Goal: Task Accomplishment & Management: Complete application form

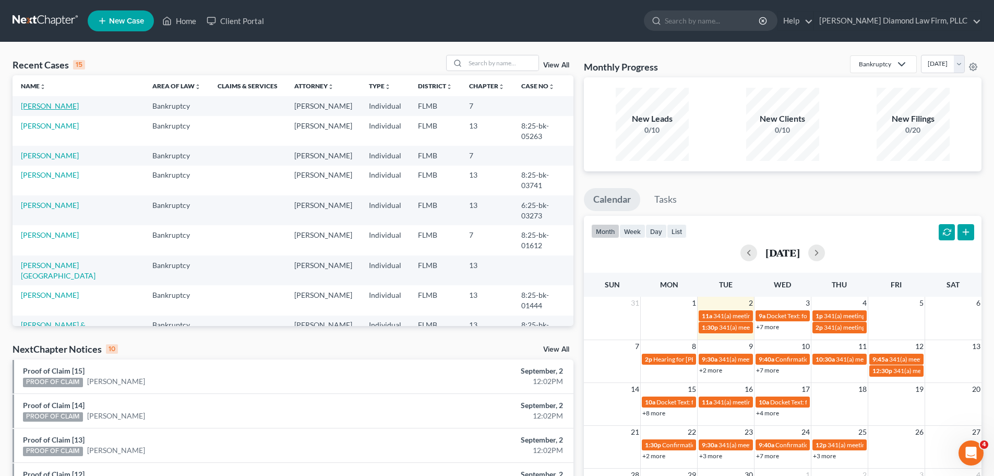
click at [53, 105] on link "[PERSON_NAME]" at bounding box center [50, 105] width 58 height 9
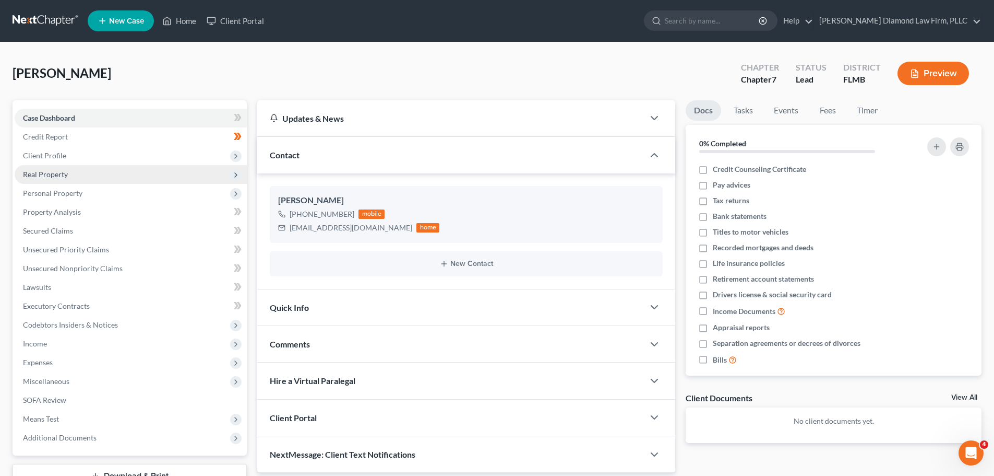
click at [86, 179] on span "Real Property" at bounding box center [131, 174] width 232 height 19
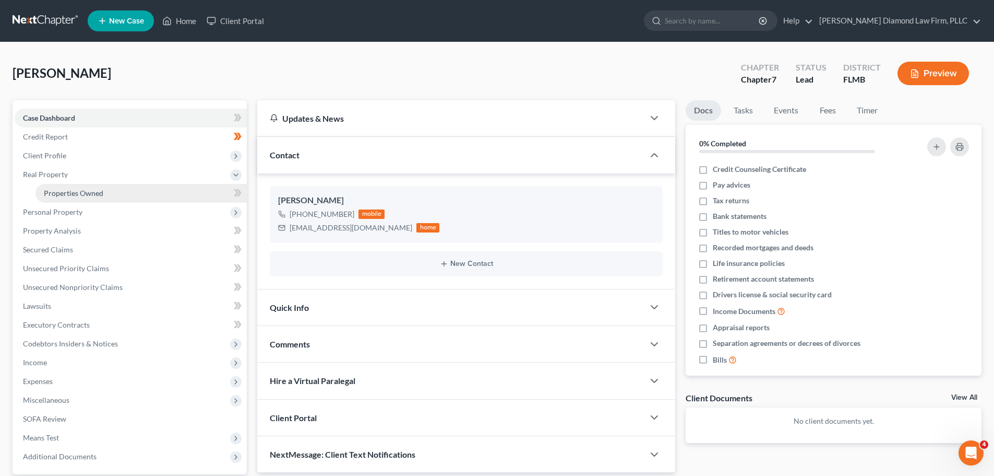
click at [85, 188] on span "Properties Owned" at bounding box center [74, 192] width 60 height 9
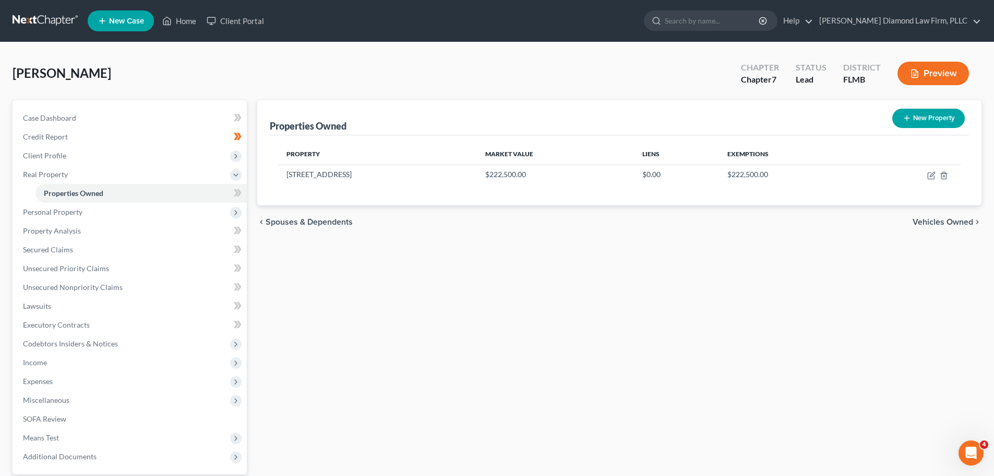
click at [40, 18] on link at bounding box center [46, 20] width 67 height 19
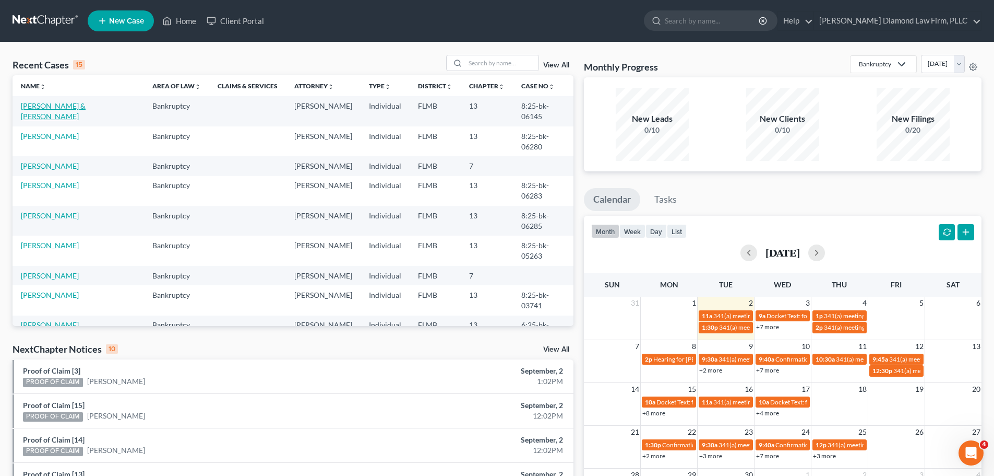
click at [86, 109] on link "[PERSON_NAME] & [PERSON_NAME]" at bounding box center [53, 110] width 65 height 19
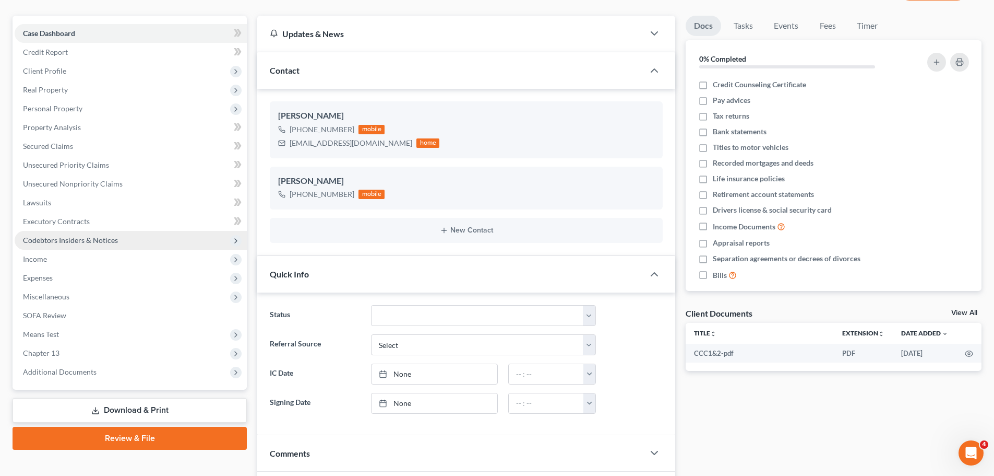
scroll to position [104, 0]
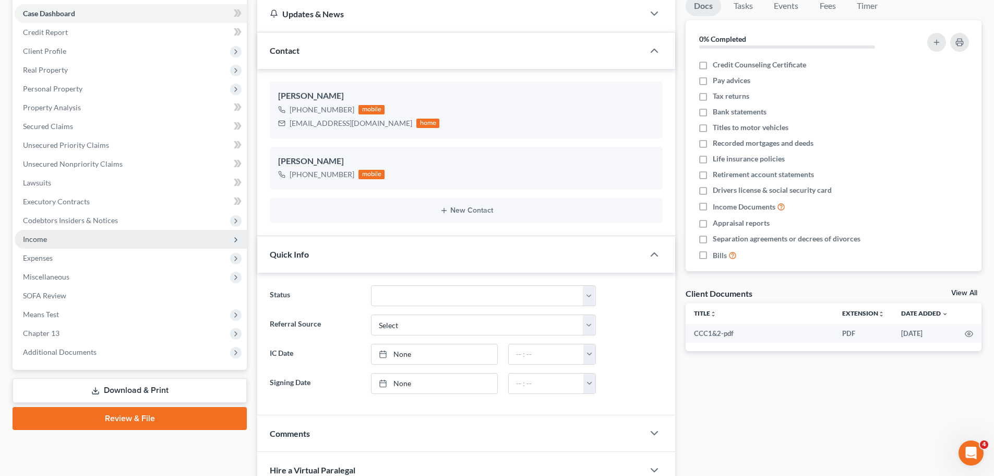
click at [73, 233] on span "Income" at bounding box center [131, 239] width 232 height 19
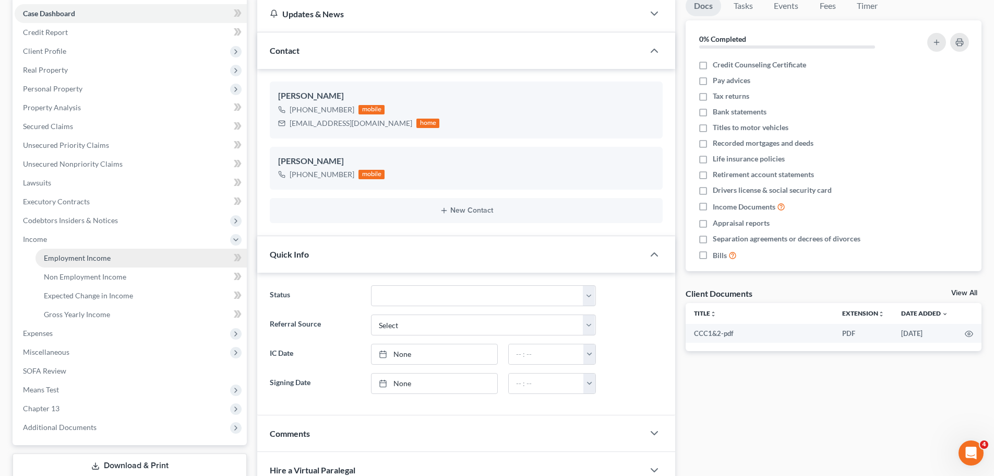
click at [75, 263] on link "Employment Income" at bounding box center [140, 257] width 211 height 19
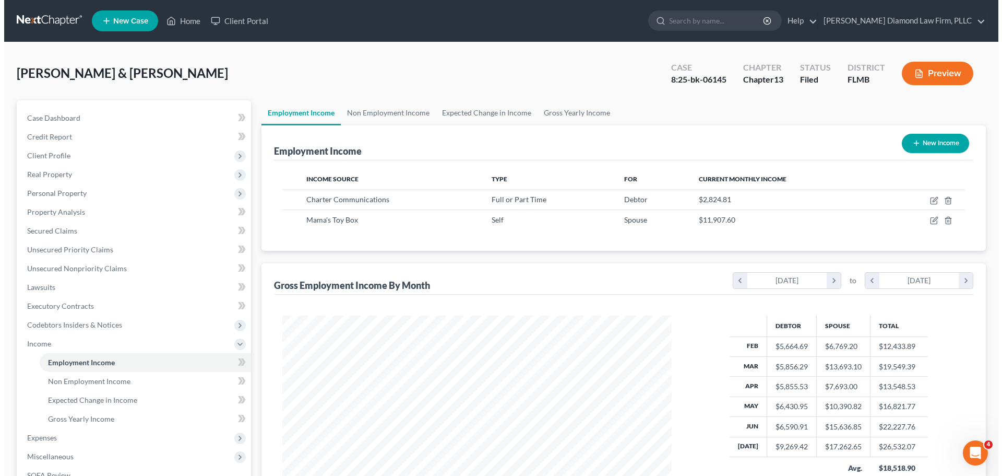
scroll to position [195, 410]
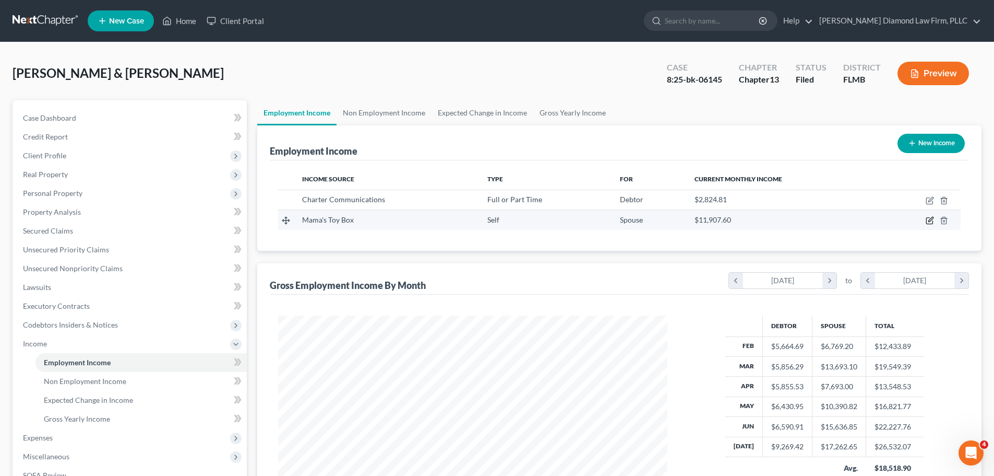
click at [927, 223] on icon "button" at bounding box center [930, 221] width 6 height 6
select select "1"
select select "9"
select select "0"
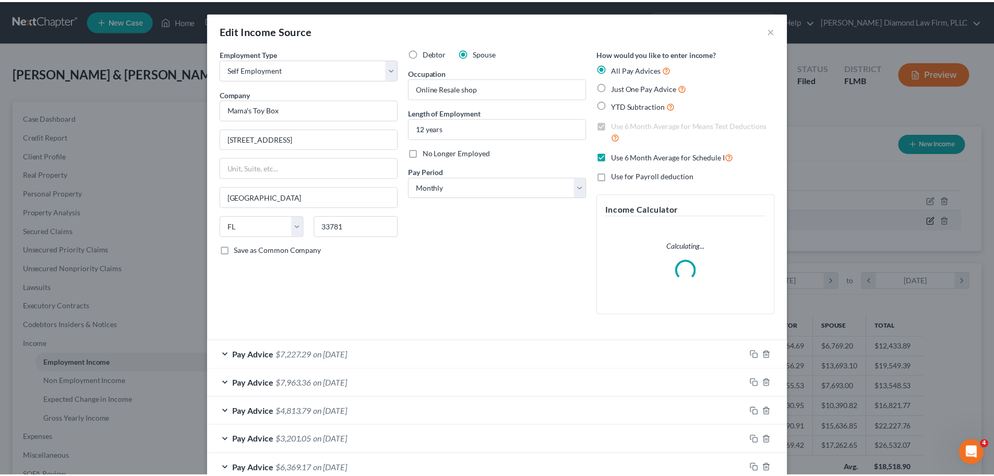
scroll to position [196, 414]
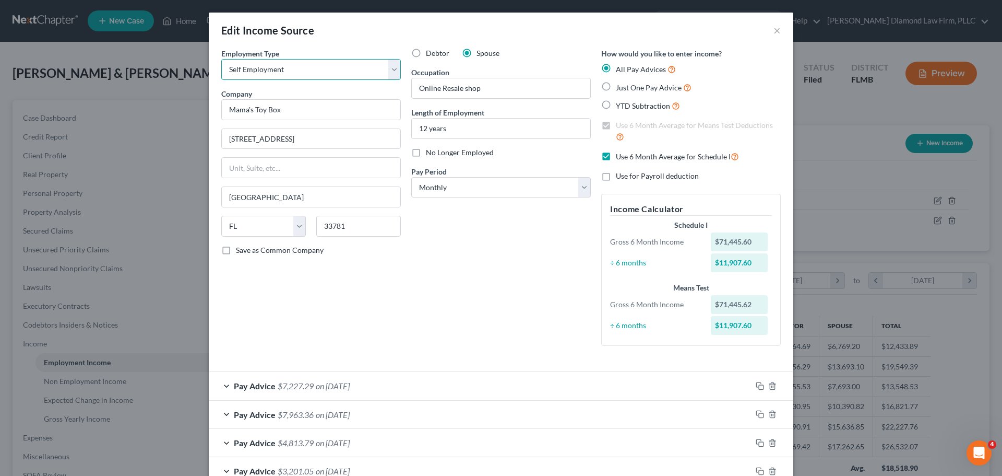
click at [287, 70] on select "Select Full or Part Time Employment Self Employment" at bounding box center [311, 69] width 180 height 21
click at [774, 32] on button "×" at bounding box center [777, 30] width 7 height 13
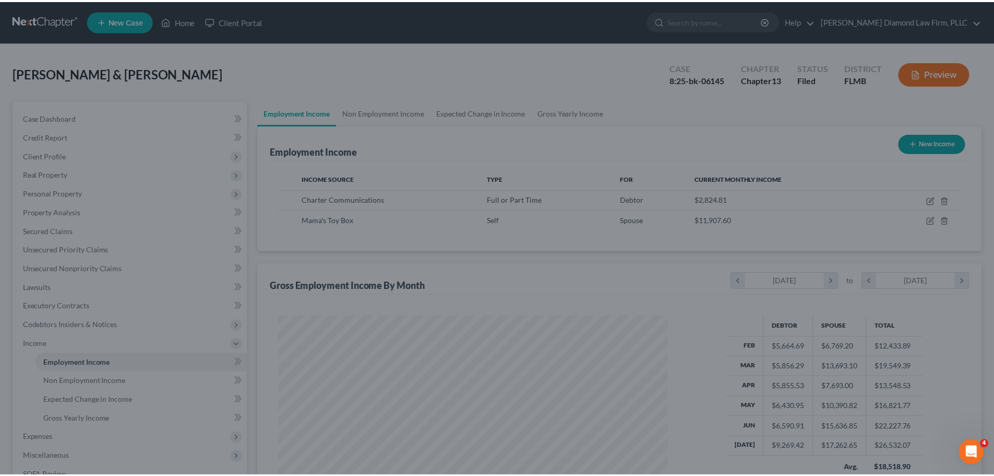
scroll to position [521843, 521628]
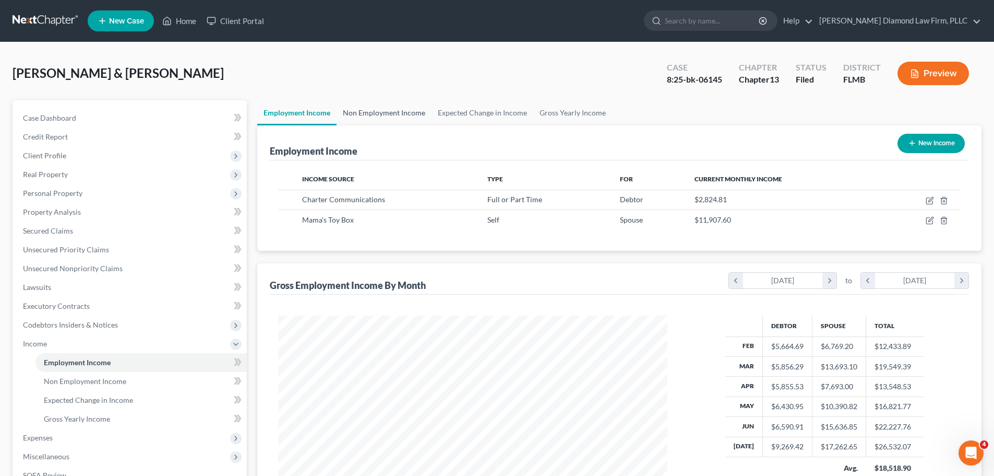
click at [360, 115] on link "Non Employment Income" at bounding box center [384, 112] width 95 height 25
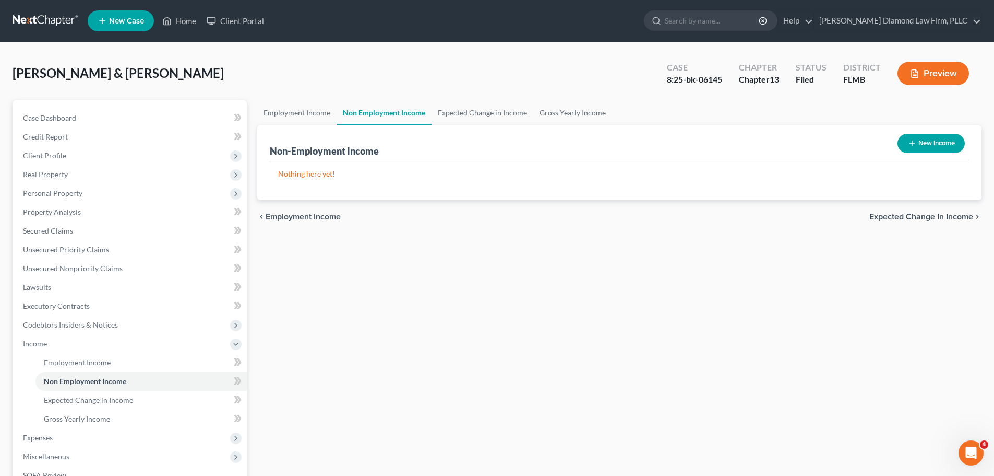
click at [922, 141] on button "New Income" at bounding box center [931, 143] width 67 height 19
select select "0"
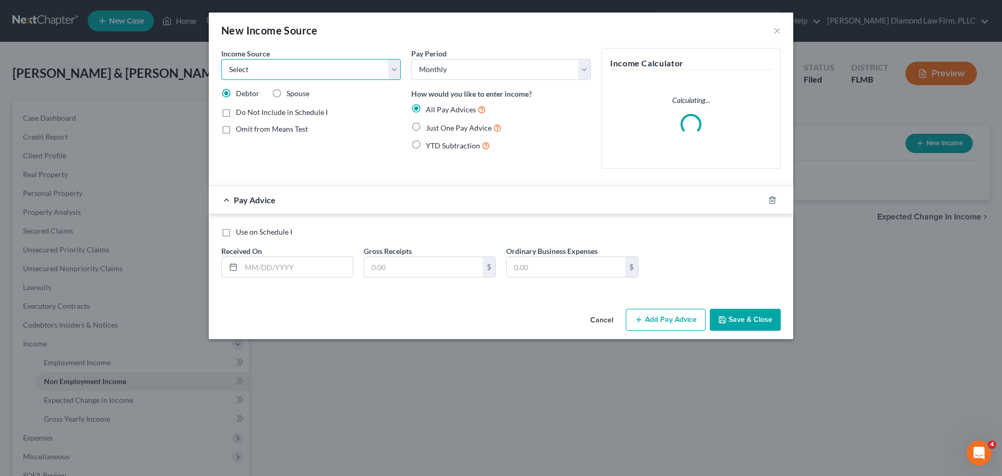
click at [350, 73] on select "Select Unemployment Disability (from employer) Pension Retirement Social Securi…" at bounding box center [311, 69] width 180 height 21
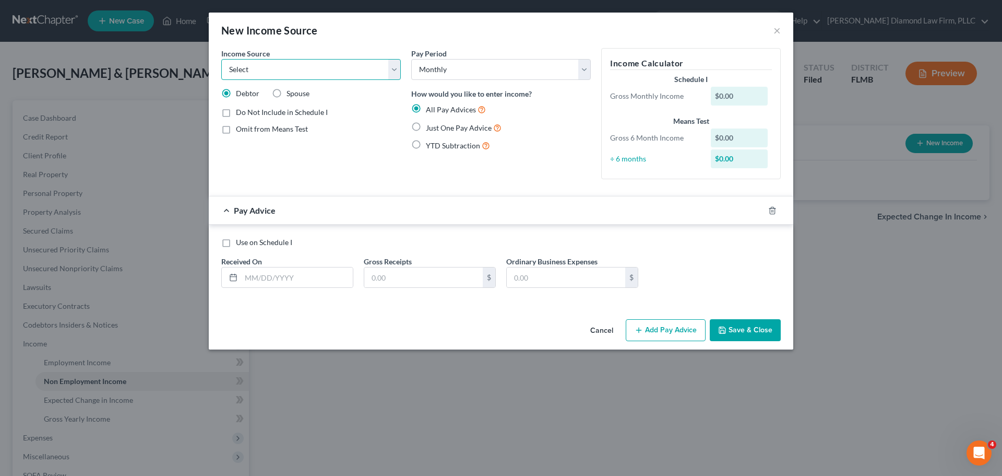
drag, startPoint x: 350, startPoint y: 73, endPoint x: 393, endPoint y: 70, distance: 43.4
click at [350, 73] on select "Select Unemployment Disability (from employer) Pension Retirement Social Securi…" at bounding box center [311, 69] width 180 height 21
click at [778, 30] on button "×" at bounding box center [777, 30] width 7 height 13
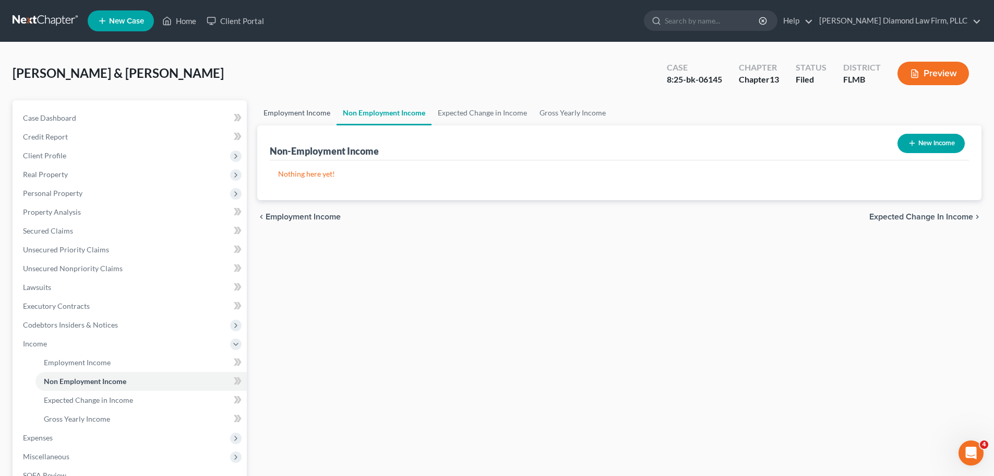
click at [287, 109] on link "Employment Income" at bounding box center [296, 112] width 79 height 25
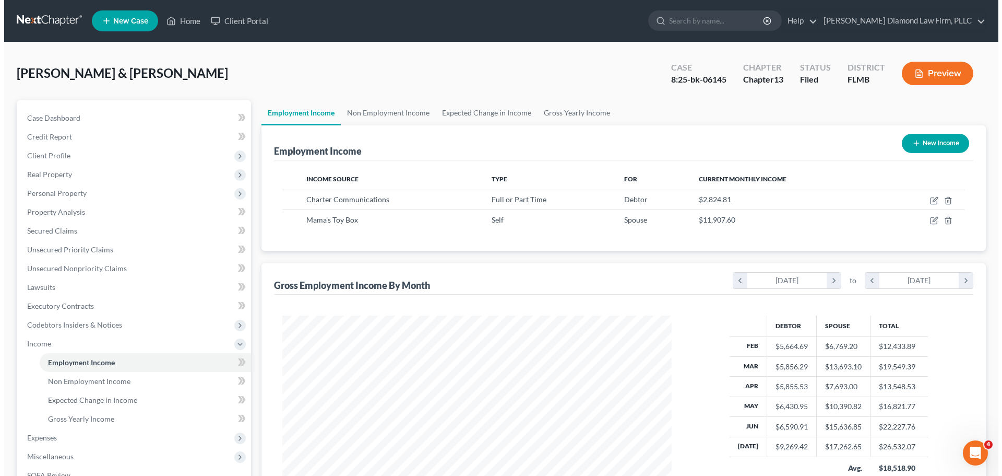
scroll to position [195, 410]
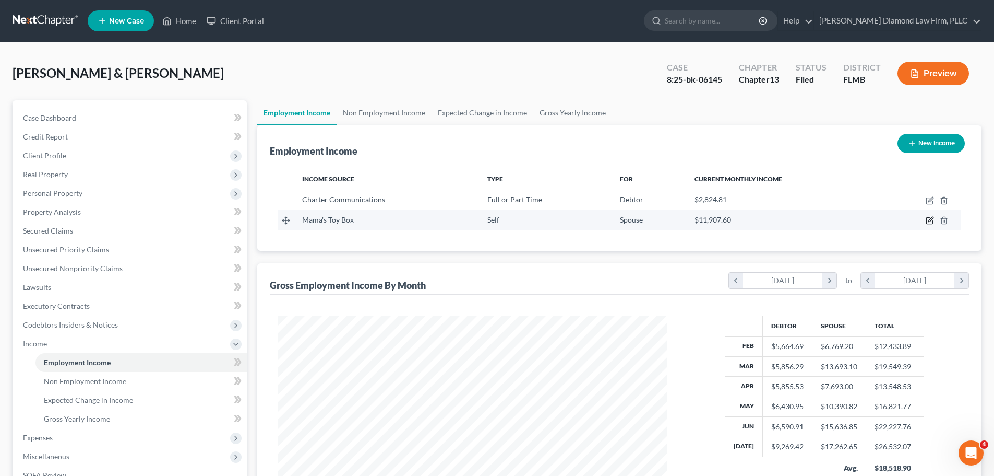
click at [929, 222] on icon "button" at bounding box center [931, 219] width 5 height 5
select select "1"
select select "9"
select select "0"
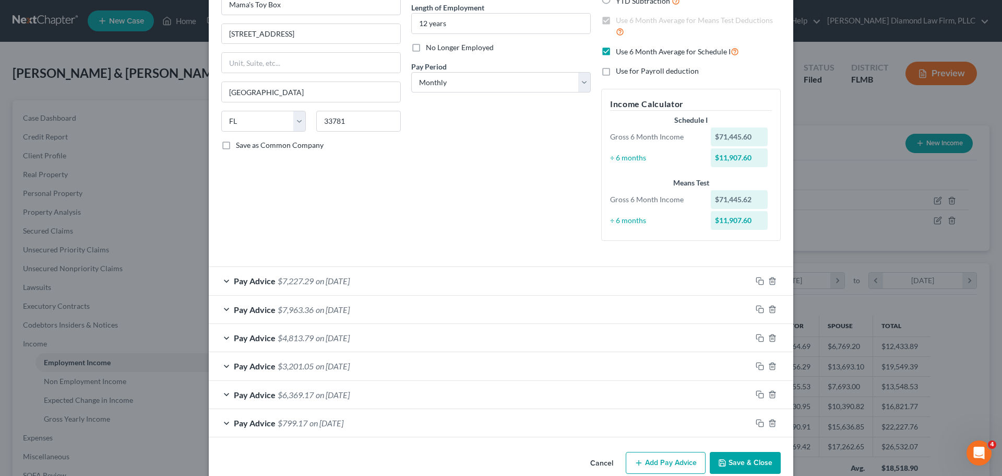
scroll to position [124, 0]
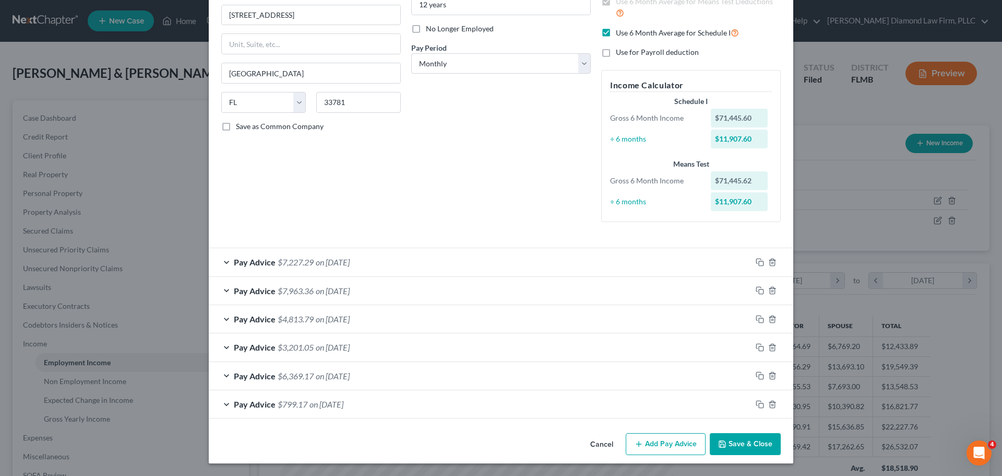
click at [428, 415] on div "Pay Advice $799.17 on 02/28/2025" at bounding box center [480, 404] width 543 height 28
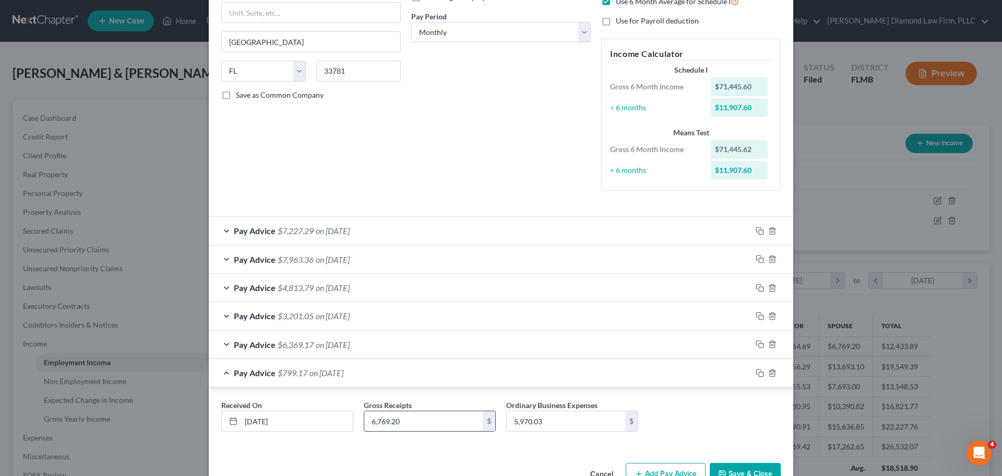
scroll to position [185, 0]
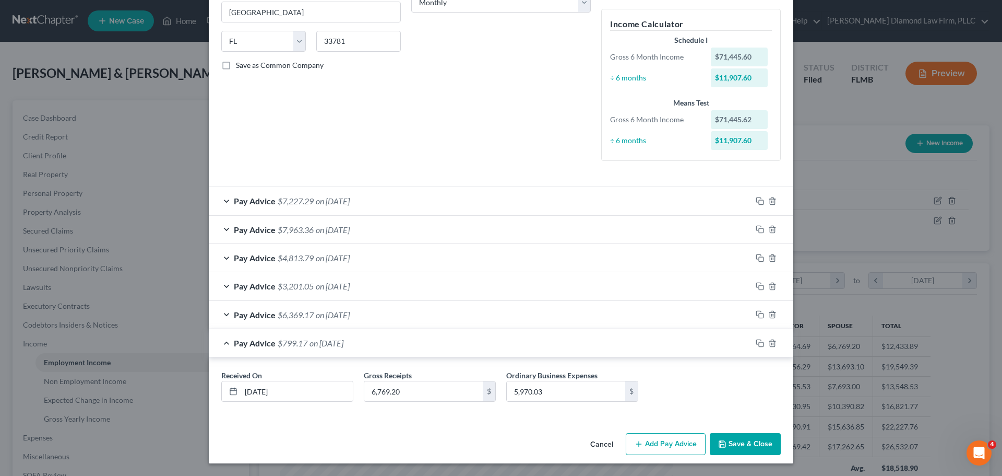
click at [377, 337] on div "Pay Advice $799.17 on 02/28/2025" at bounding box center [480, 343] width 543 height 28
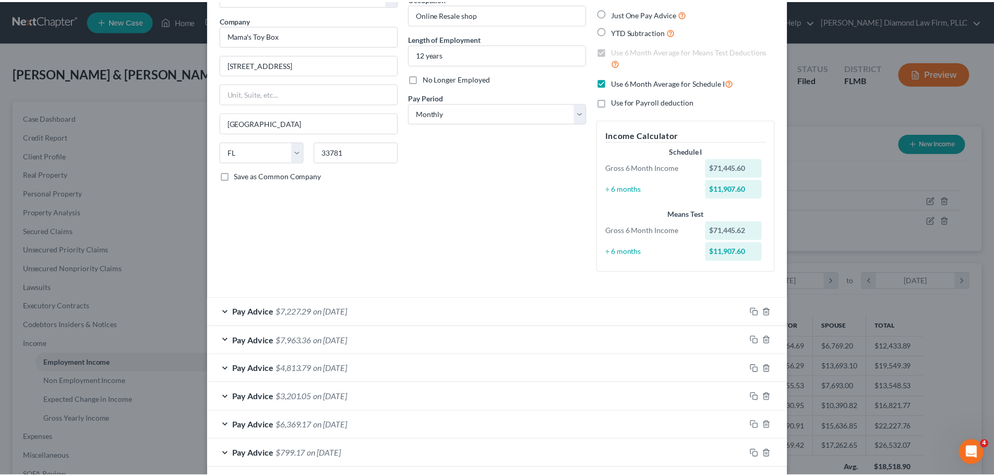
scroll to position [0, 0]
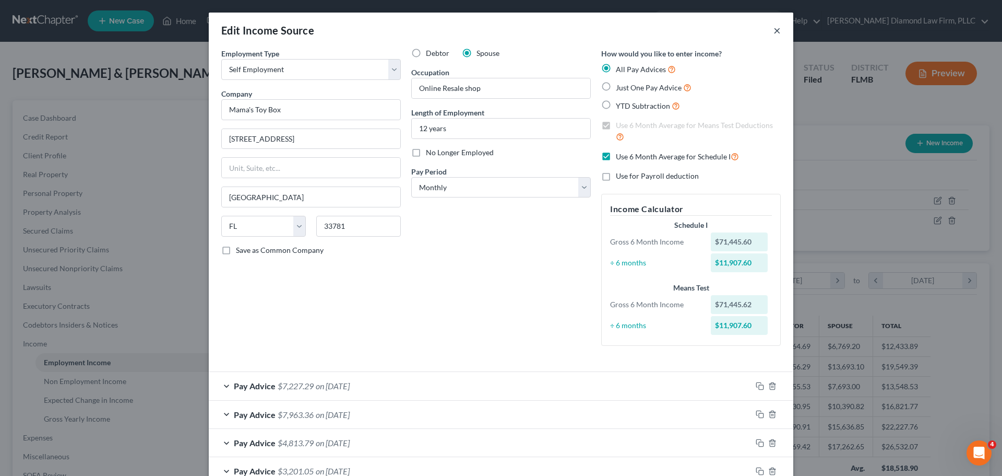
click at [774, 32] on button "×" at bounding box center [777, 30] width 7 height 13
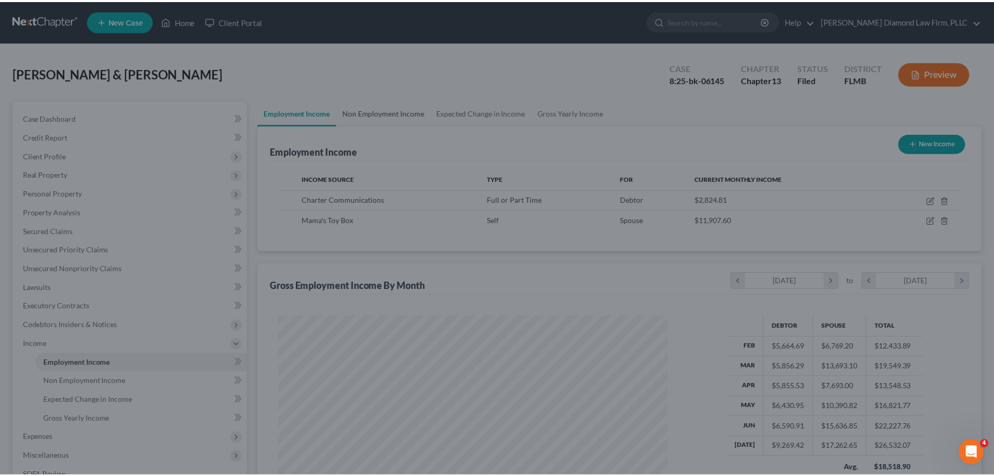
scroll to position [521843, 521628]
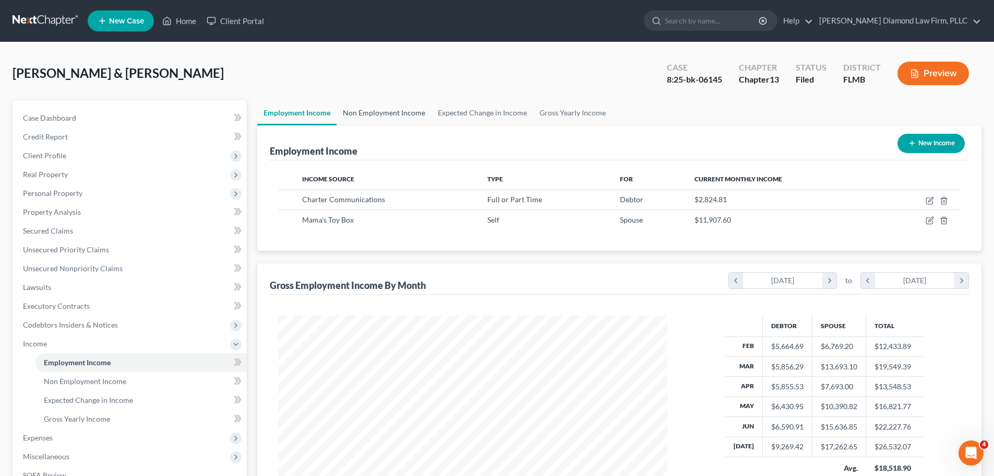
click at [376, 114] on link "Non Employment Income" at bounding box center [384, 112] width 95 height 25
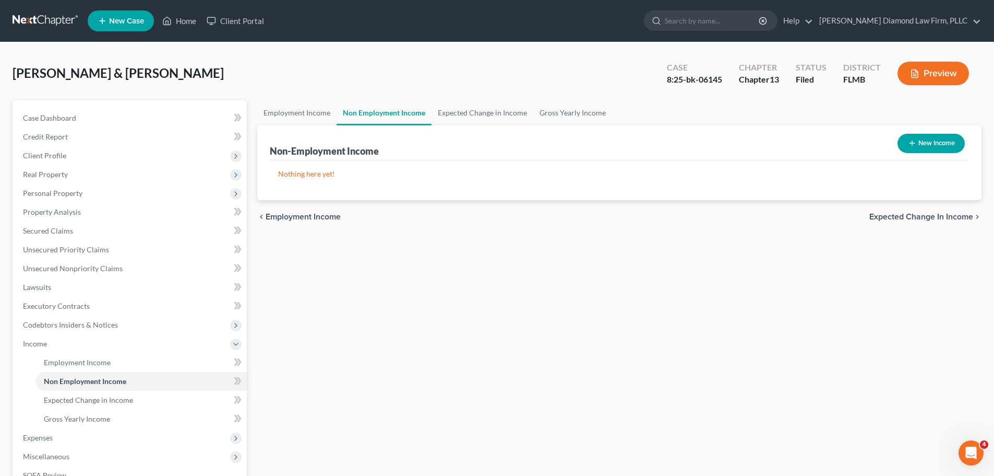
click at [919, 147] on button "New Income" at bounding box center [931, 143] width 67 height 19
select select "0"
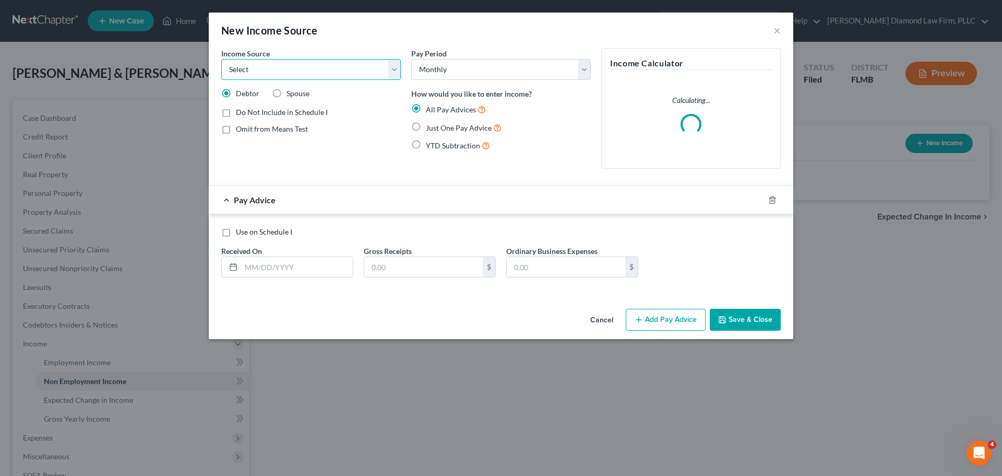
click at [294, 65] on select "Select Unemployment Disability (from employer) Pension Retirement Social Securi…" at bounding box center [311, 69] width 180 height 21
select select "10"
click at [221, 59] on select "Select Unemployment Disability (from employer) Pension Retirement Social Securi…" at bounding box center [311, 69] width 180 height 21
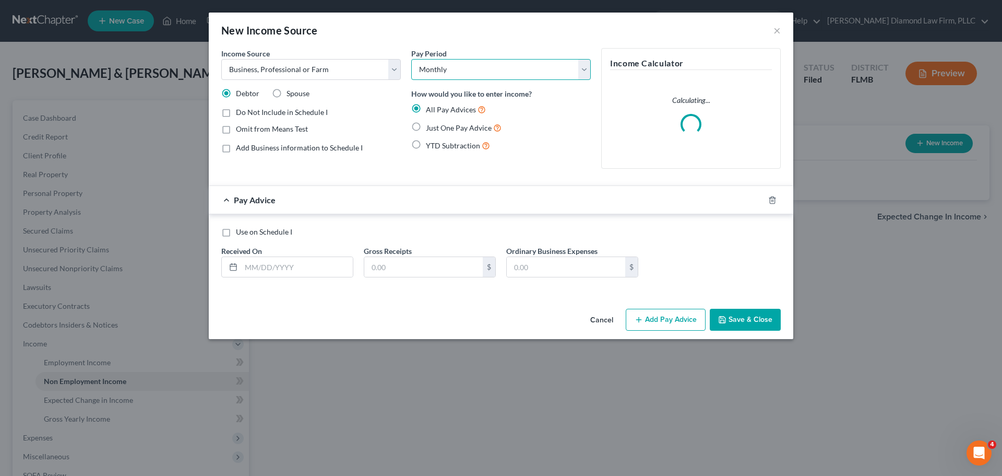
click at [444, 68] on select "Select Monthly Twice Monthly Every Other Week Weekly" at bounding box center [501, 69] width 180 height 21
click at [286, 148] on span "Add Business information to Schedule I" at bounding box center [299, 147] width 127 height 9
click at [247, 148] on input "Add Business information to Schedule I" at bounding box center [243, 146] width 7 height 7
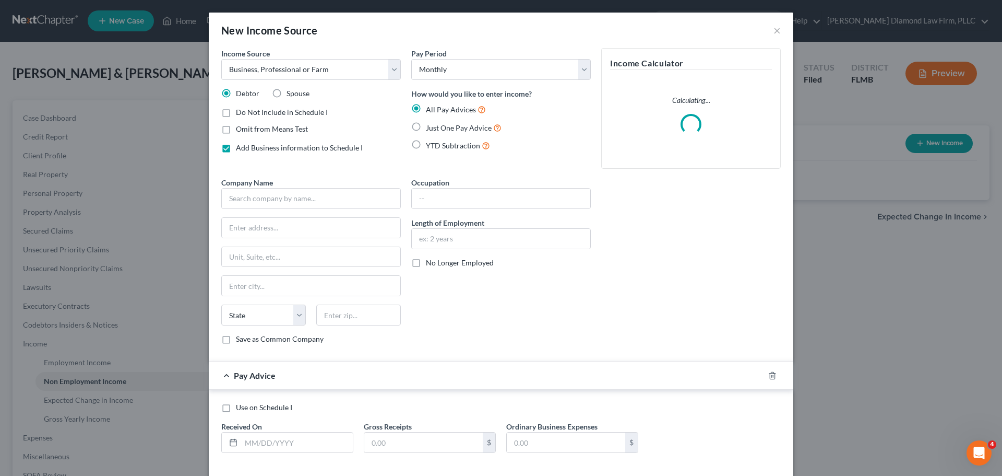
click at [286, 148] on span "Add Business information to Schedule I" at bounding box center [299, 147] width 127 height 9
click at [247, 148] on input "Add Business information to Schedule I" at bounding box center [243, 146] width 7 height 7
checkbox input "false"
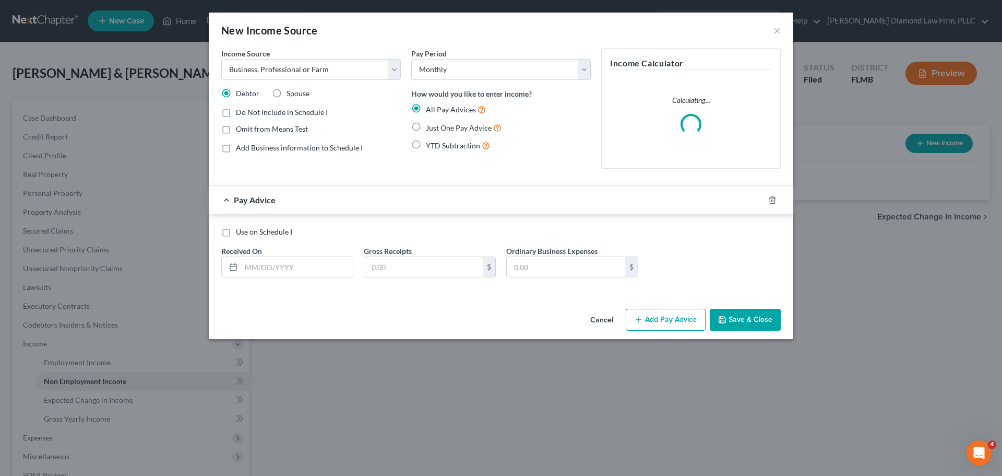
click at [772, 27] on div "New Income Source ×" at bounding box center [501, 30] width 585 height 35
click at [776, 28] on button "×" at bounding box center [777, 30] width 7 height 13
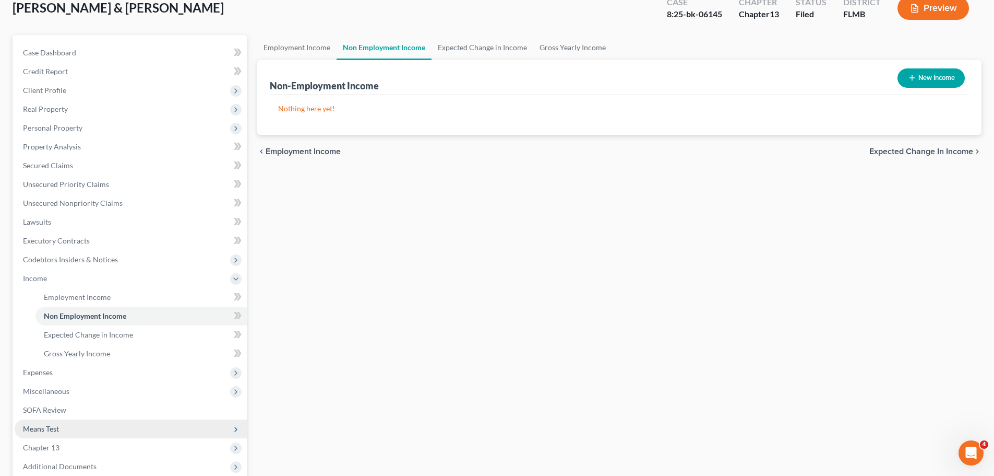
scroll to position [173, 0]
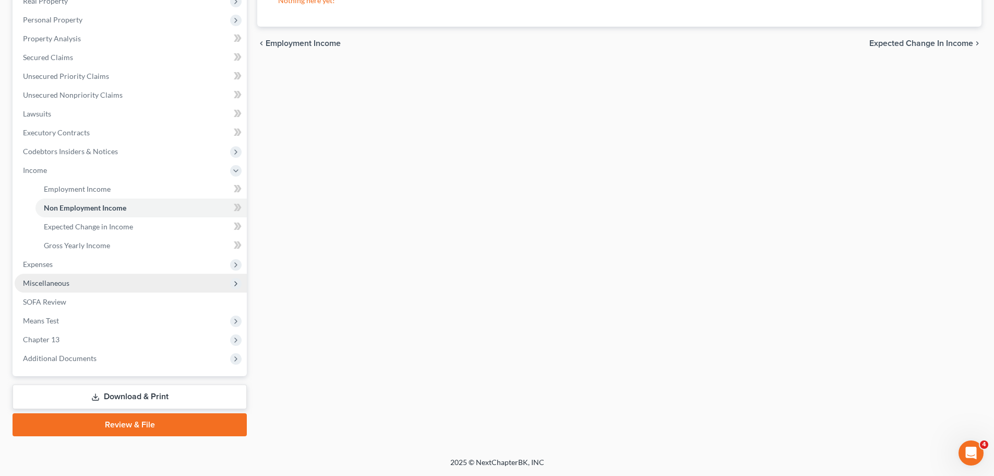
click at [81, 282] on span "Miscellaneous" at bounding box center [131, 283] width 232 height 19
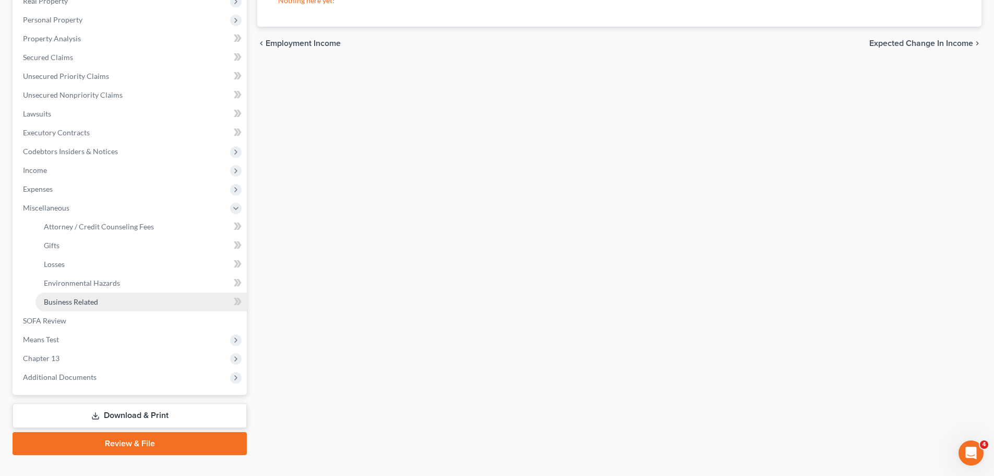
click at [85, 301] on span "Business Related" at bounding box center [71, 301] width 54 height 9
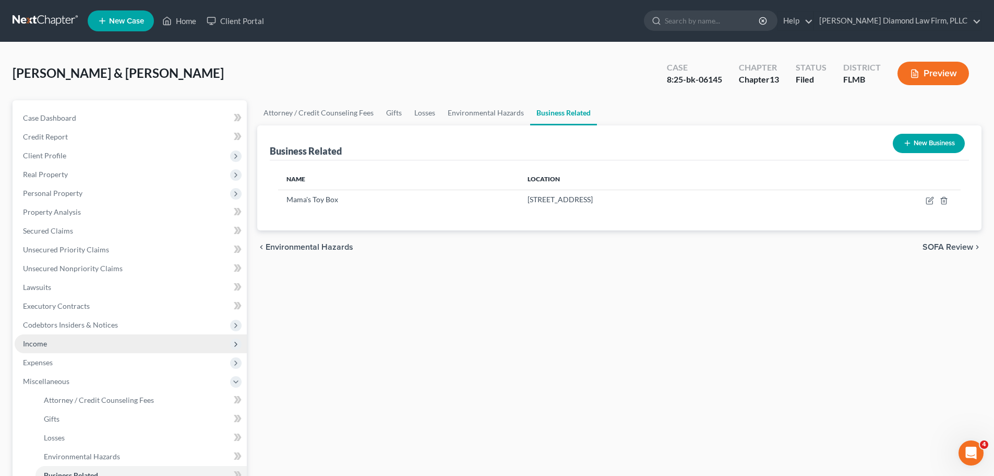
click at [67, 336] on span "Income" at bounding box center [131, 343] width 232 height 19
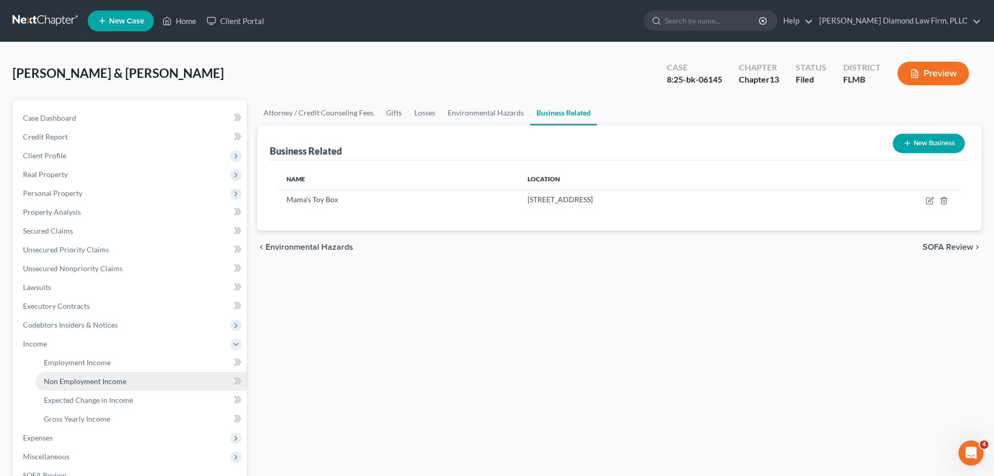
click at [74, 388] on link "Non Employment Income" at bounding box center [140, 381] width 211 height 19
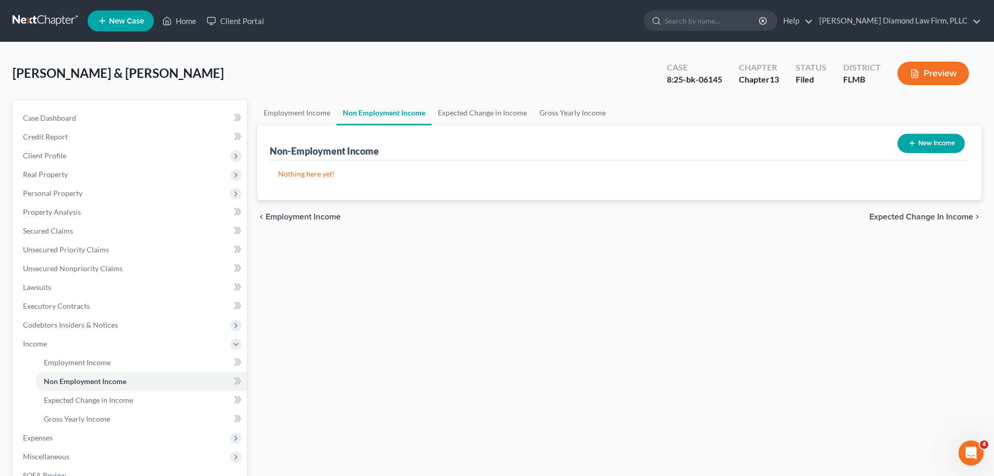
click at [946, 145] on button "New Income" at bounding box center [931, 143] width 67 height 19
select select "0"
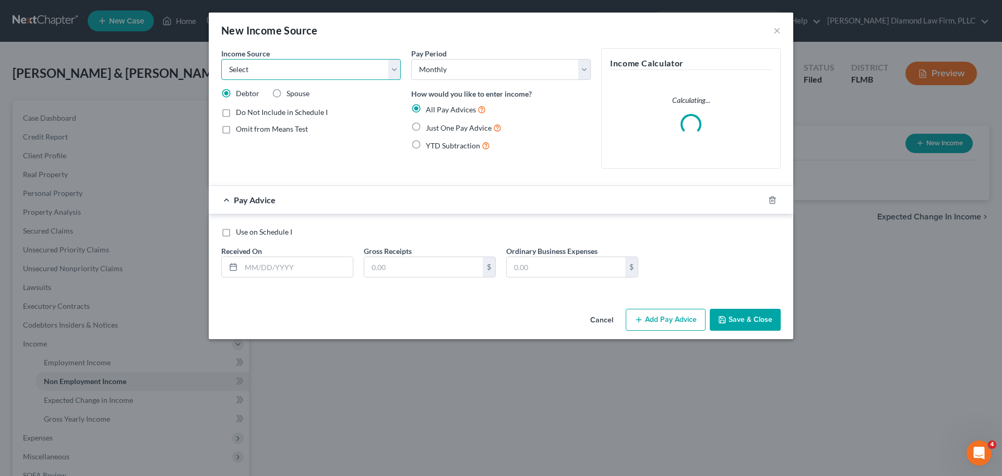
click at [305, 69] on select "Select Unemployment Disability (from employer) Pension Retirement Social Securi…" at bounding box center [311, 69] width 180 height 21
select select "10"
click at [221, 59] on select "Select Unemployment Disability (from employer) Pension Retirement Social Securi…" at bounding box center [311, 69] width 180 height 21
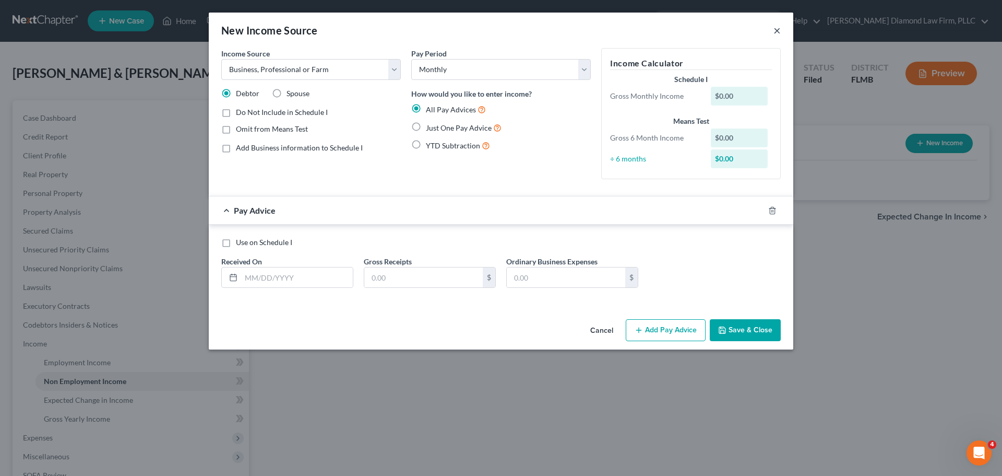
click at [779, 29] on button "×" at bounding box center [777, 30] width 7 height 13
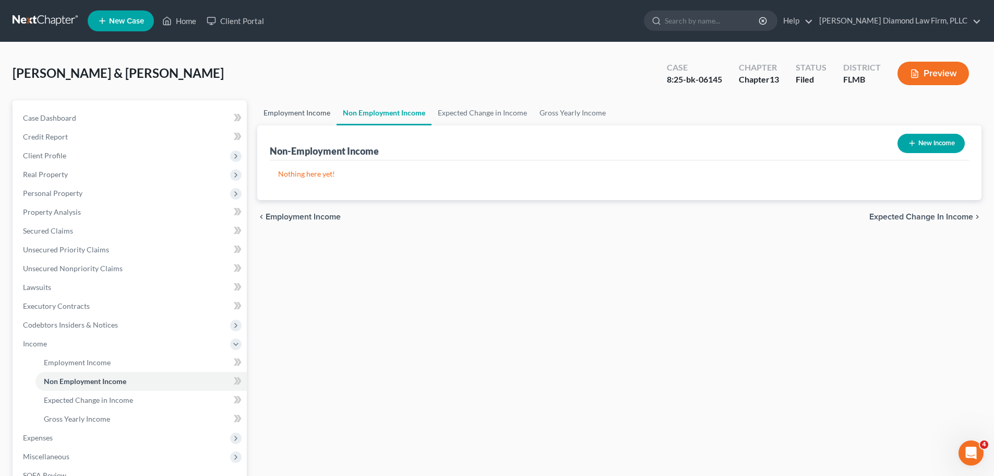
click at [321, 108] on link "Employment Income" at bounding box center [296, 112] width 79 height 25
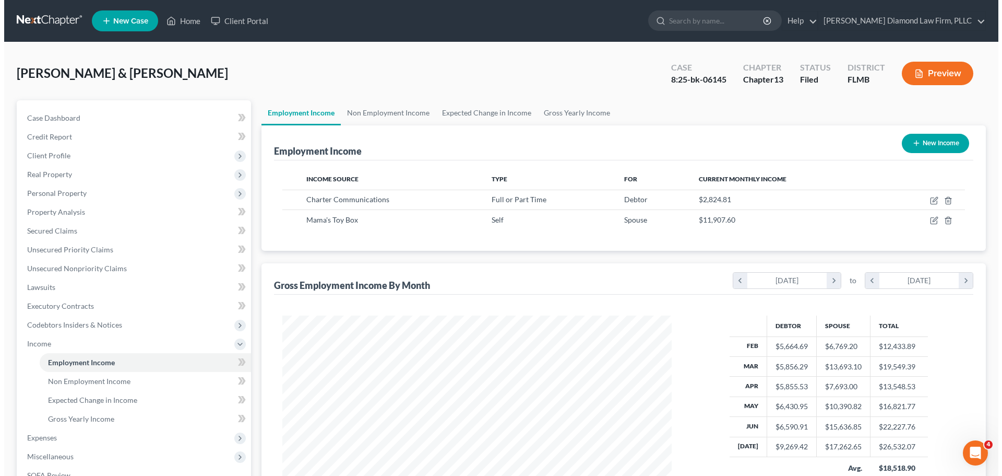
scroll to position [195, 410]
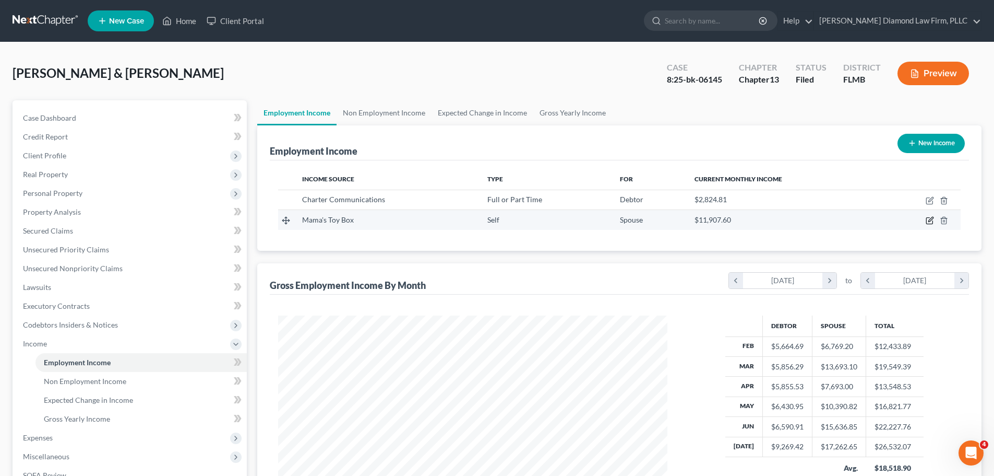
click at [929, 221] on icon "button" at bounding box center [931, 219] width 5 height 5
select select "1"
select select "9"
select select "0"
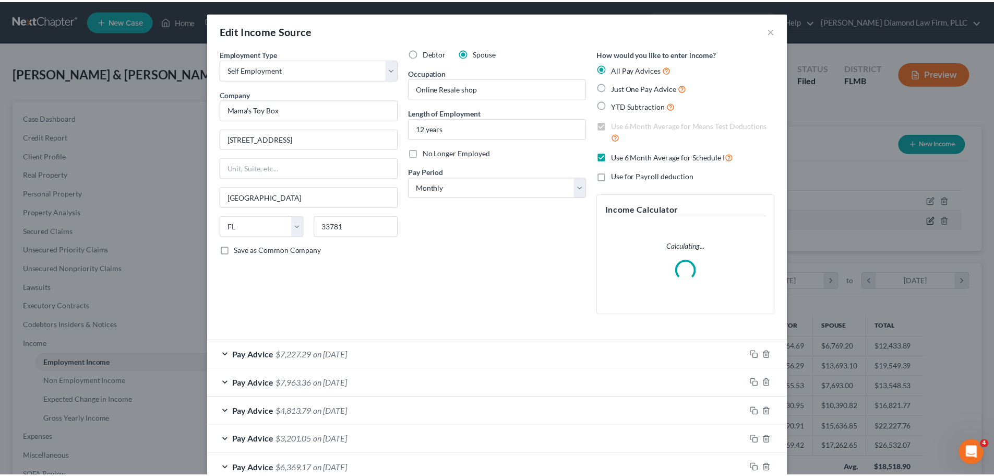
scroll to position [196, 414]
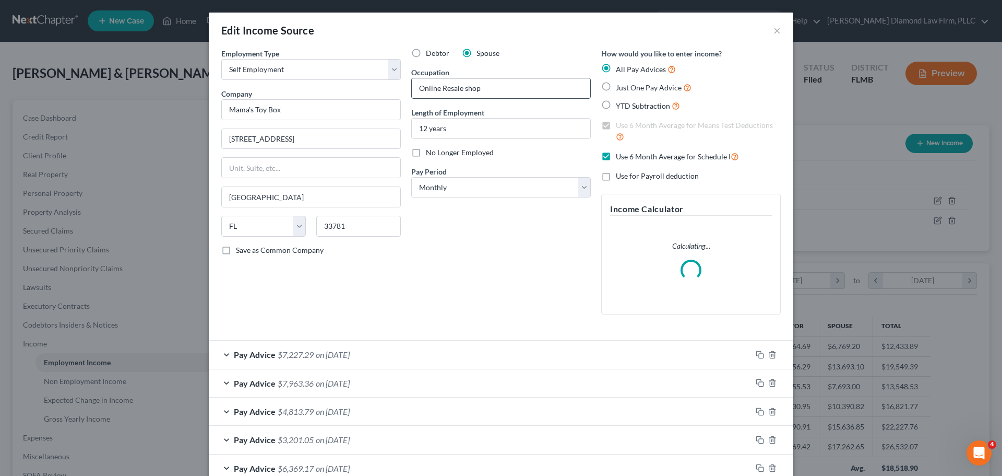
drag, startPoint x: 475, startPoint y: 92, endPoint x: 410, endPoint y: 93, distance: 64.7
click at [412, 93] on input "Online Resale shop" at bounding box center [501, 88] width 179 height 20
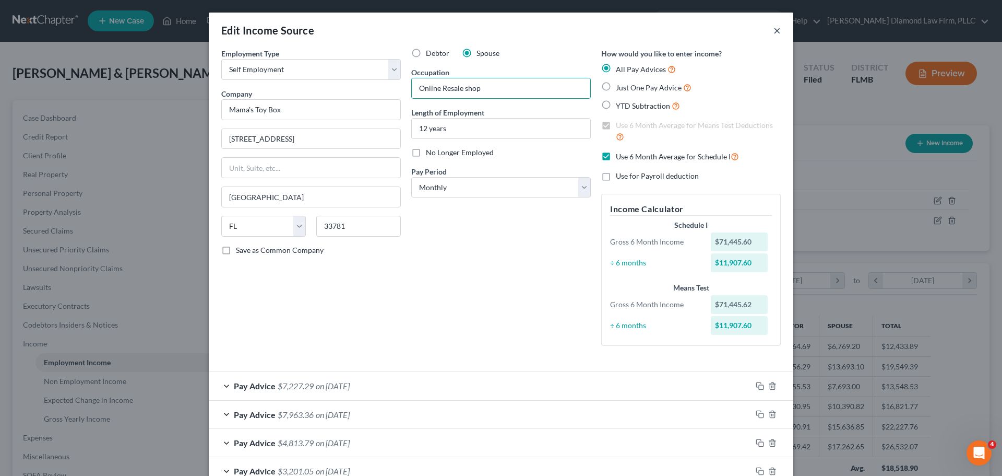
click at [774, 27] on button "×" at bounding box center [777, 30] width 7 height 13
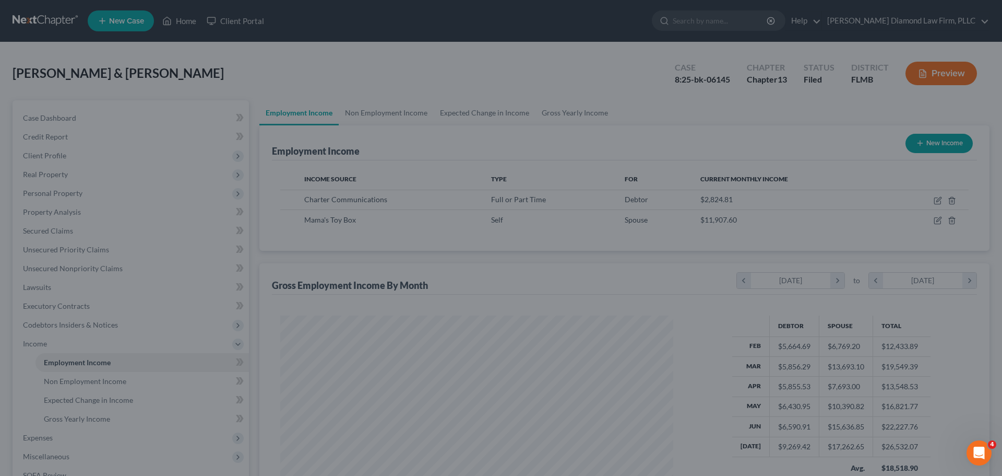
scroll to position [521843, 521628]
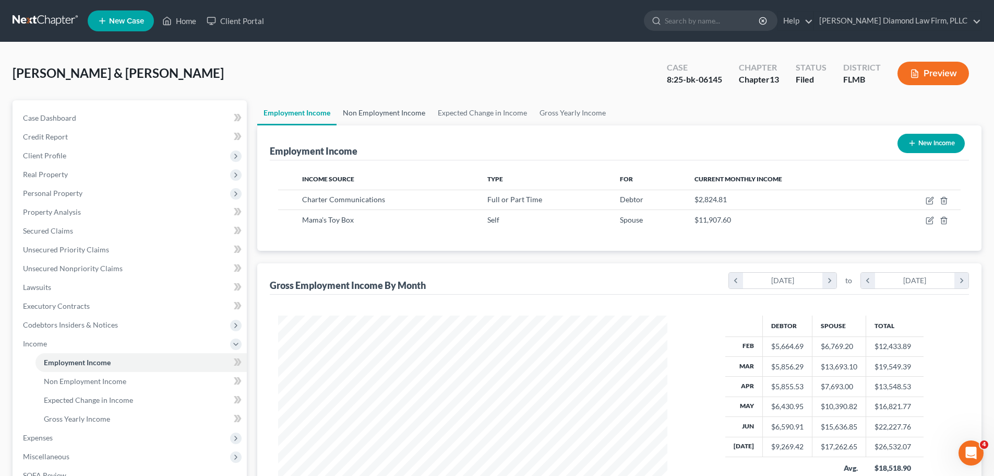
click at [389, 120] on link "Non Employment Income" at bounding box center [384, 112] width 95 height 25
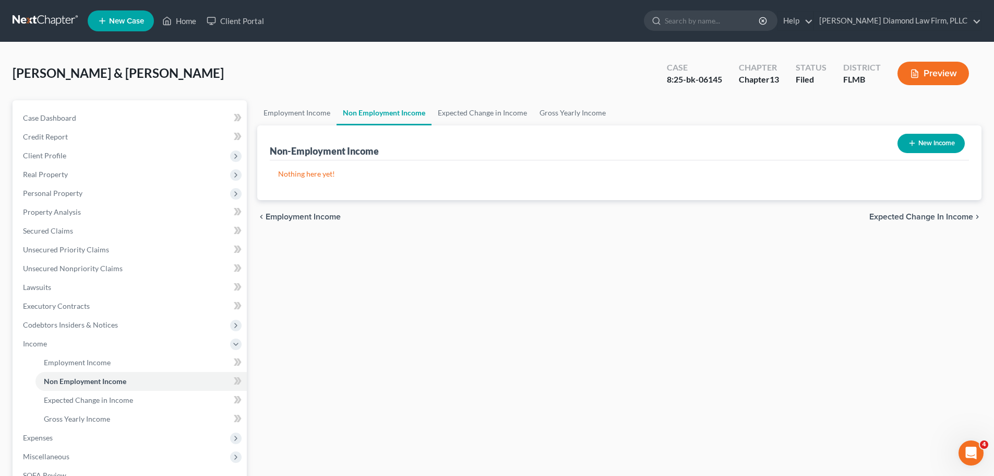
click at [914, 148] on button "New Income" at bounding box center [931, 143] width 67 height 19
select select "0"
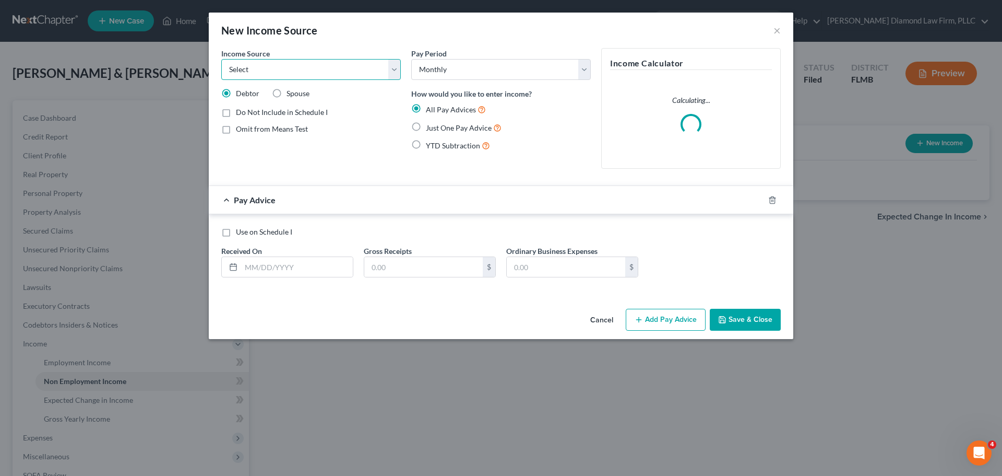
click at [276, 72] on select "Select Unemployment Disability (from employer) Pension Retirement Social Securi…" at bounding box center [311, 69] width 180 height 21
select select "10"
click at [221, 59] on select "Select Unemployment Disability (from employer) Pension Retirement Social Securi…" at bounding box center [311, 69] width 180 height 21
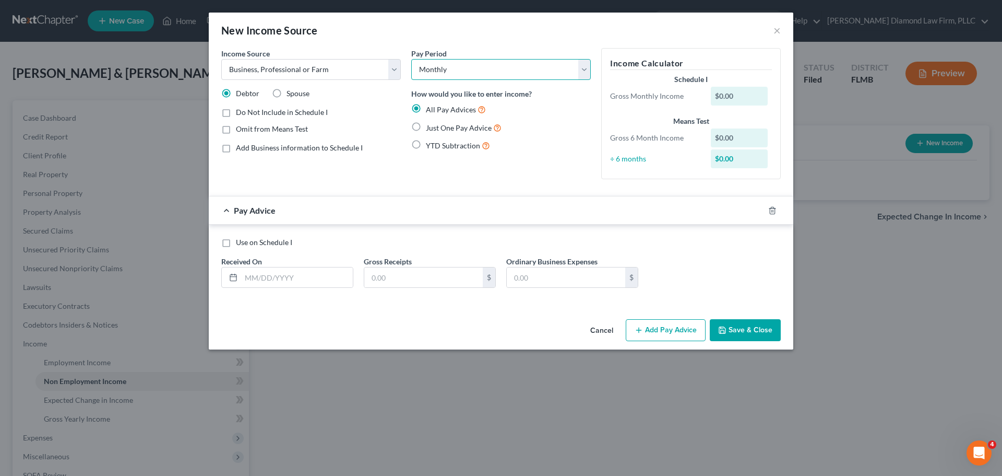
click at [454, 68] on select "Select Monthly Twice Monthly Every Other Week Weekly" at bounding box center [501, 69] width 180 height 21
click at [269, 150] on span "Add Business information to Schedule I" at bounding box center [299, 147] width 127 height 9
click at [247, 149] on input "Add Business information to Schedule I" at bounding box center [243, 146] width 7 height 7
checkbox input "true"
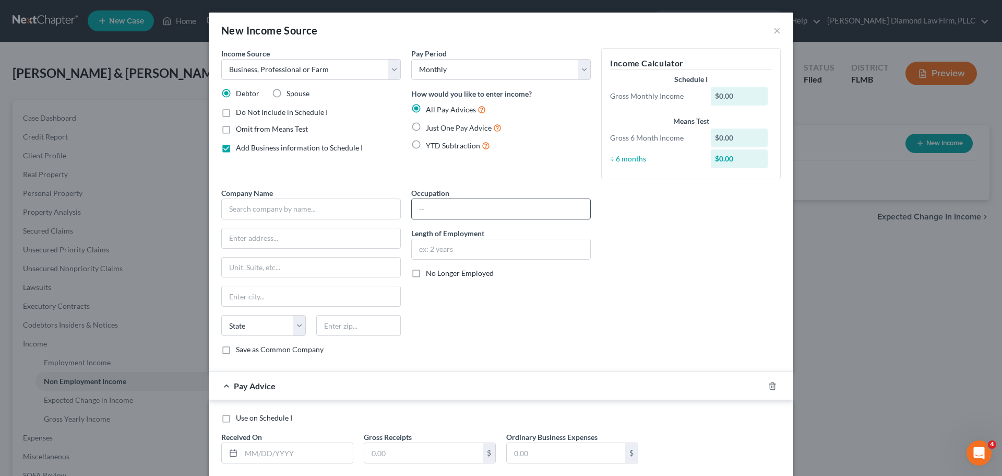
click at [466, 204] on input "text" at bounding box center [501, 209] width 179 height 20
paste input "You'll have to change the Income source for that entry from "Other Monthly Inco…"
type input "You'll have to change the Income source for that entry from "Other Monthly Inco…"
drag, startPoint x: 582, startPoint y: 207, endPoint x: 340, endPoint y: 210, distance: 241.7
click at [340, 210] on div "Company Name * State AL AK AR AZ CA CO CT DE DC FL GA GU HI ID IL IN IA KS KY L…" at bounding box center [501, 274] width 570 height 175
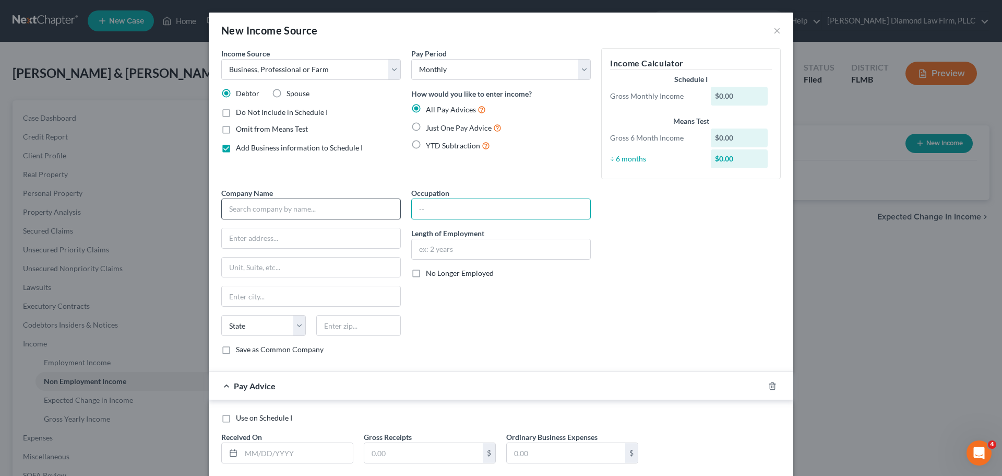
type input "P"
type input "Online retail shop"
click at [502, 255] on input "text" at bounding box center [501, 249] width 179 height 20
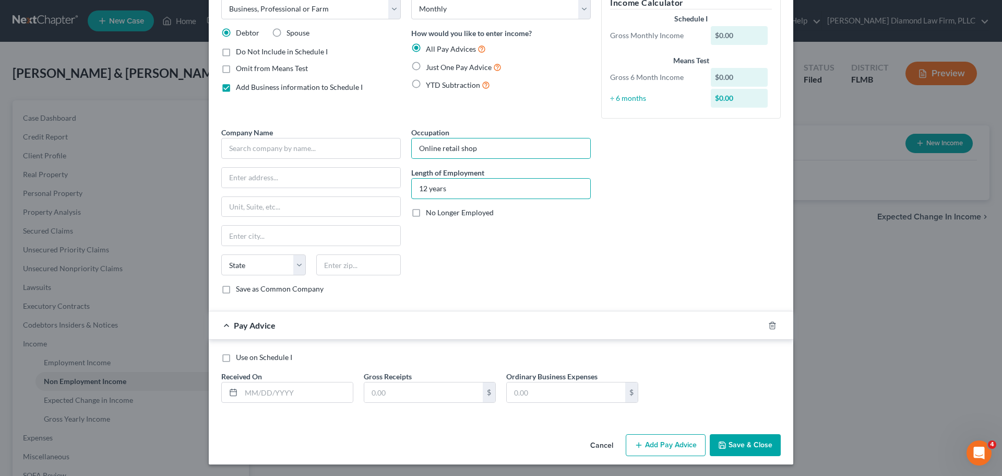
scroll to position [62, 0]
type input "12 years"
click at [252, 400] on input "text" at bounding box center [297, 391] width 112 height 20
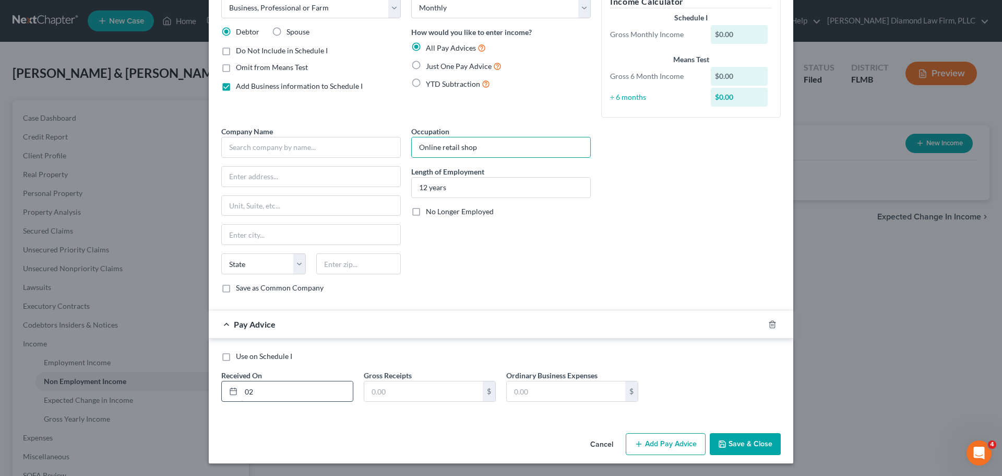
type input "02/"
click at [771, 325] on icon "button" at bounding box center [772, 324] width 8 height 8
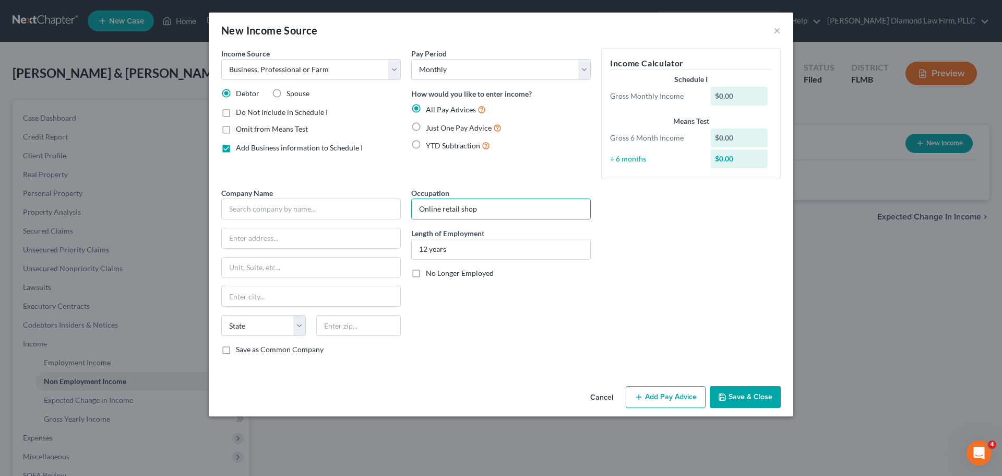
scroll to position [0, 0]
click at [762, 395] on button "Save & Close" at bounding box center [745, 397] width 71 height 22
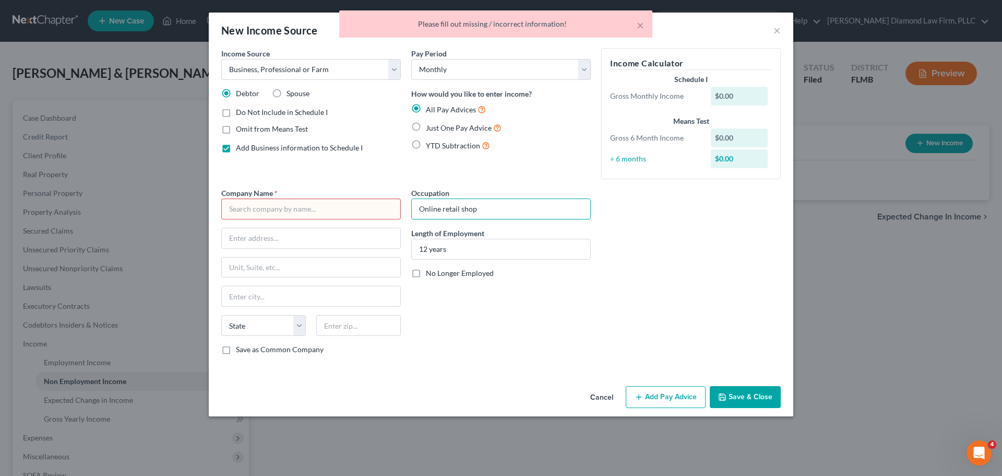
click at [277, 209] on input "text" at bounding box center [311, 208] width 180 height 21
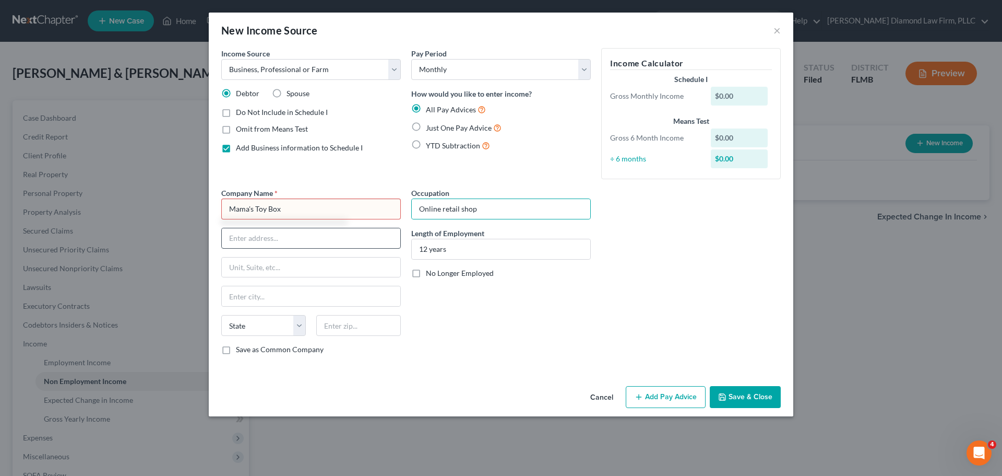
type input "Mama's Toy Box"
click at [290, 235] on input "text" at bounding box center [311, 238] width 179 height 20
type input "5621 80 Ave N"
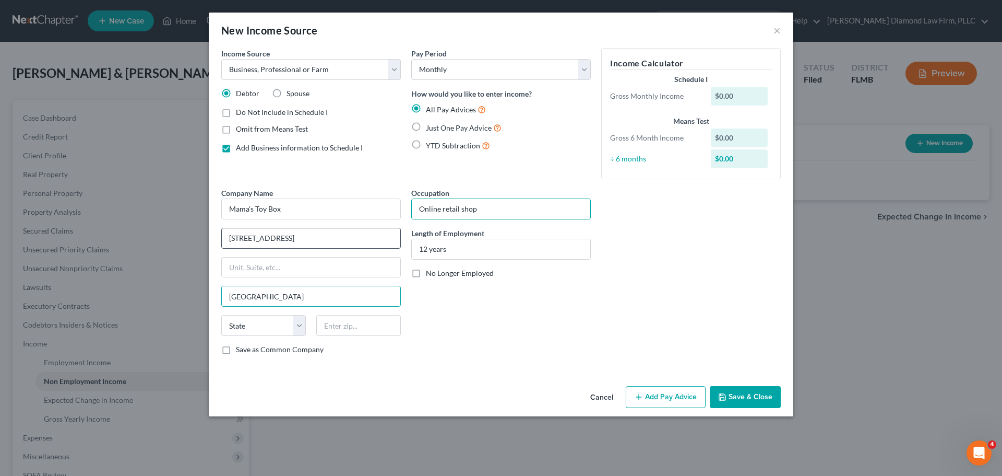
type input "Pinellas Park"
select select "9"
type input "33781"
click at [290, 235] on input "5621 80 Ave N" at bounding box center [311, 238] width 179 height 20
type input "5621 80 Avenue North"
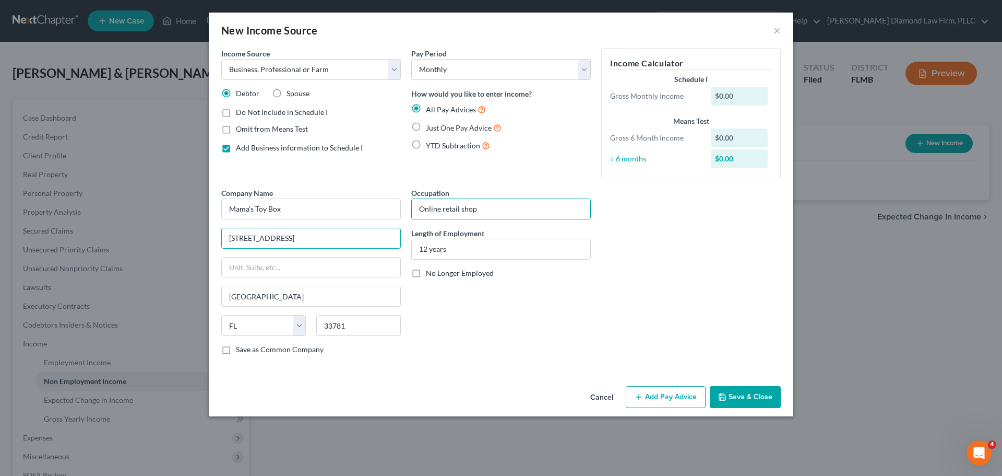
click at [751, 389] on button "Save & Close" at bounding box center [745, 397] width 71 height 22
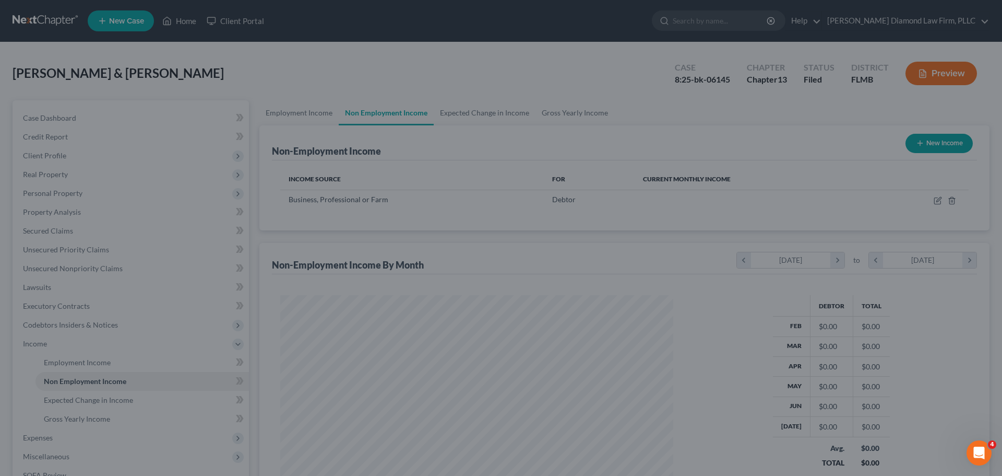
scroll to position [195, 410]
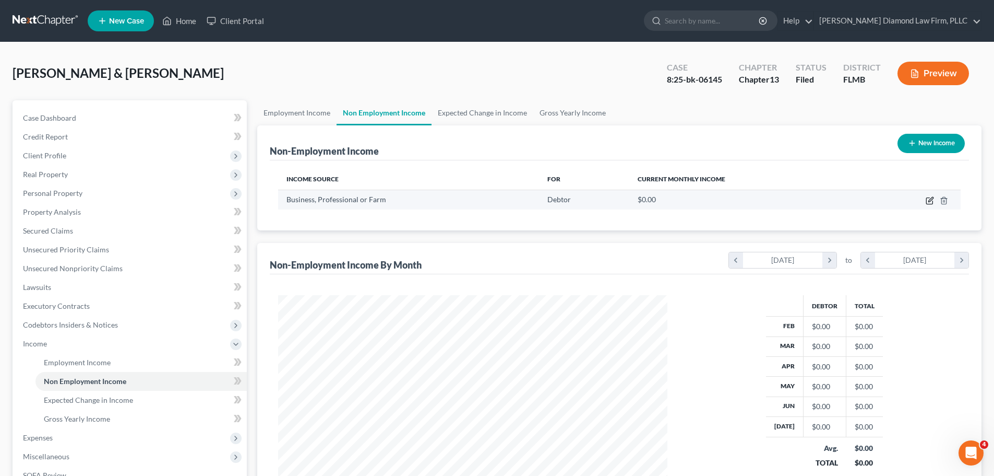
click at [931, 196] on icon "button" at bounding box center [930, 200] width 8 height 8
select select "10"
select select "0"
select select "9"
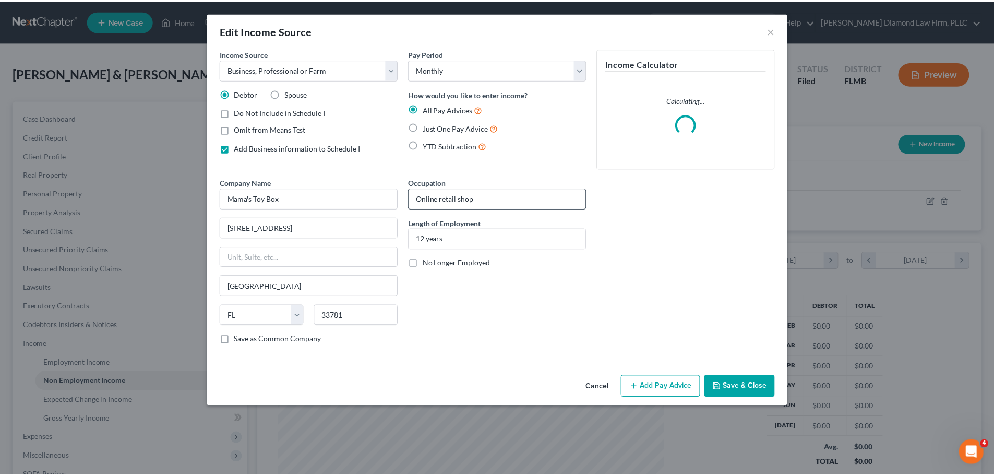
scroll to position [196, 414]
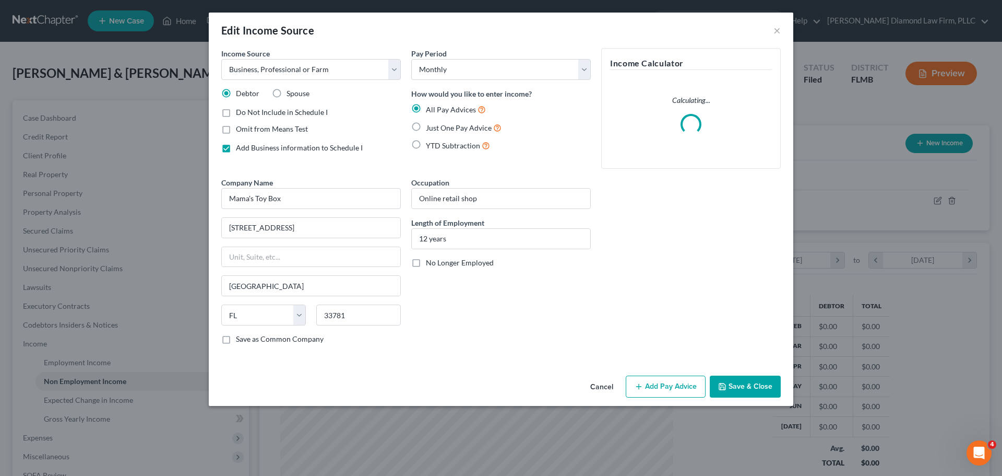
click at [601, 382] on button "Cancel" at bounding box center [602, 386] width 40 height 21
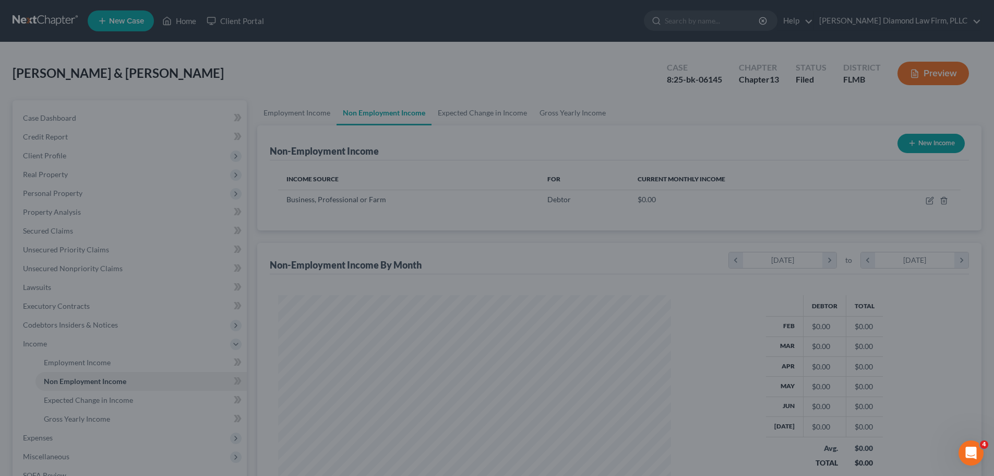
scroll to position [521843, 521628]
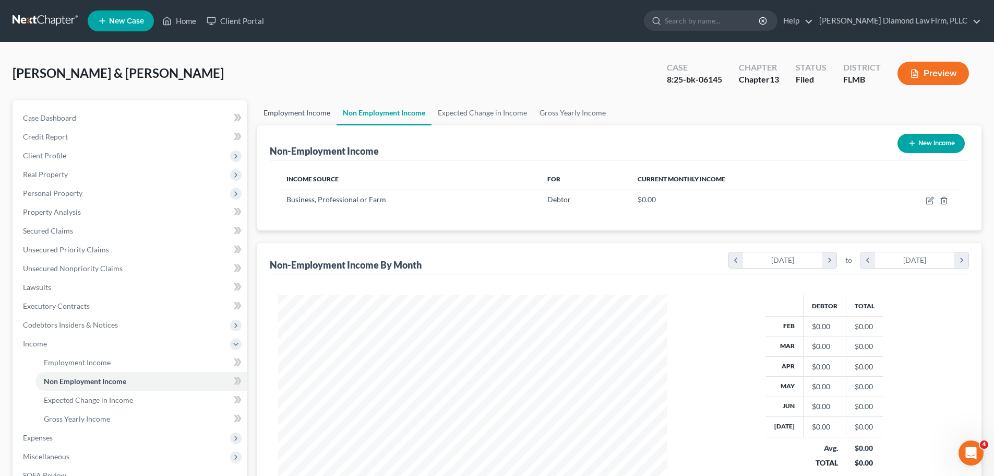
click at [306, 110] on link "Employment Income" at bounding box center [296, 112] width 79 height 25
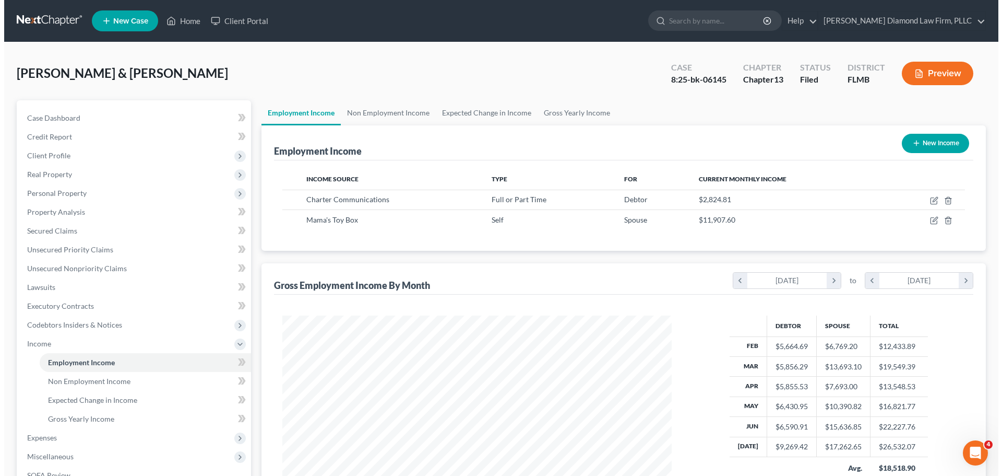
scroll to position [195, 410]
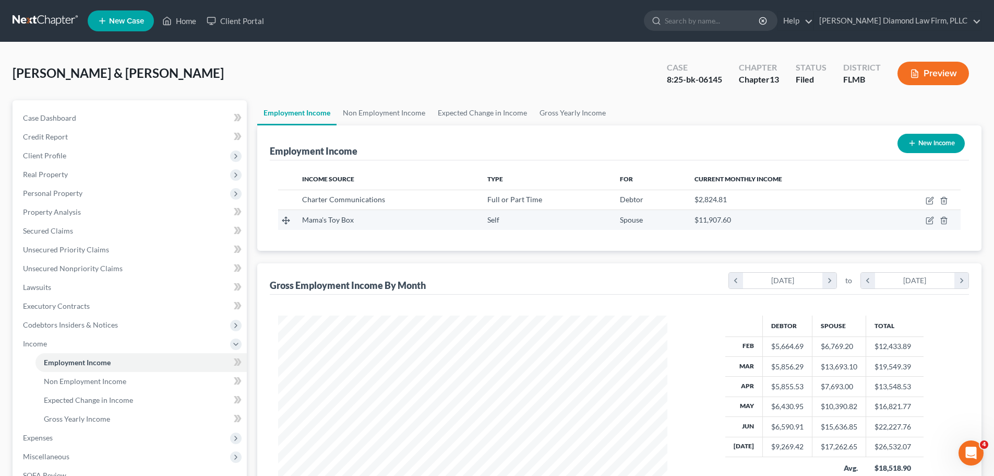
click at [927, 225] on td at bounding box center [921, 220] width 80 height 20
click at [929, 222] on icon "button" at bounding box center [930, 220] width 8 height 8
select select "1"
select select "9"
select select "0"
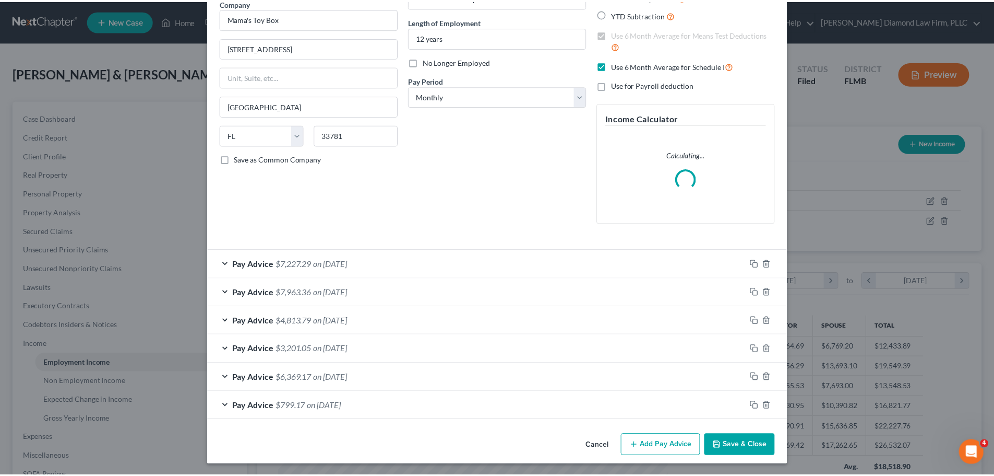
scroll to position [92, 0]
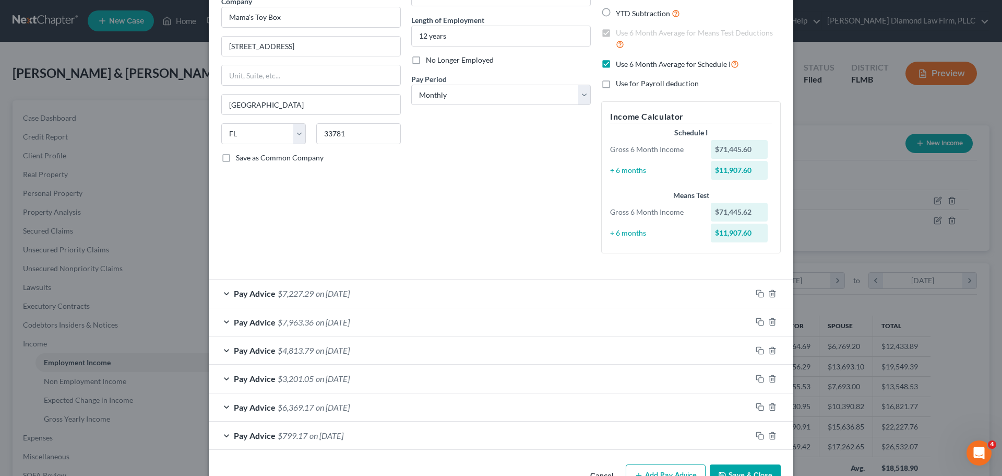
click at [591, 469] on button "Cancel" at bounding box center [602, 475] width 40 height 21
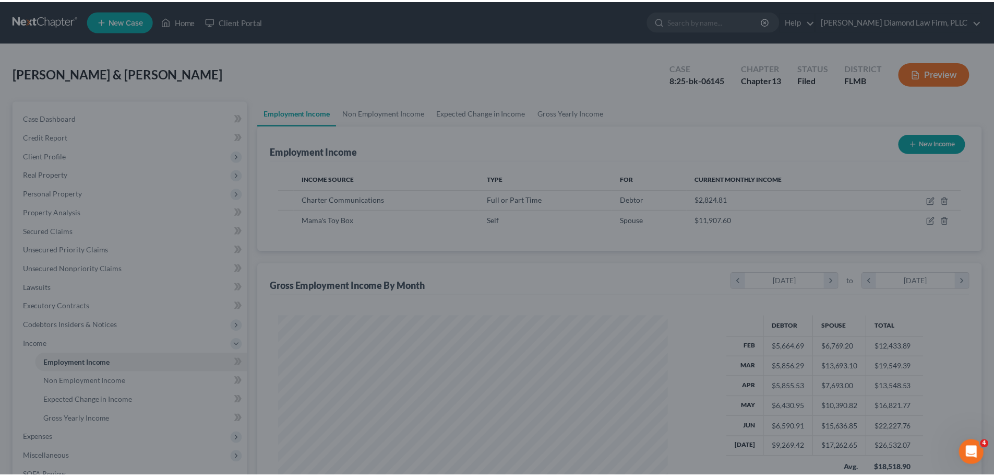
scroll to position [521843, 521628]
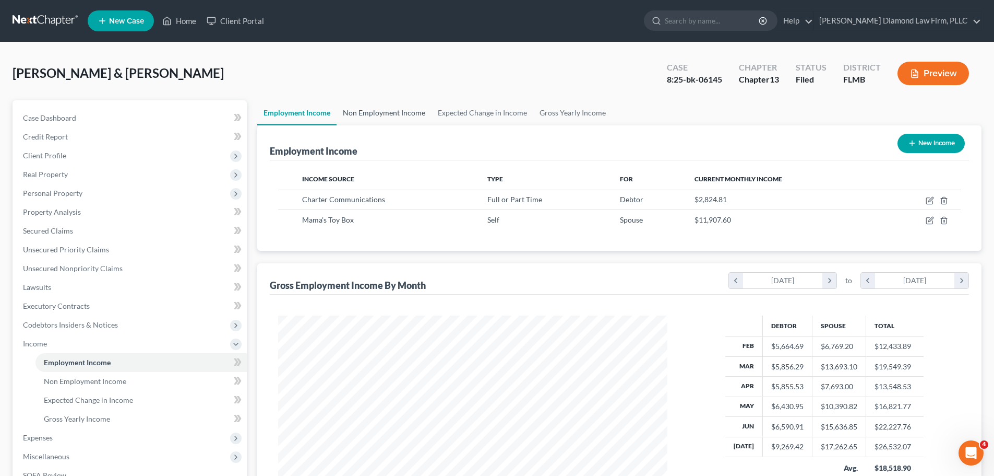
click at [356, 115] on link "Non Employment Income" at bounding box center [384, 112] width 95 height 25
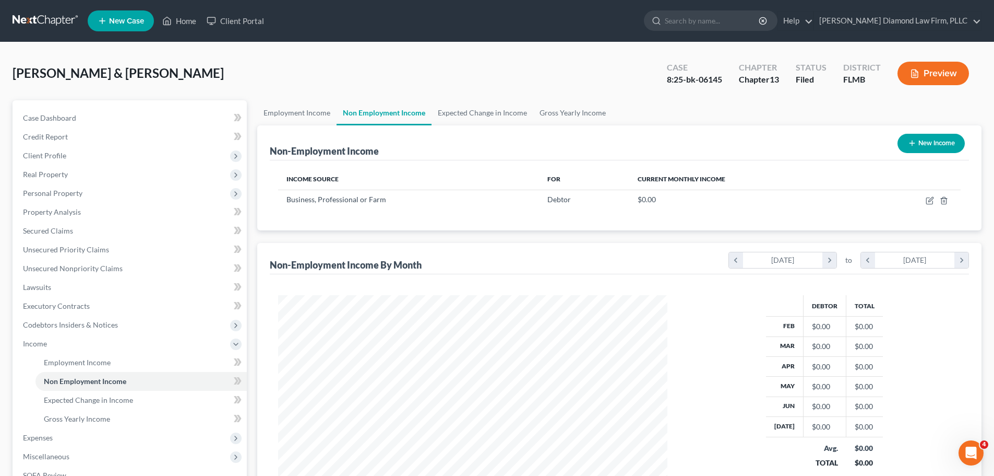
scroll to position [195, 410]
click at [930, 200] on icon "button" at bounding box center [931, 199] width 5 height 5
select select "10"
select select "0"
select select "9"
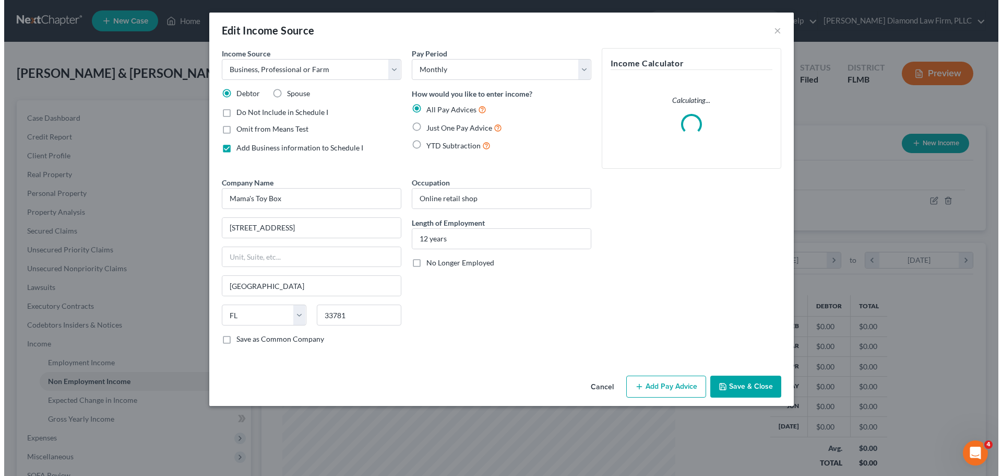
scroll to position [196, 414]
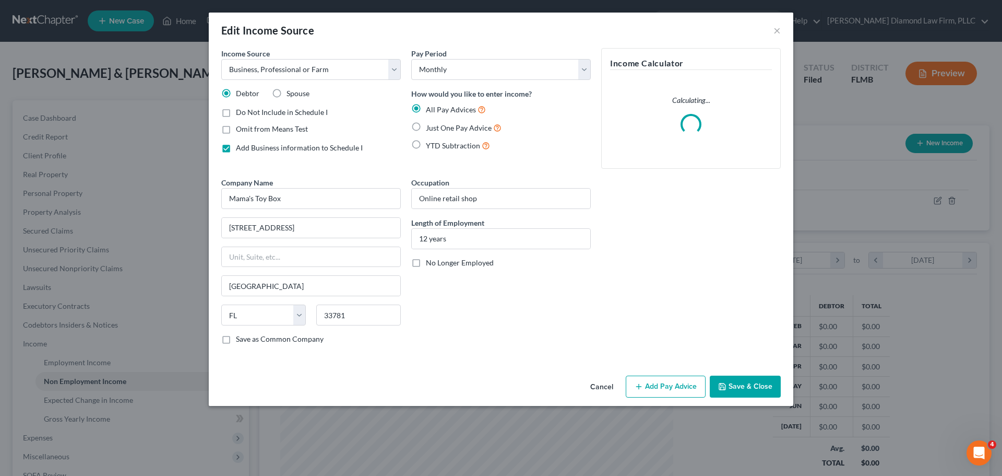
click at [669, 389] on button "Add Pay Advice" at bounding box center [666, 386] width 80 height 22
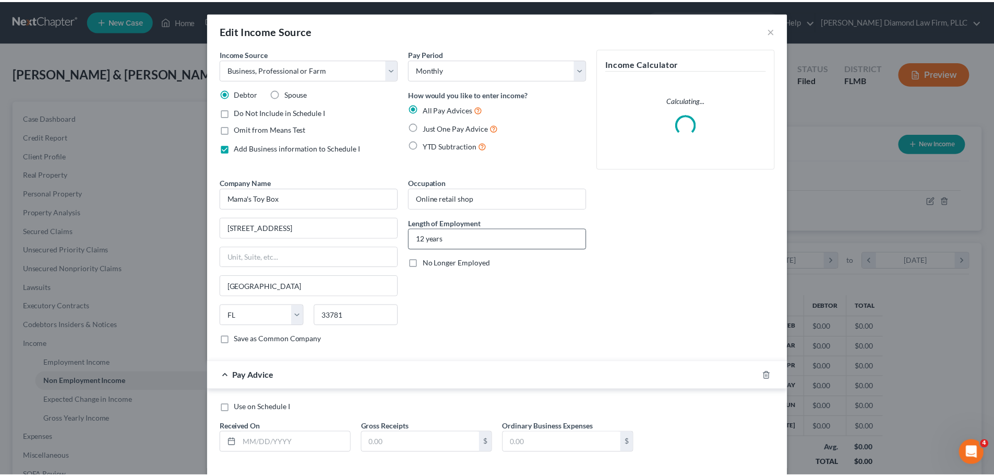
scroll to position [51, 0]
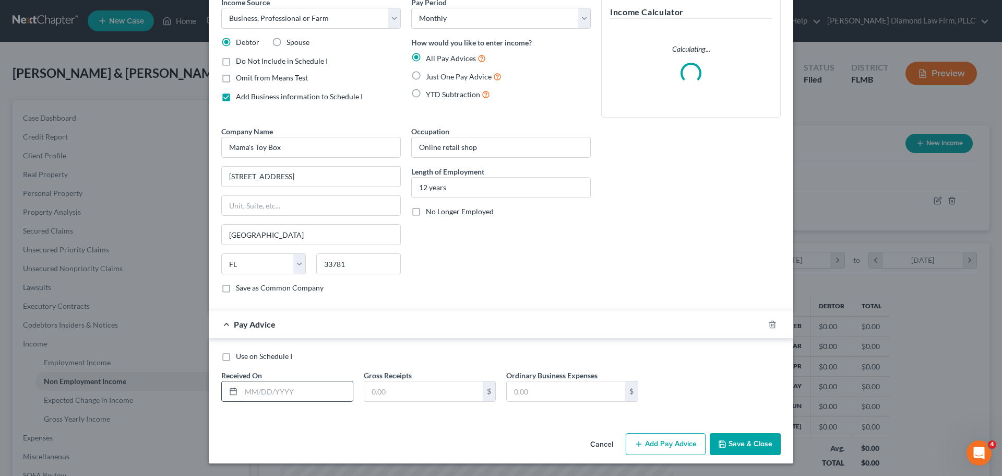
click at [315, 395] on input "text" at bounding box center [297, 391] width 112 height 20
type input "02/28/2025"
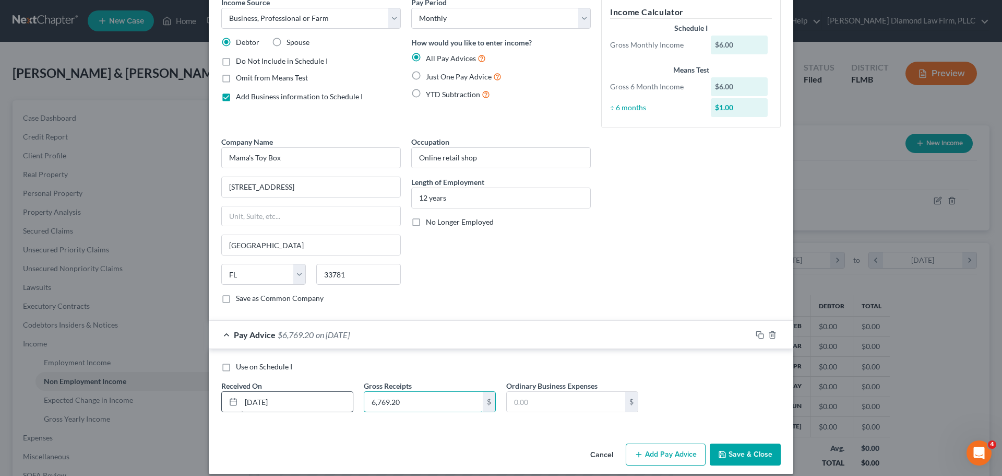
type input "6,769.20"
click at [526, 400] on input "text" at bounding box center [566, 402] width 119 height 20
type input "5,970.03"
click at [756, 457] on button "Save & Close" at bounding box center [745, 454] width 71 height 22
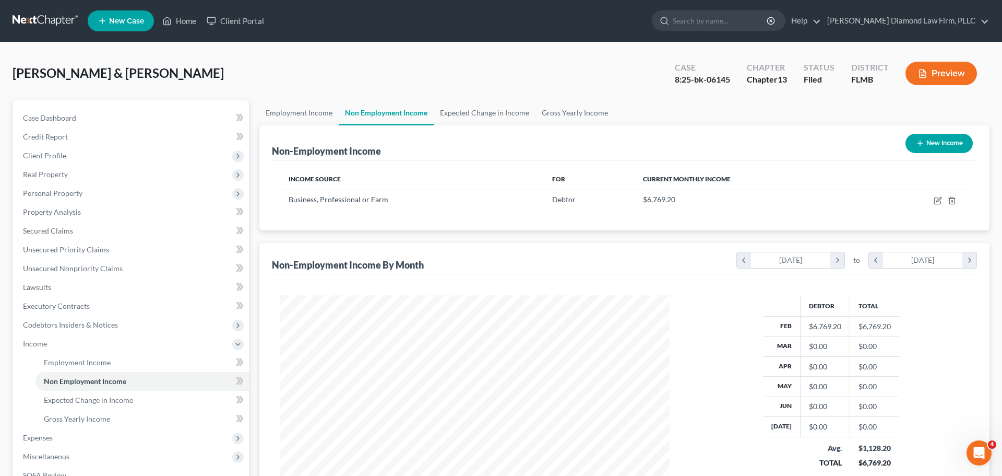
scroll to position [521843, 521628]
click at [928, 203] on icon "button" at bounding box center [930, 200] width 8 height 8
select select "10"
select select "0"
select select "9"
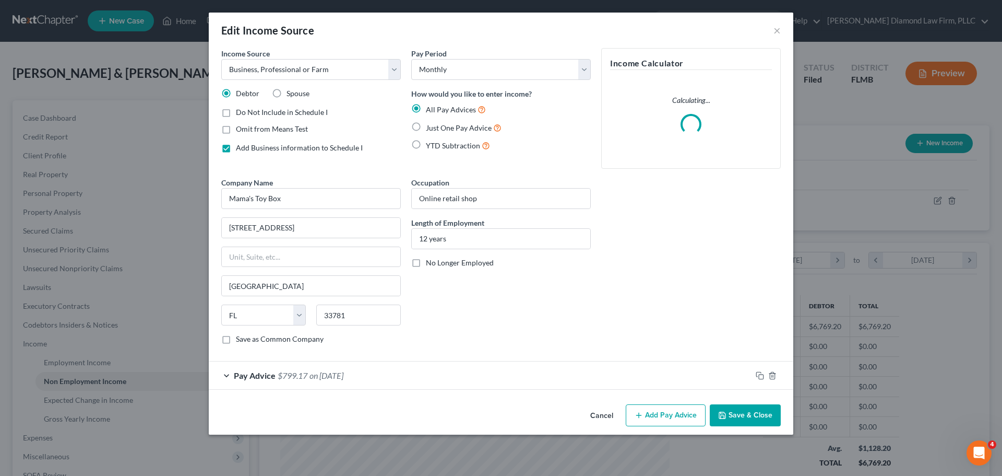
scroll to position [196, 414]
click at [666, 413] on button "Add Pay Advice" at bounding box center [666, 415] width 80 height 22
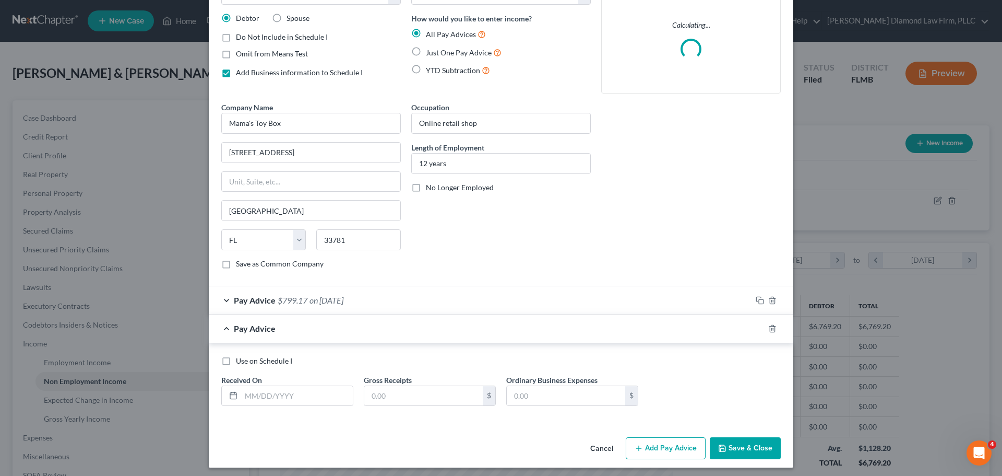
scroll to position [79, 0]
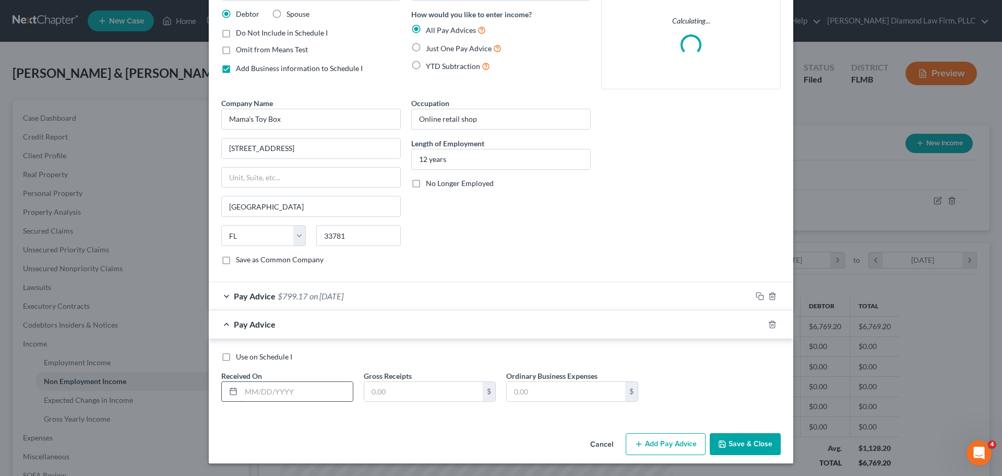
click at [297, 387] on input "text" at bounding box center [297, 392] width 112 height 20
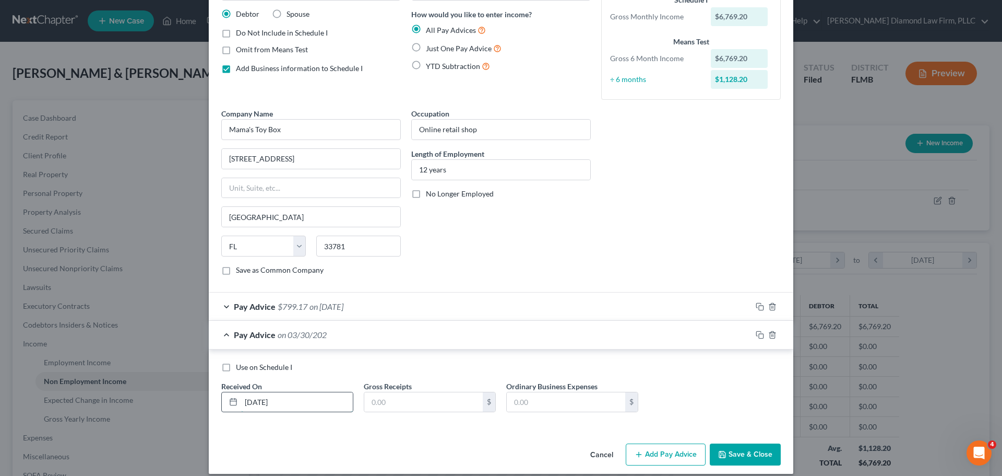
type input "03/30/2025"
type input "13,693.10"
type input "7,323.93"
drag, startPoint x: 754, startPoint y: 333, endPoint x: 477, endPoint y: 380, distance: 281.2
click at [752, 330] on div at bounding box center [773, 334] width 42 height 17
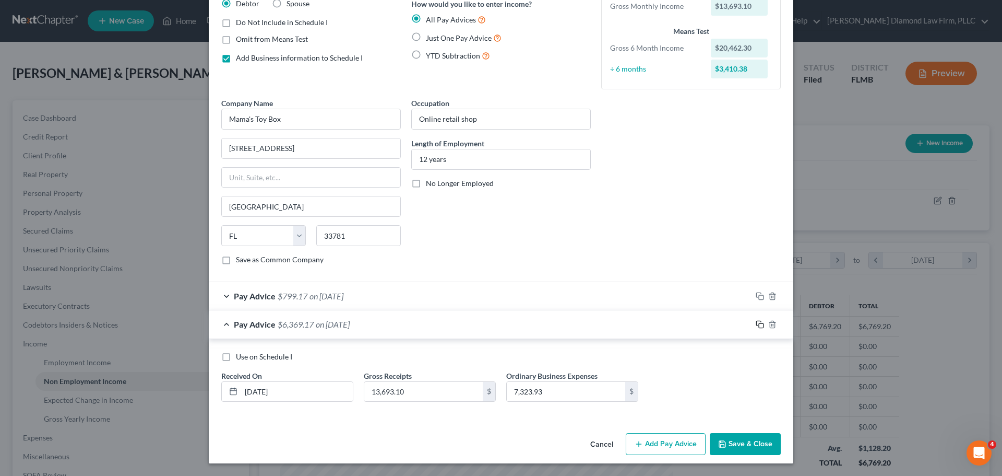
click at [758, 325] on icon "button" at bounding box center [760, 324] width 8 height 8
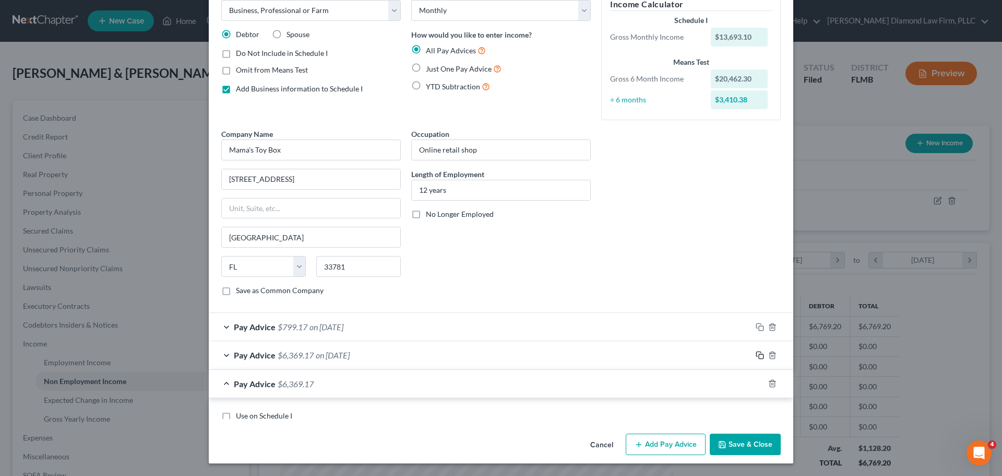
scroll to position [90, 0]
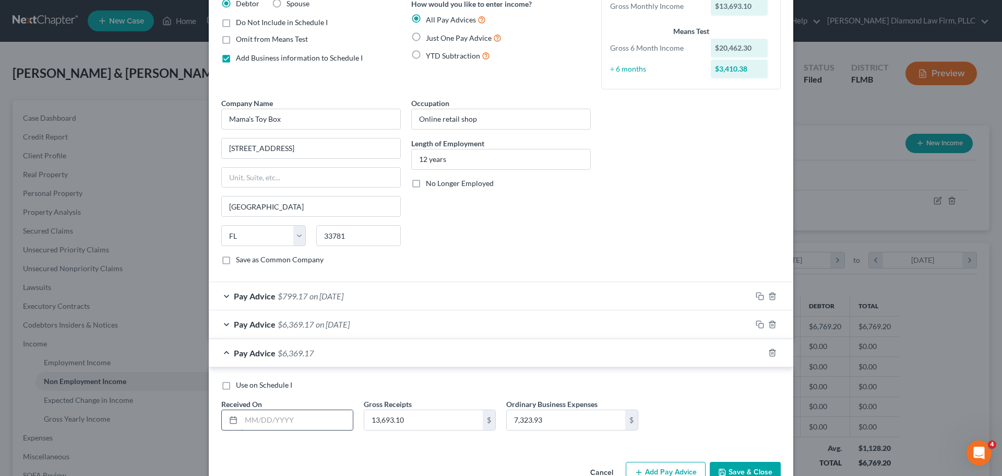
click at [309, 416] on input "text" at bounding box center [297, 420] width 112 height 20
type input "04/30/2025"
click at [304, 320] on span "$6,369.17" at bounding box center [296, 324] width 36 height 10
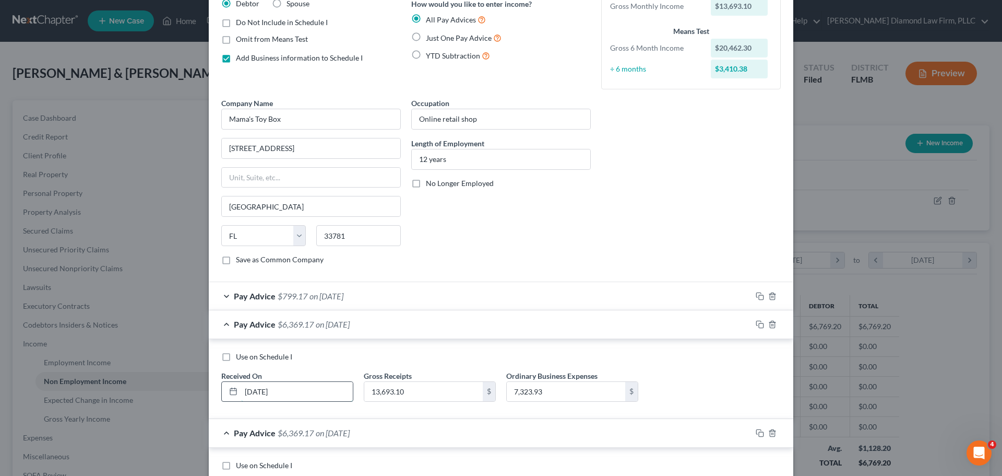
click at [260, 393] on input "03/30/2025" at bounding box center [297, 392] width 112 height 20
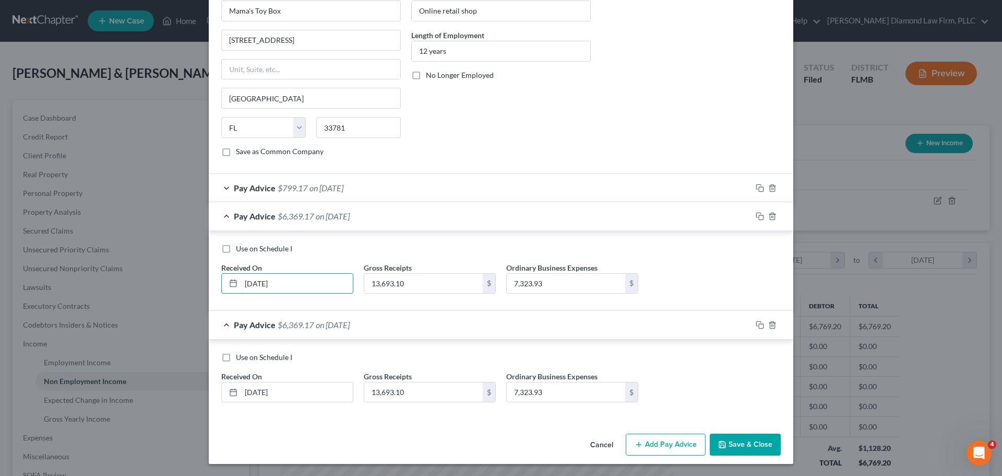
scroll to position [198, 0]
type input "03/31/2025"
click at [307, 392] on input "04/30/2025" at bounding box center [297, 392] width 112 height 20
click at [395, 394] on input "13,693.10" at bounding box center [423, 392] width 119 height 20
type input "7,693"
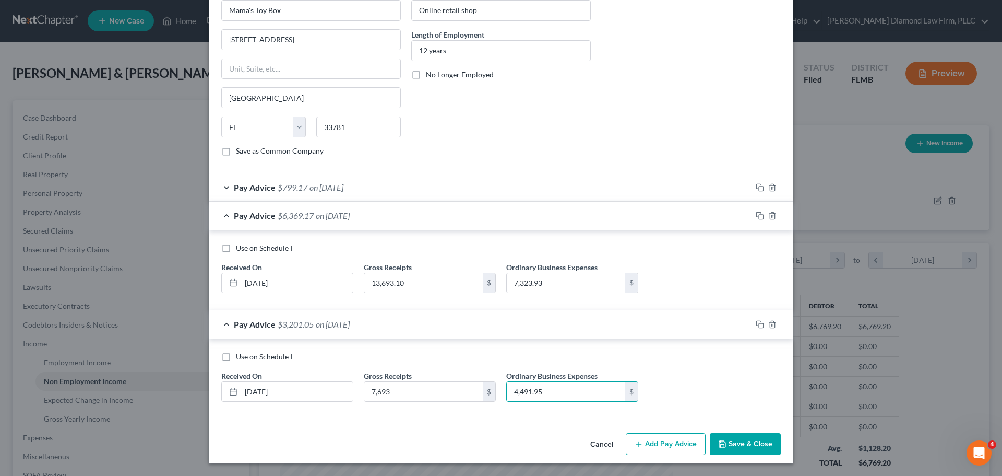
type input "4,491.95"
click at [295, 217] on span "$6,369.17" at bounding box center [296, 215] width 36 height 10
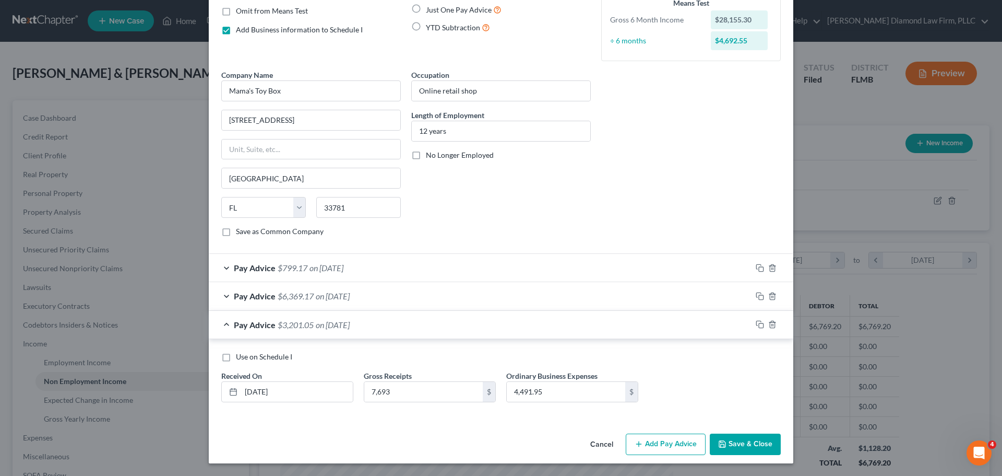
scroll to position [118, 0]
click at [657, 441] on button "Add Pay Advice" at bounding box center [666, 444] width 80 height 22
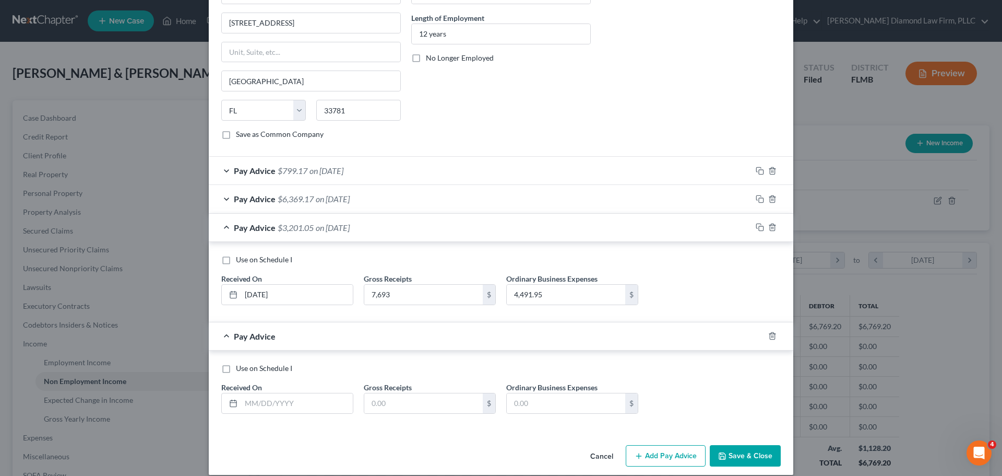
scroll to position [227, 0]
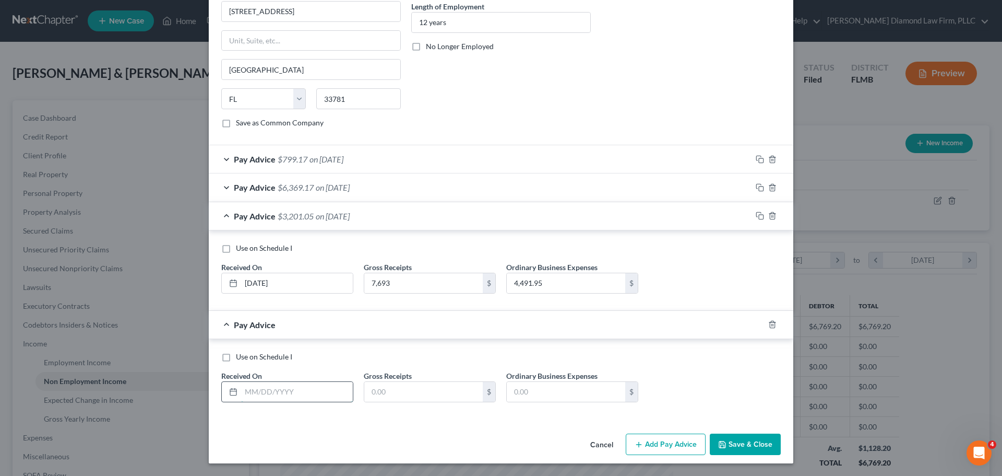
click at [276, 390] on input "text" at bounding box center [297, 392] width 112 height 20
click at [770, 322] on icon "button" at bounding box center [772, 324] width 5 height 7
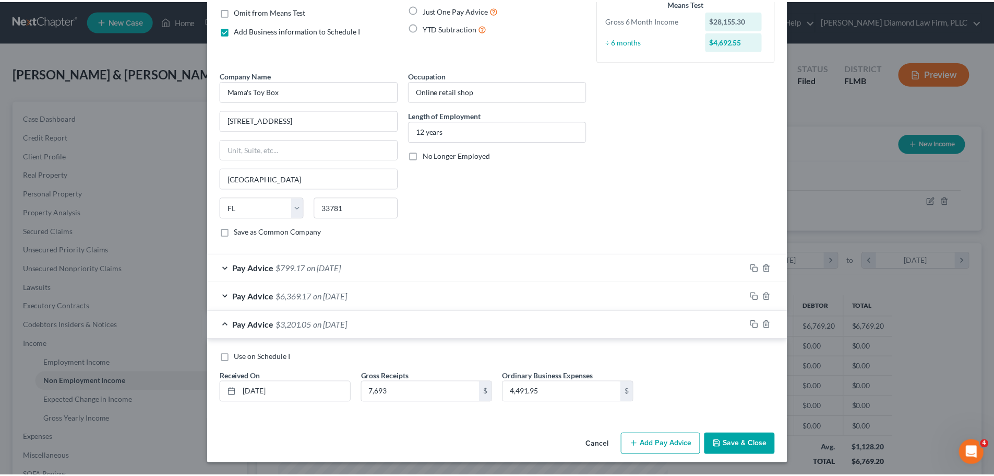
scroll to position [118, 0]
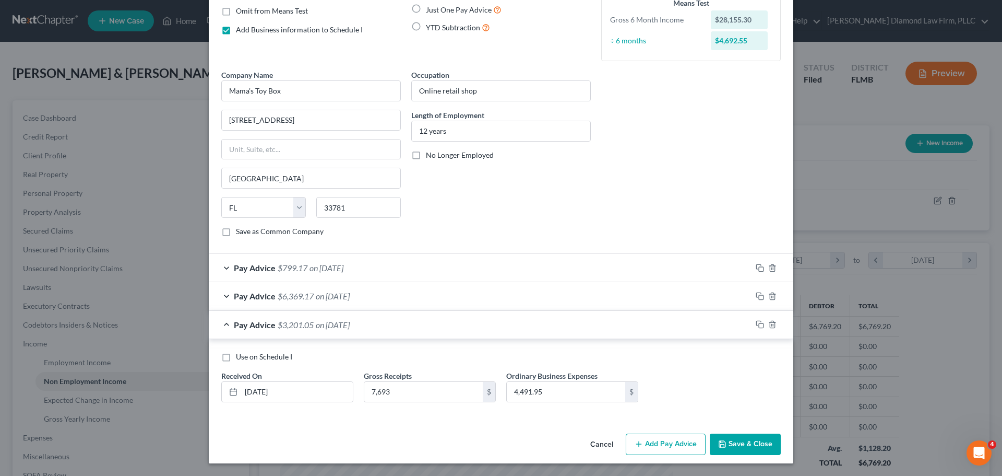
click at [751, 447] on button "Save & Close" at bounding box center [745, 444] width 71 height 22
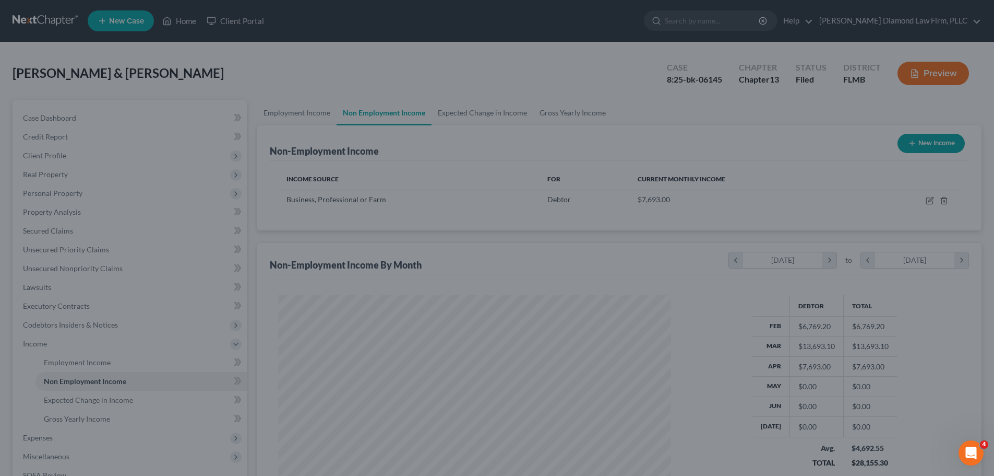
scroll to position [521843, 521628]
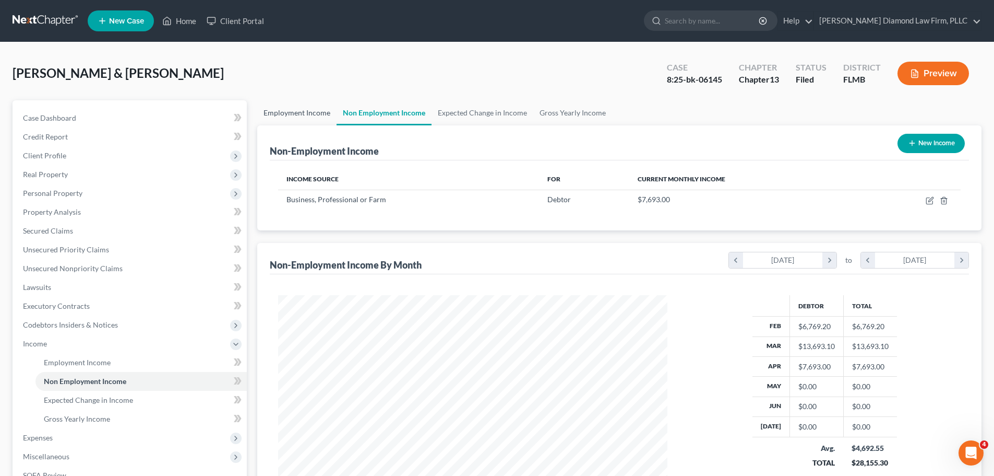
click at [316, 112] on link "Employment Income" at bounding box center [296, 112] width 79 height 25
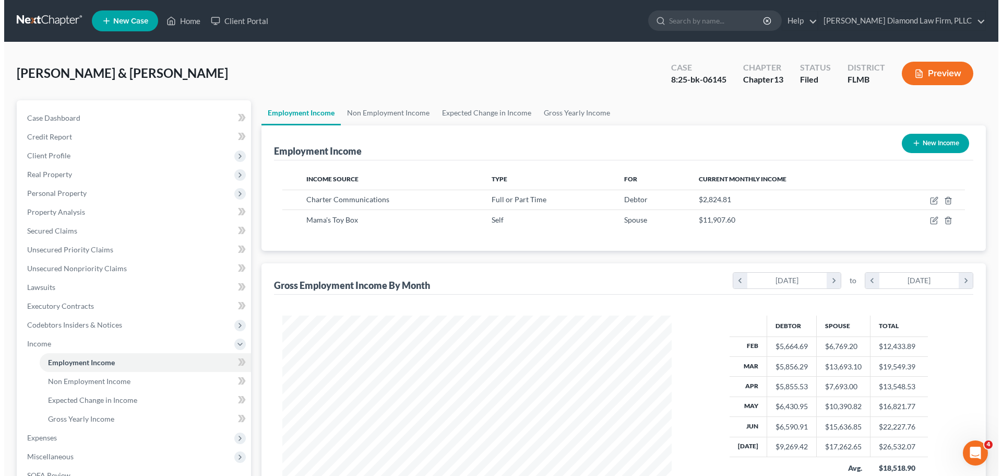
scroll to position [195, 410]
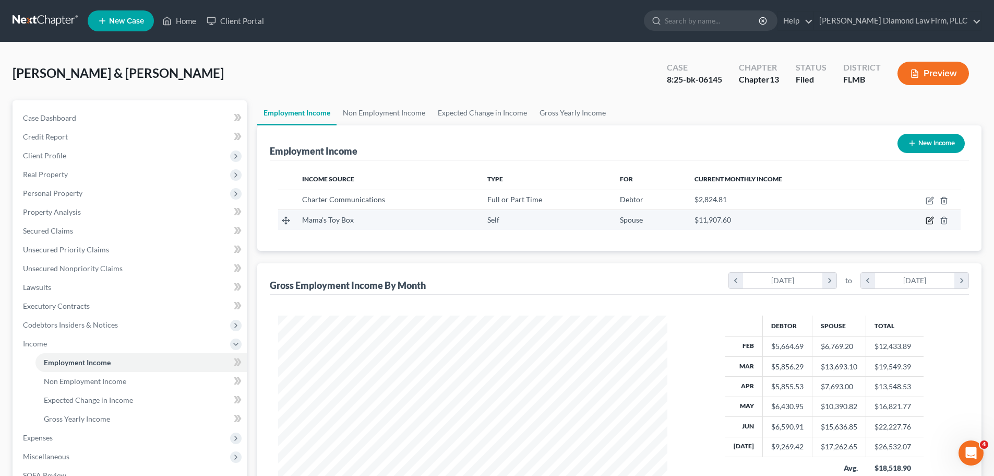
click at [929, 222] on icon "button" at bounding box center [931, 219] width 5 height 5
select select "1"
select select "9"
select select "0"
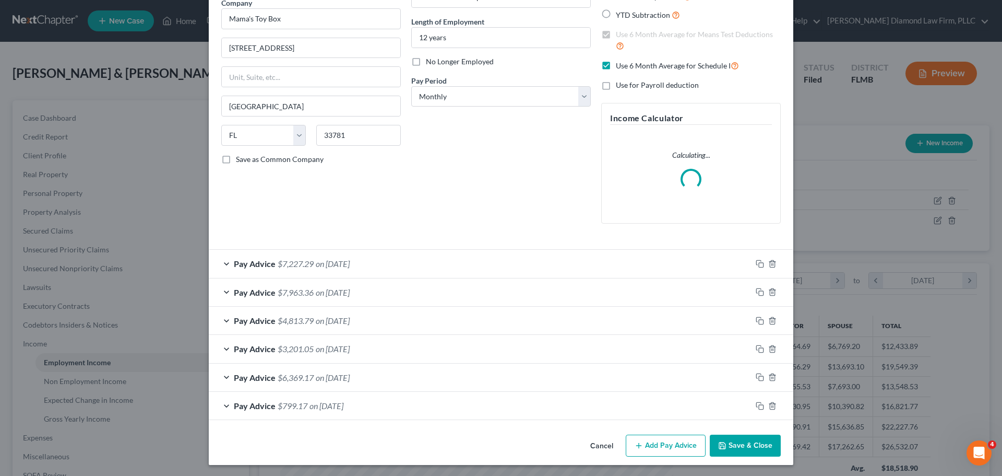
scroll to position [92, 0]
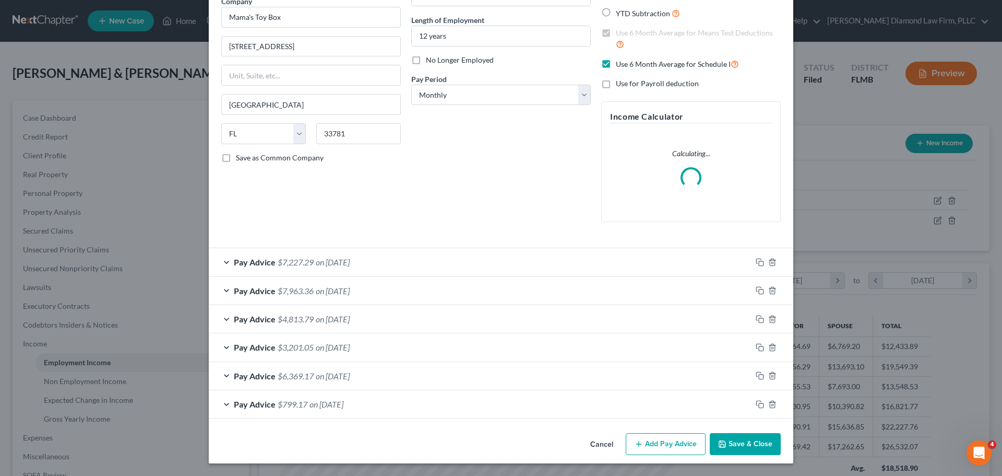
click at [418, 260] on div "Pay Advice $7,227.29 on 07/31/2025" at bounding box center [480, 262] width 543 height 28
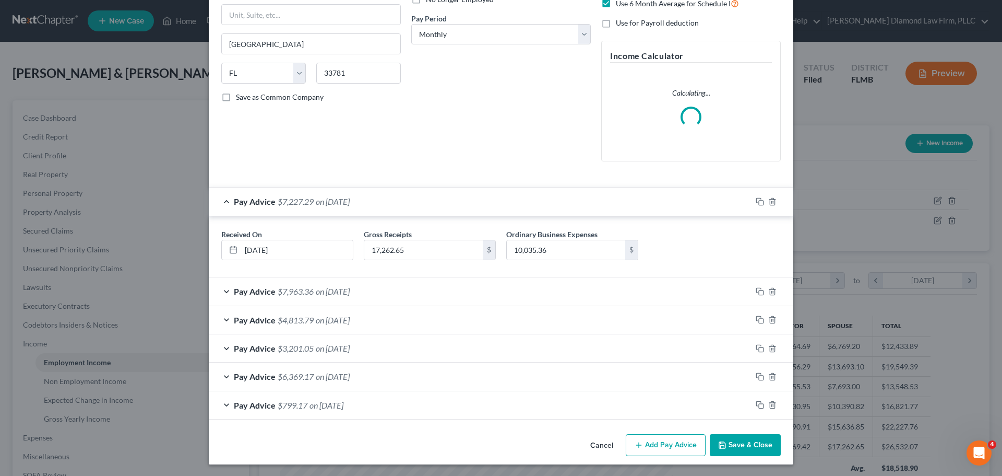
scroll to position [154, 0]
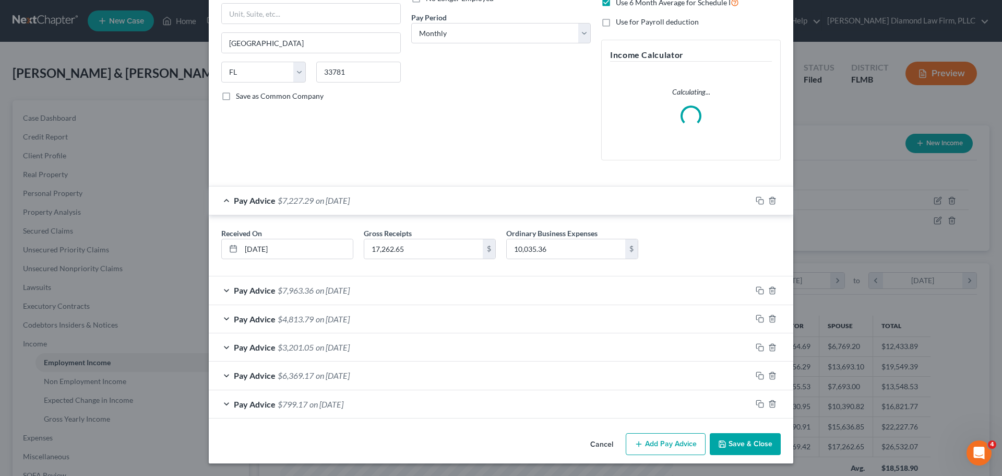
click at [403, 401] on div "Pay Advice $799.17 on 02/28/2025" at bounding box center [480, 404] width 543 height 28
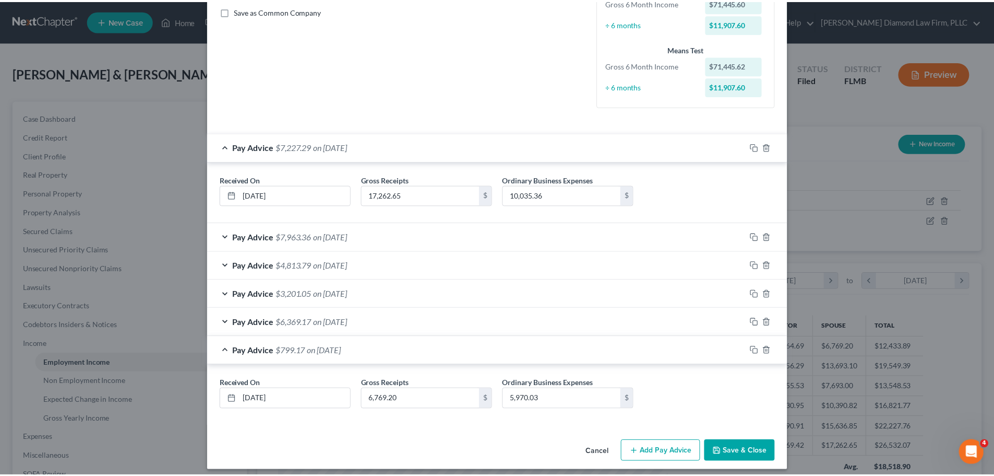
scroll to position [246, 0]
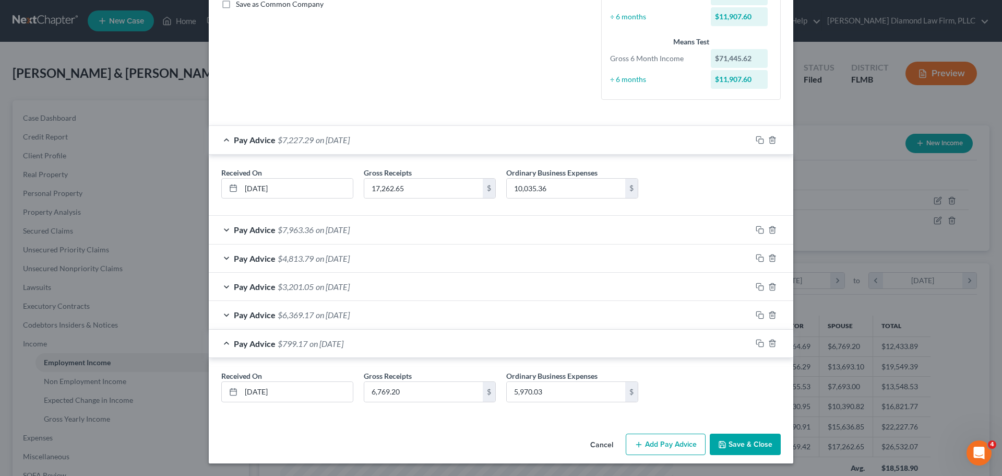
click at [593, 443] on button "Cancel" at bounding box center [602, 444] width 40 height 21
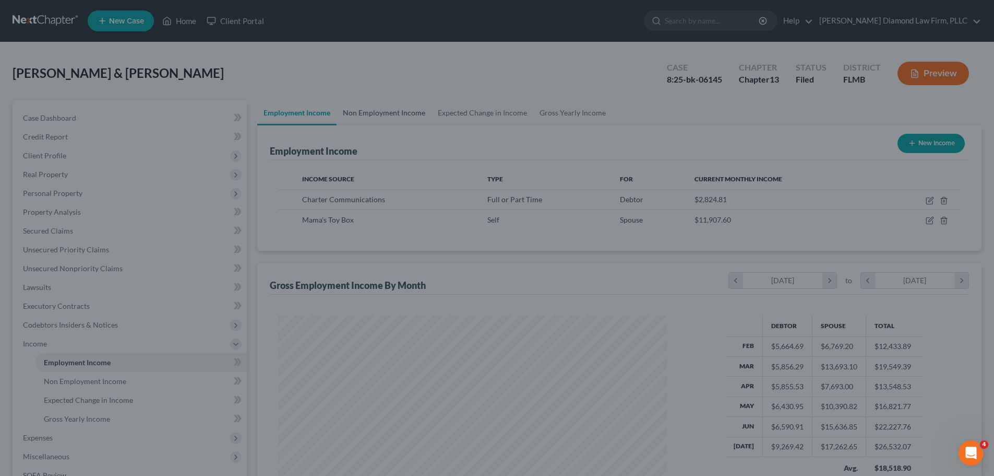
scroll to position [521843, 521628]
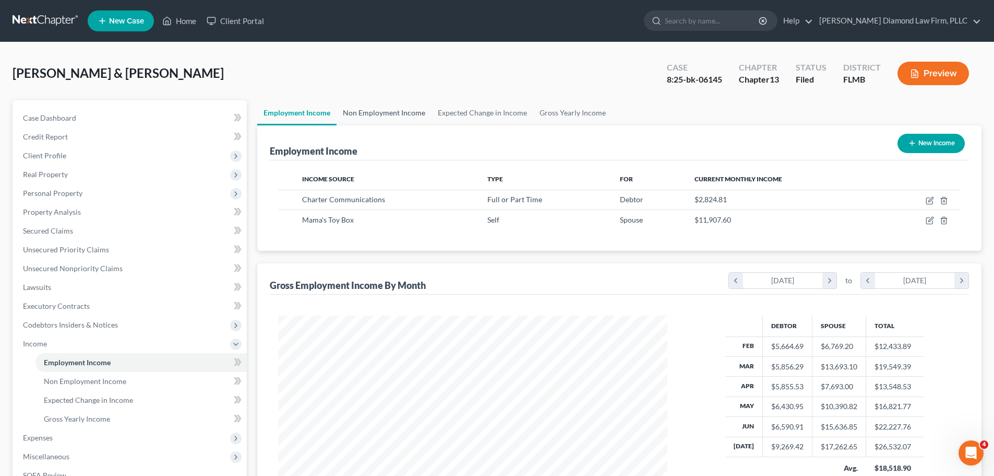
click at [395, 109] on link "Non Employment Income" at bounding box center [384, 112] width 95 height 25
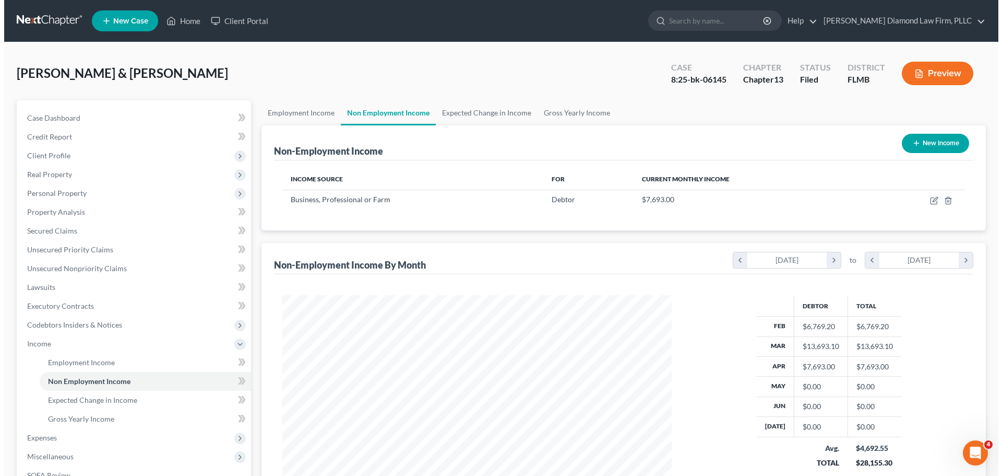
scroll to position [195, 410]
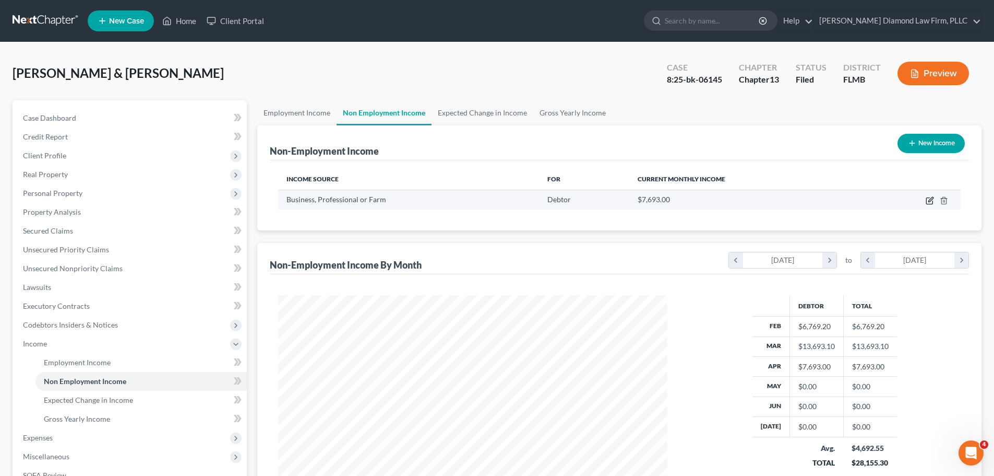
click at [927, 202] on icon "button" at bounding box center [930, 201] width 6 height 6
select select "10"
select select "0"
select select "9"
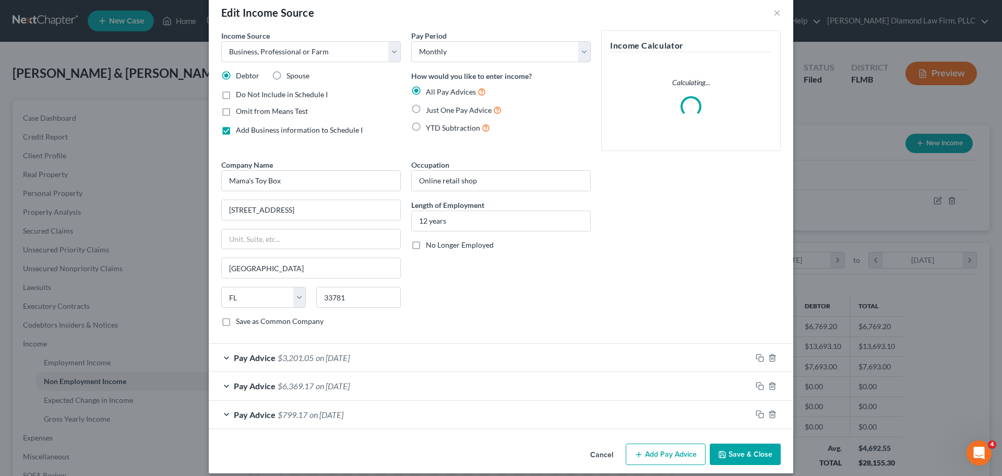
scroll to position [28, 0]
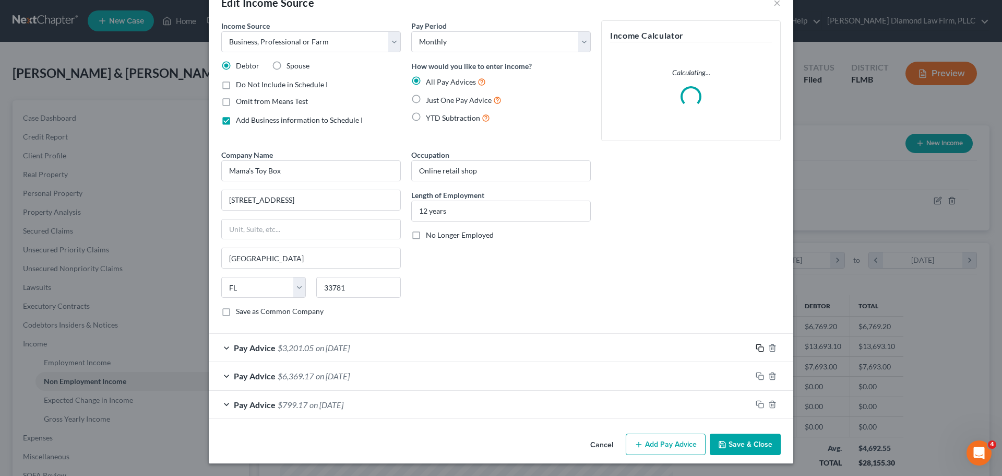
click at [757, 345] on icon "button" at bounding box center [758, 346] width 5 height 5
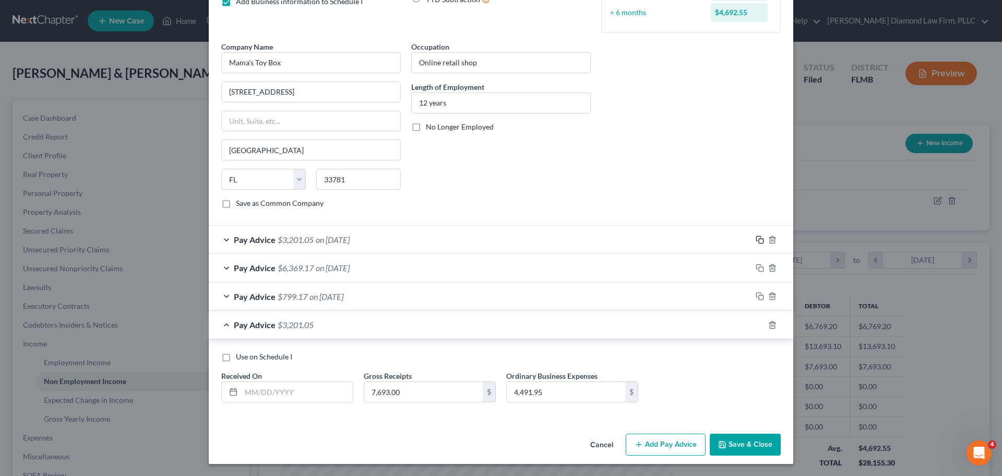
scroll to position [147, 0]
click at [298, 387] on input "text" at bounding box center [297, 391] width 112 height 20
type input "05/30/2025"
type input "10,390.82"
type input "5,577.03"
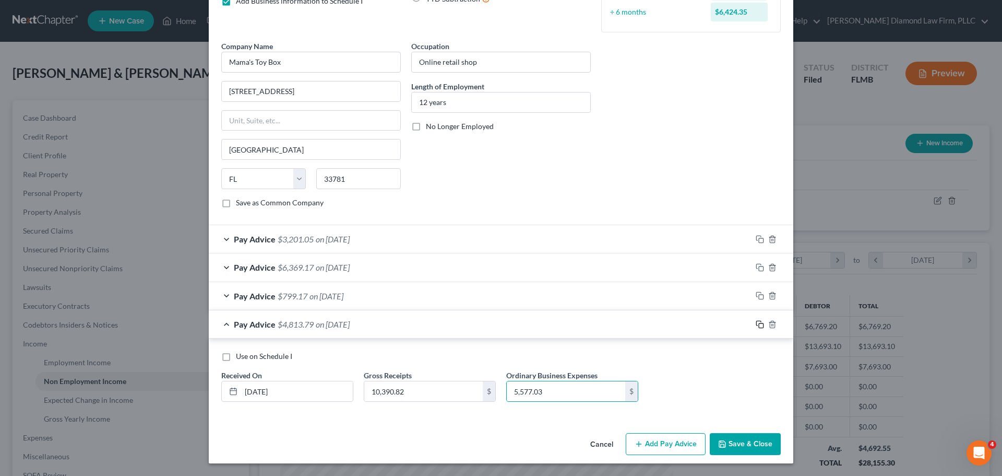
click at [756, 322] on icon "button" at bounding box center [758, 323] width 5 height 5
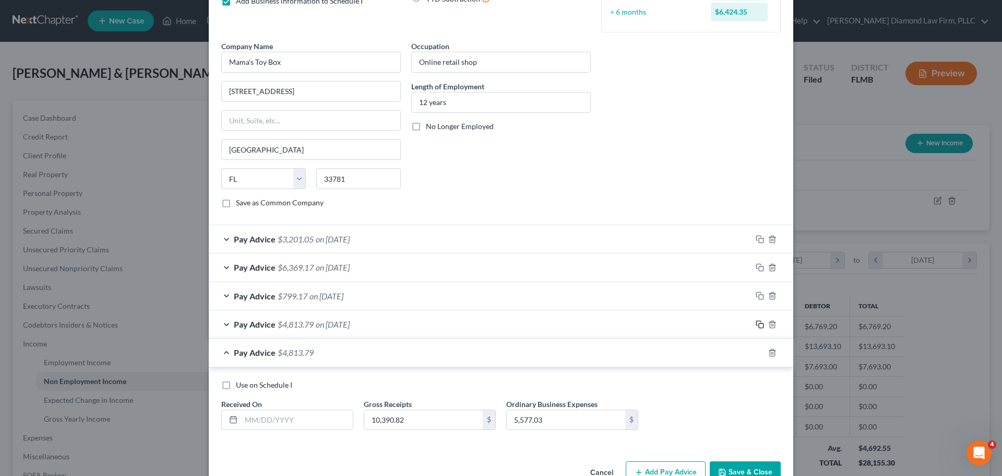
scroll to position [175, 0]
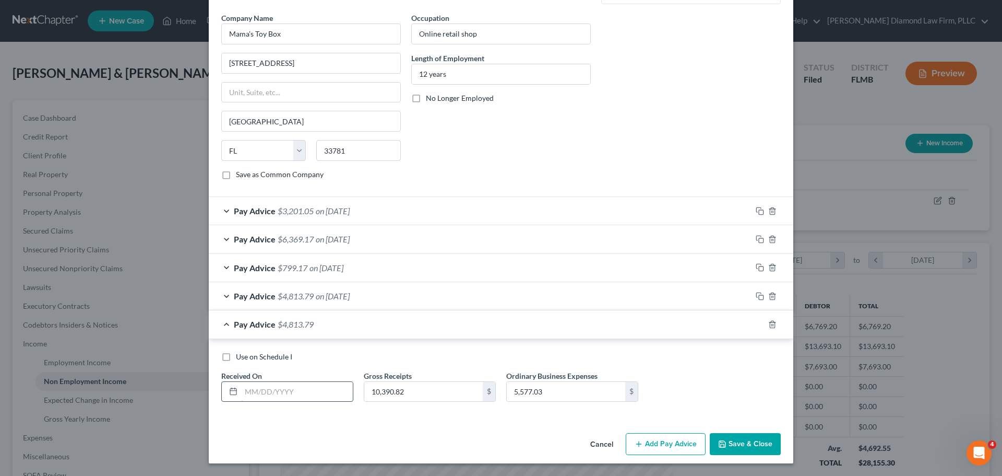
click at [297, 391] on input "text" at bounding box center [297, 392] width 112 height 20
type input "06/30/2025"
type input "15,636.85"
type input "7,673.49"
click at [757, 327] on icon "button" at bounding box center [760, 324] width 8 height 8
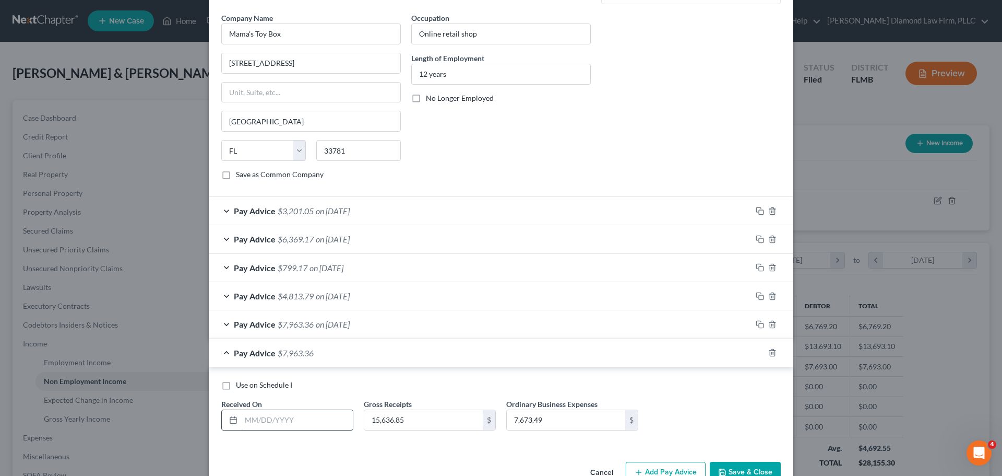
click at [301, 426] on input "text" at bounding box center [297, 420] width 112 height 20
type input "07/31/2025"
type input "17,467.65"
type input "10,035.36"
click at [728, 461] on button "Save & Close" at bounding box center [745, 472] width 71 height 22
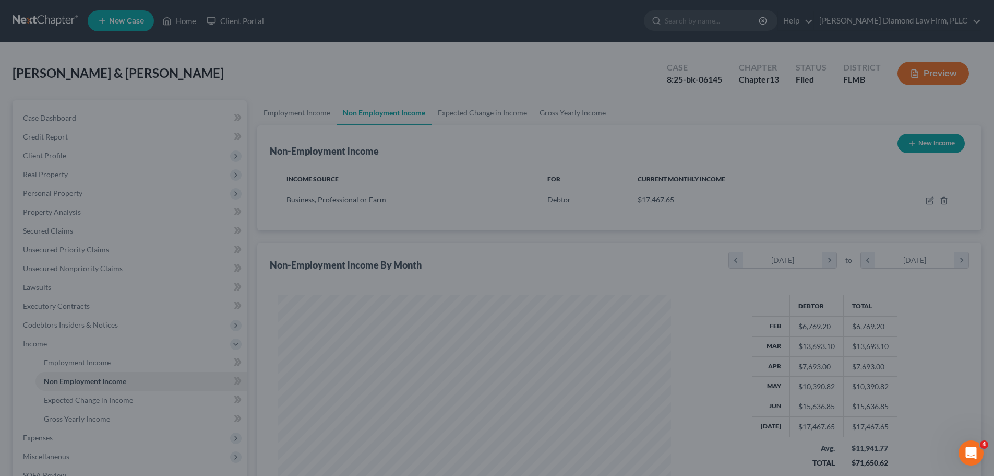
scroll to position [521843, 521628]
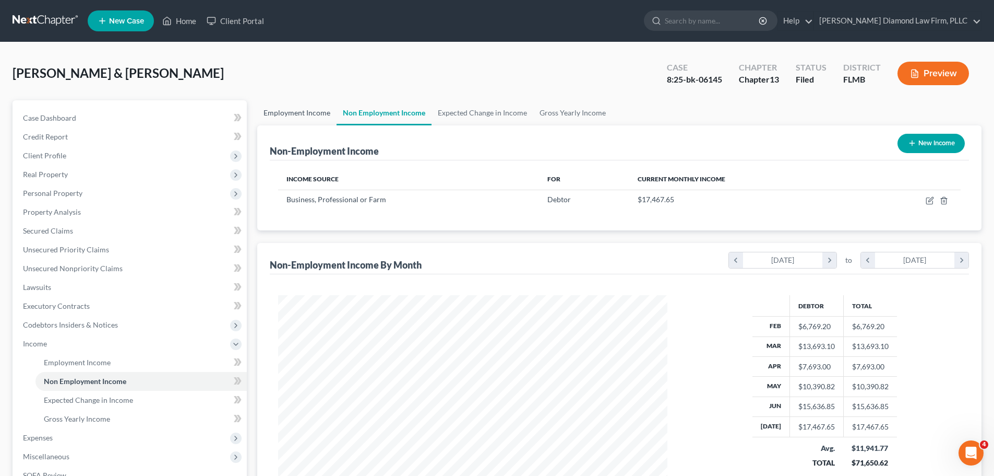
click at [292, 109] on link "Employment Income" at bounding box center [296, 112] width 79 height 25
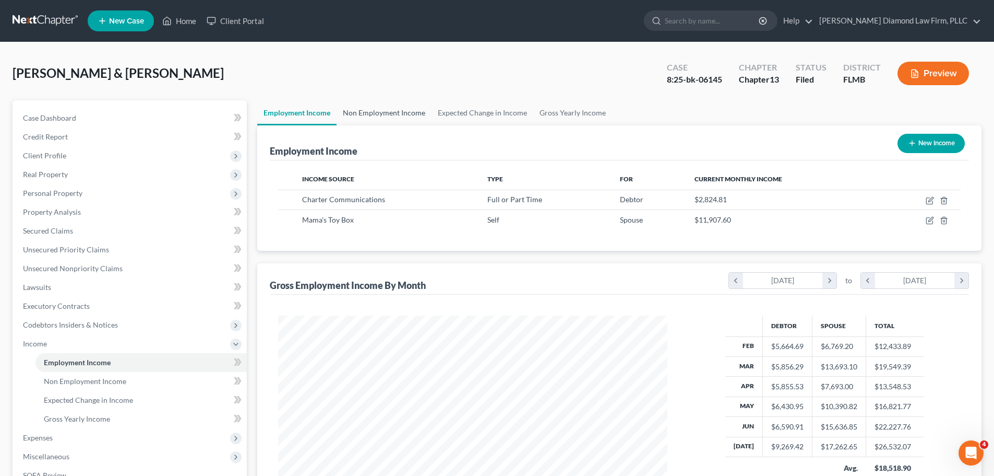
scroll to position [52, 0]
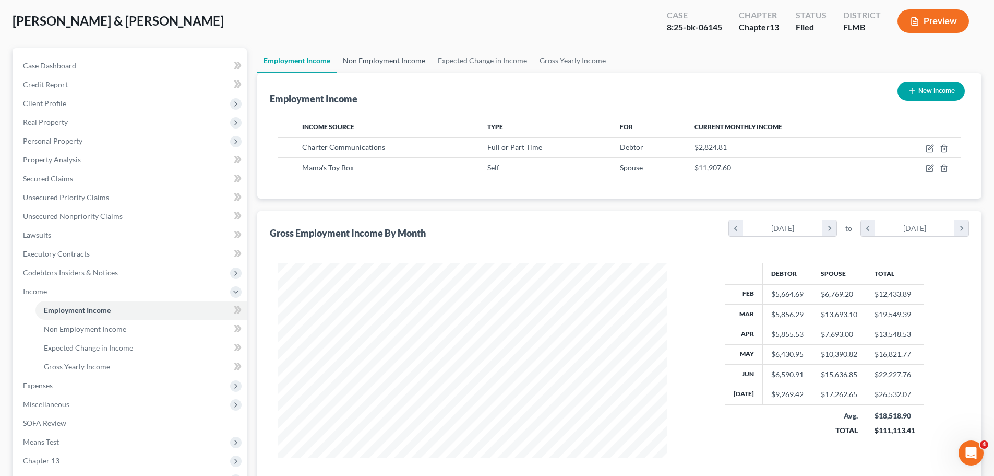
click at [387, 63] on link "Non Employment Income" at bounding box center [384, 60] width 95 height 25
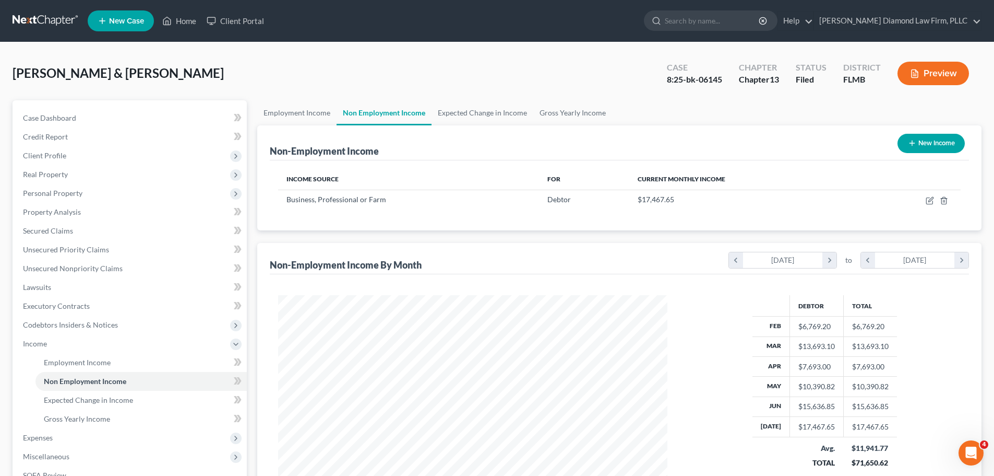
scroll to position [195, 410]
click at [303, 105] on link "Employment Income" at bounding box center [296, 112] width 79 height 25
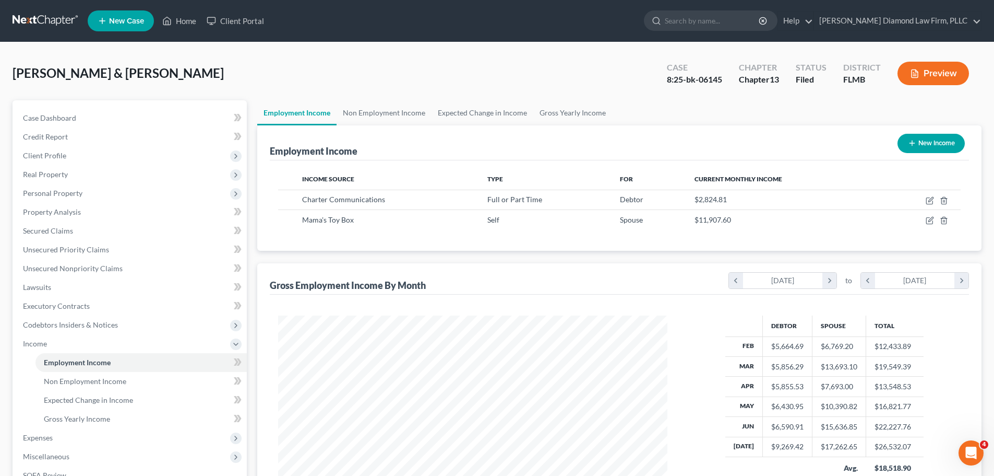
scroll to position [195, 410]
click at [352, 114] on link "Non Employment Income" at bounding box center [384, 112] width 95 height 25
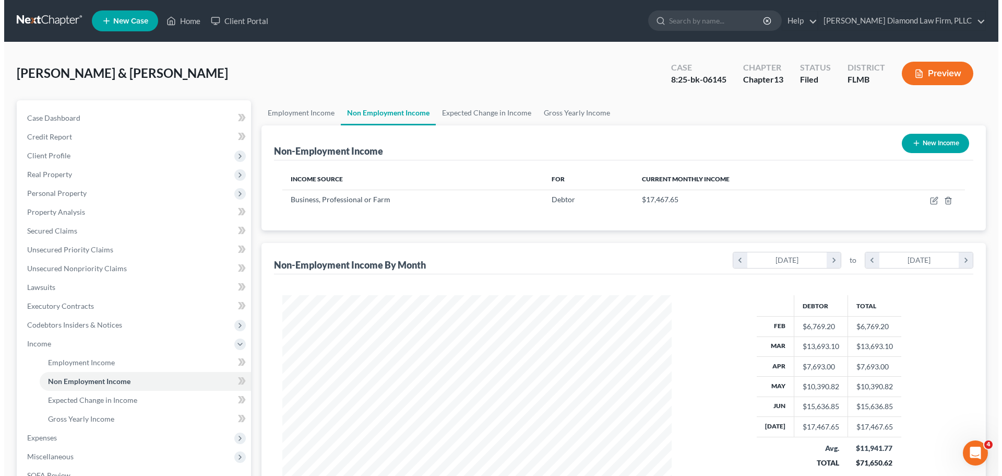
scroll to position [195, 410]
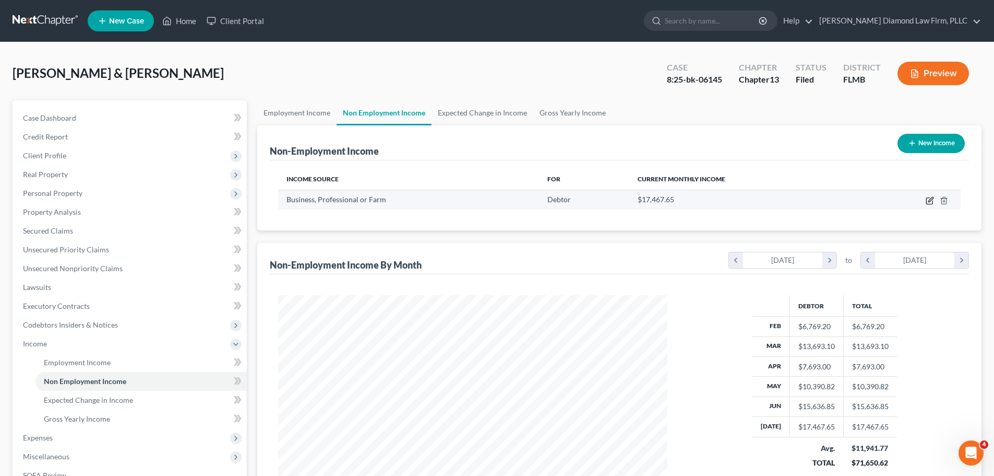
click at [927, 199] on icon "button" at bounding box center [930, 201] width 6 height 6
select select "10"
select select "0"
select select "9"
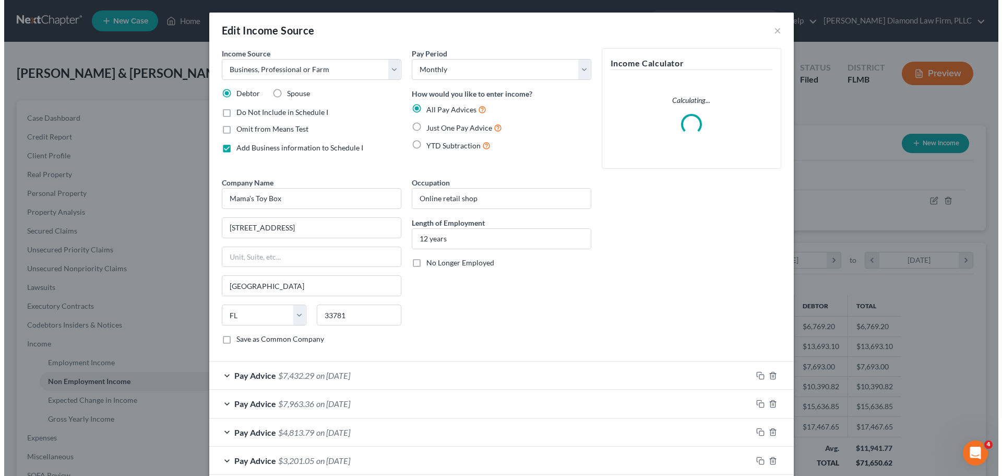
scroll to position [196, 414]
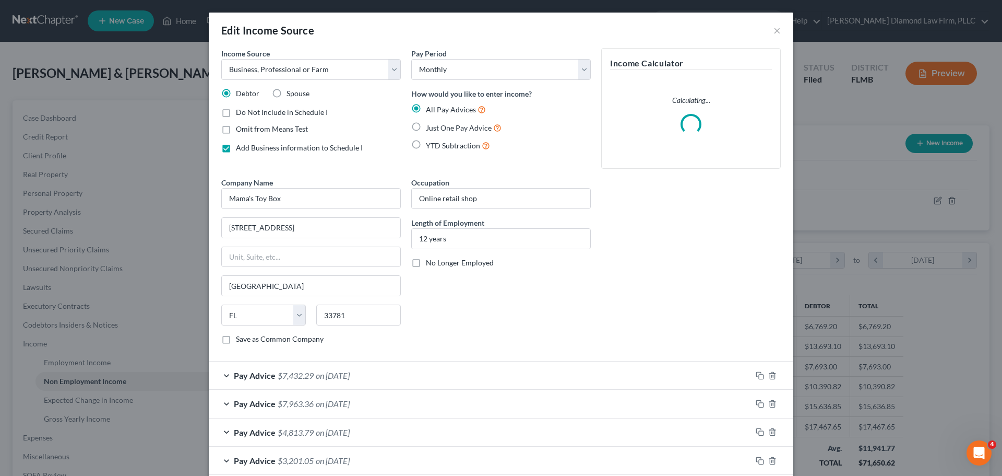
click at [289, 94] on span "Spouse" at bounding box center [298, 93] width 23 height 9
click at [291, 94] on input "Spouse" at bounding box center [294, 91] width 7 height 7
radio input "true"
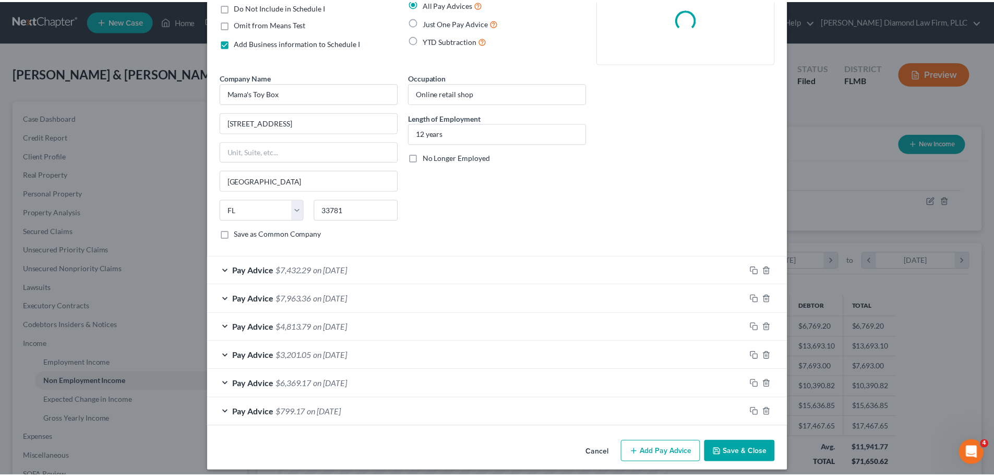
scroll to position [113, 0]
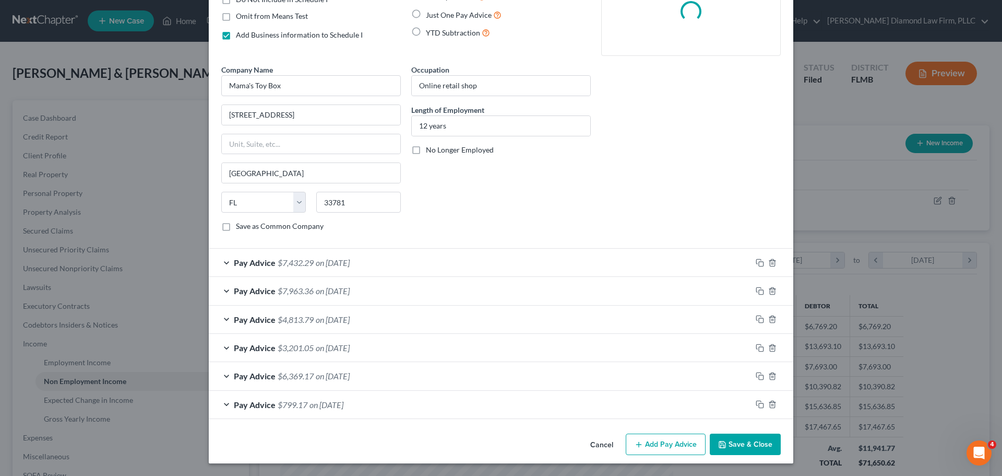
click at [752, 446] on button "Save & Close" at bounding box center [745, 444] width 71 height 22
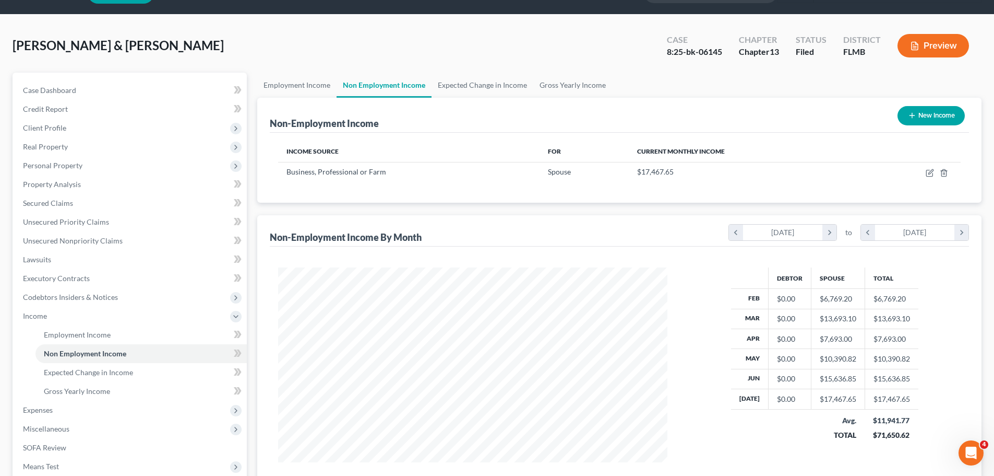
scroll to position [52, 0]
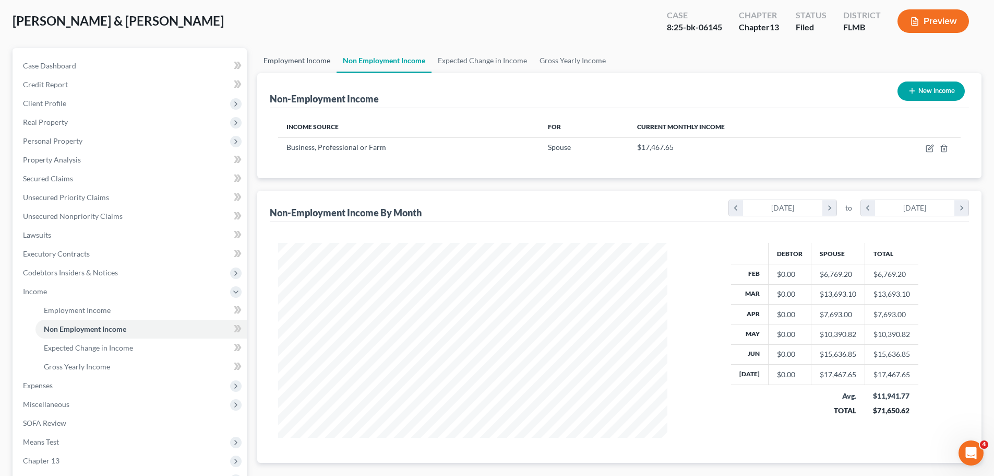
click at [288, 56] on link "Employment Income" at bounding box center [296, 60] width 79 height 25
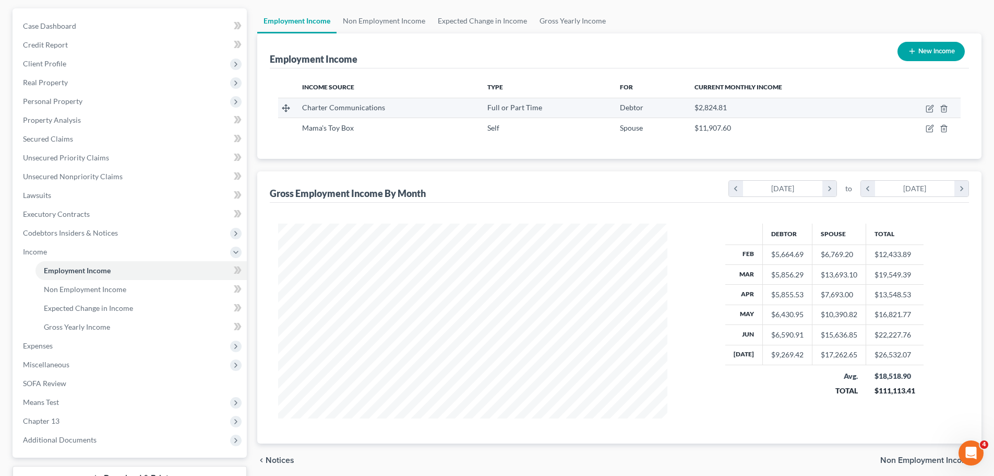
scroll to position [69, 0]
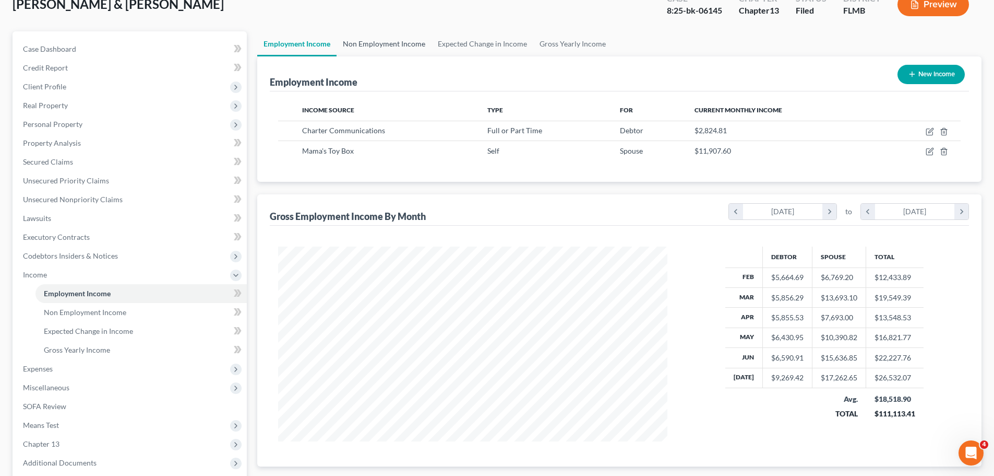
click at [361, 45] on link "Non Employment Income" at bounding box center [384, 43] width 95 height 25
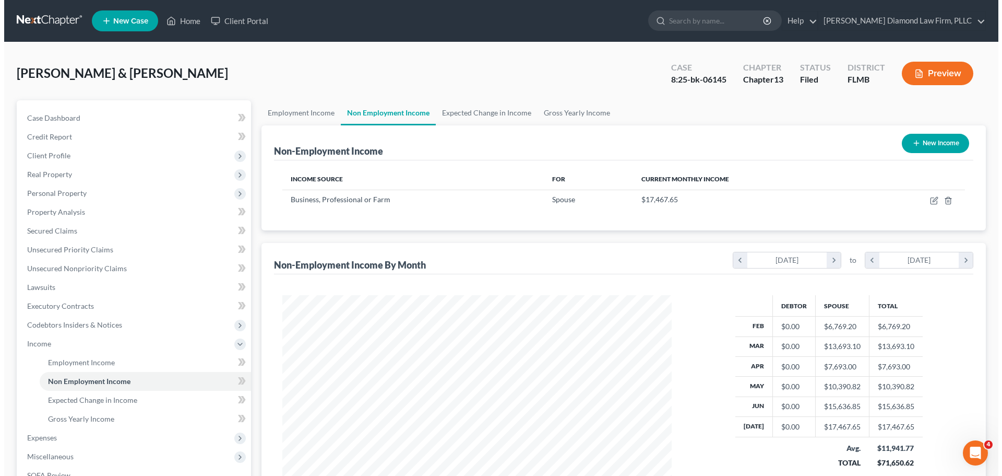
scroll to position [195, 410]
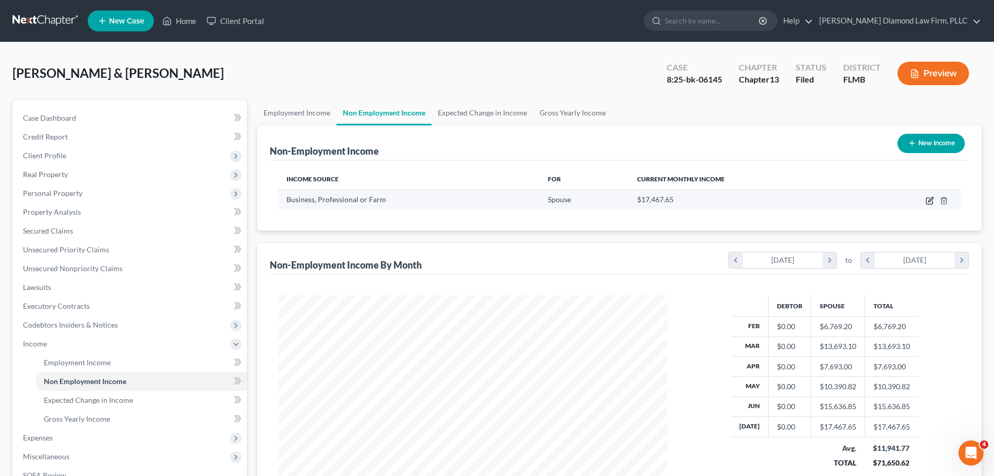
click at [928, 200] on icon "button" at bounding box center [930, 200] width 8 height 8
select select "10"
select select "0"
select select "9"
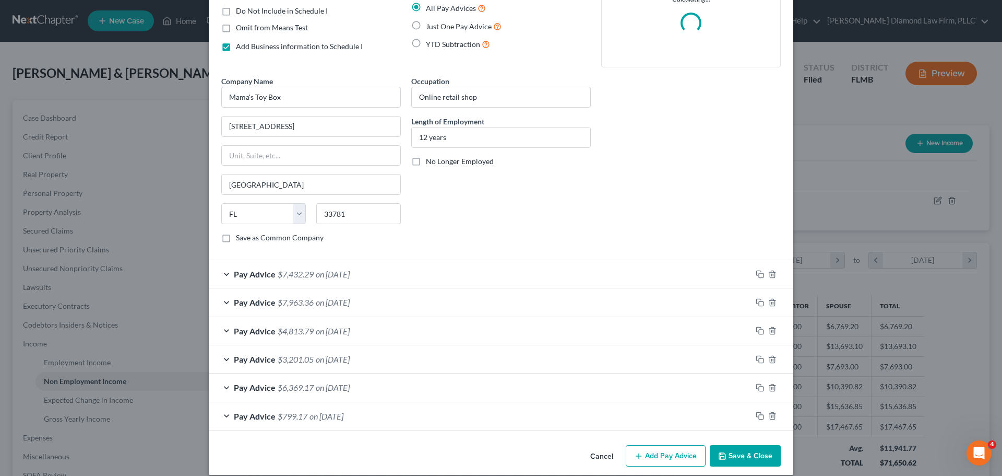
scroll to position [0, 0]
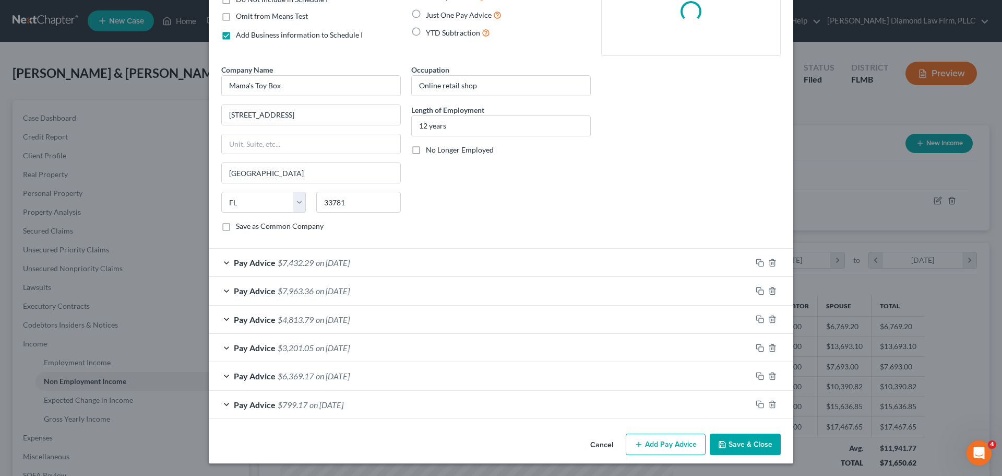
click at [400, 267] on div "Pay Advice $7,432.29 on 07/31/2025" at bounding box center [480, 262] width 543 height 28
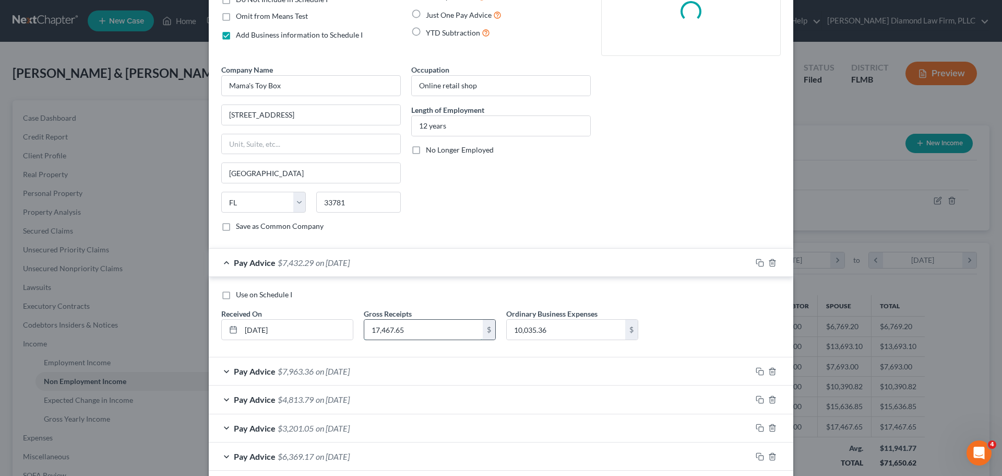
click at [424, 329] on input "17,467.65" at bounding box center [423, 329] width 119 height 20
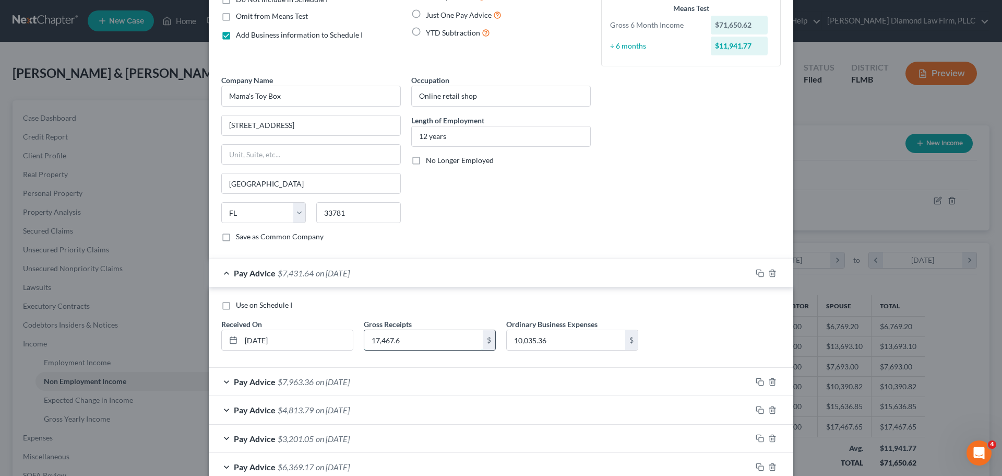
type input "17,467.65"
type input "10,035.36"
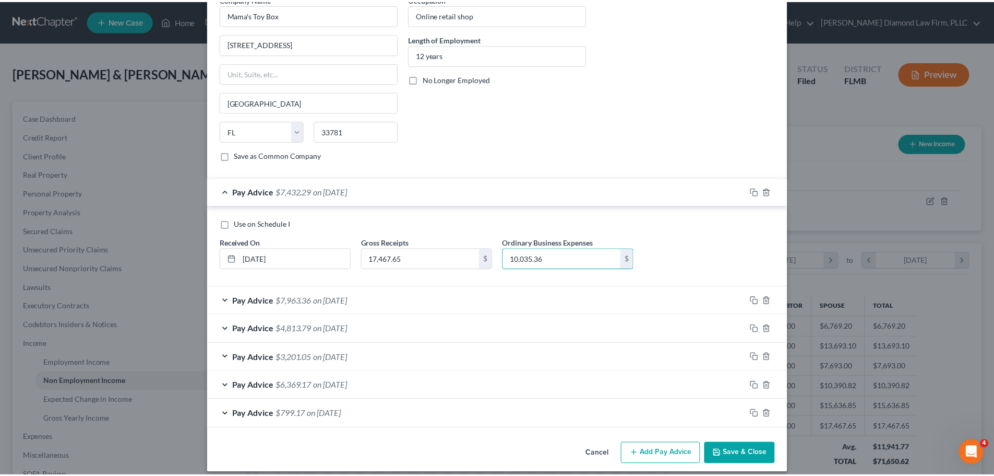
scroll to position [204, 0]
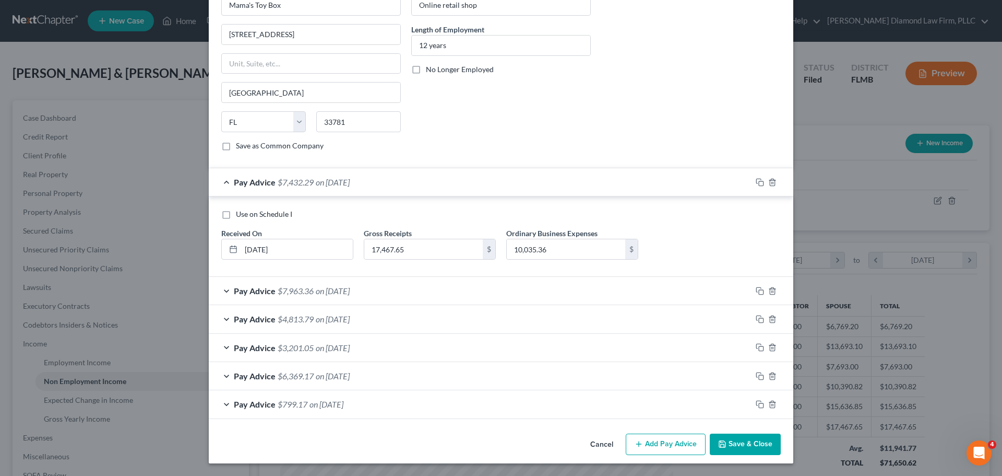
click at [752, 449] on button "Save & Close" at bounding box center [745, 444] width 71 height 22
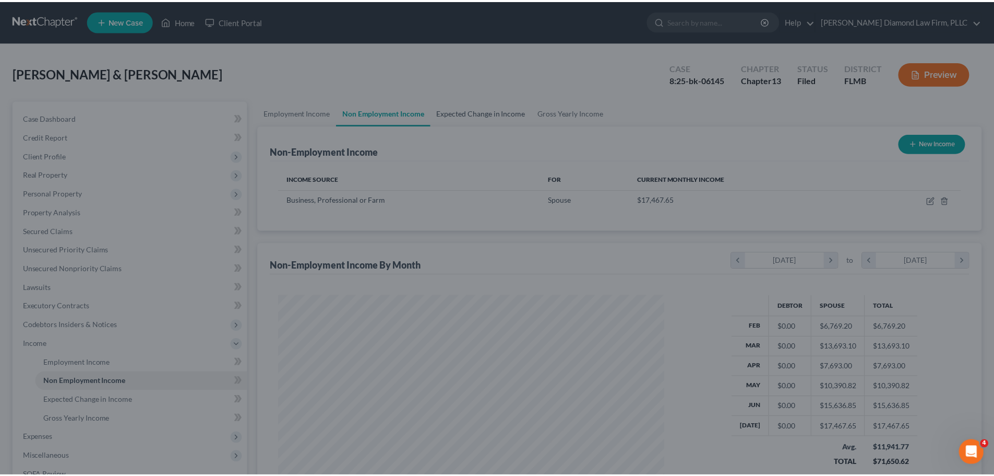
scroll to position [521843, 521628]
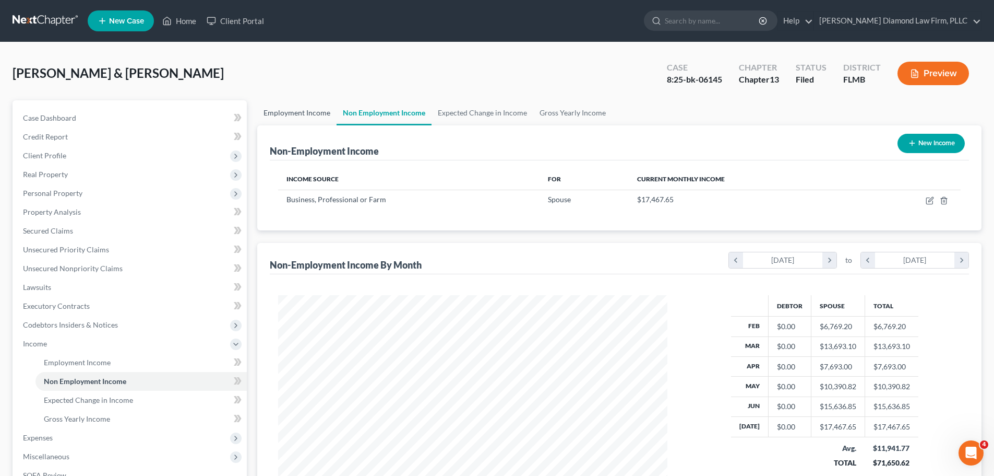
click at [287, 116] on link "Employment Income" at bounding box center [296, 112] width 79 height 25
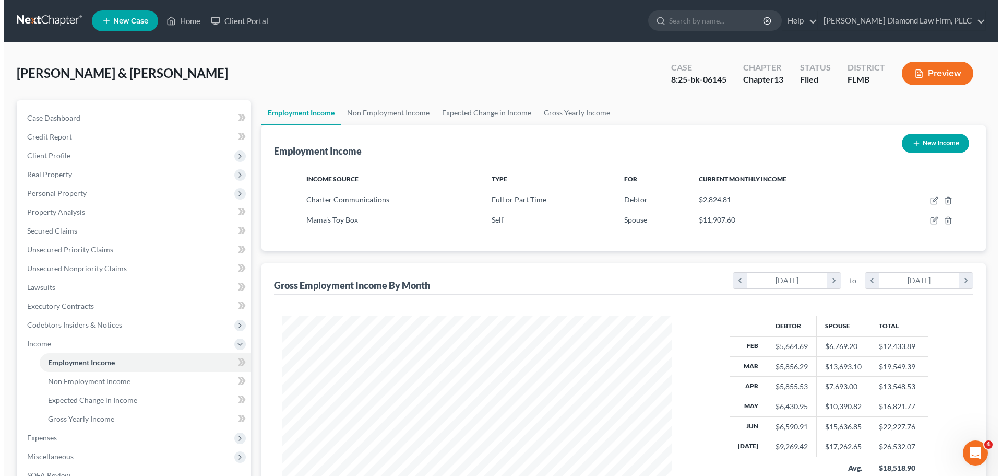
scroll to position [195, 410]
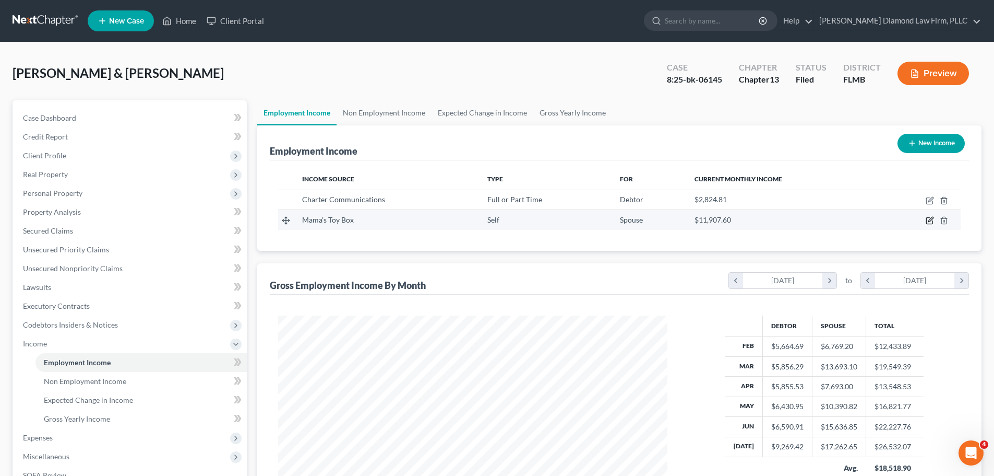
click at [930, 221] on icon "button" at bounding box center [930, 220] width 8 height 8
select select "1"
select select "9"
select select "0"
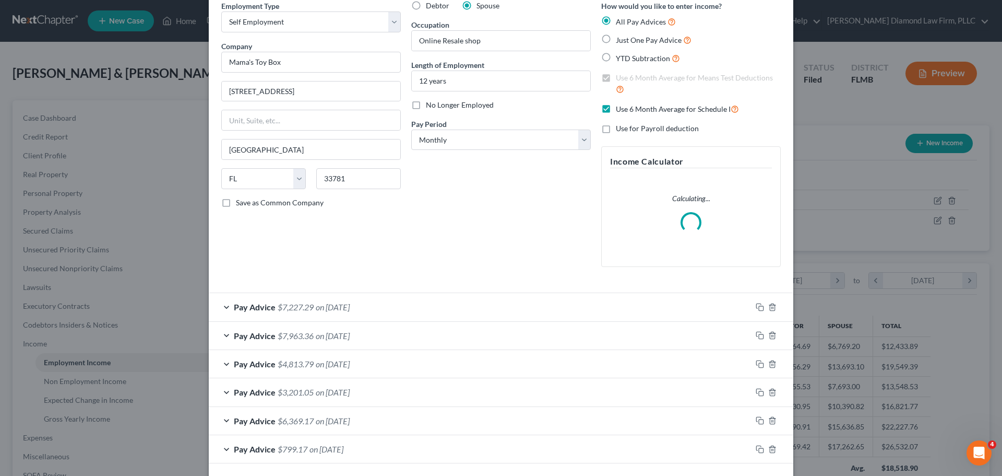
scroll to position [92, 0]
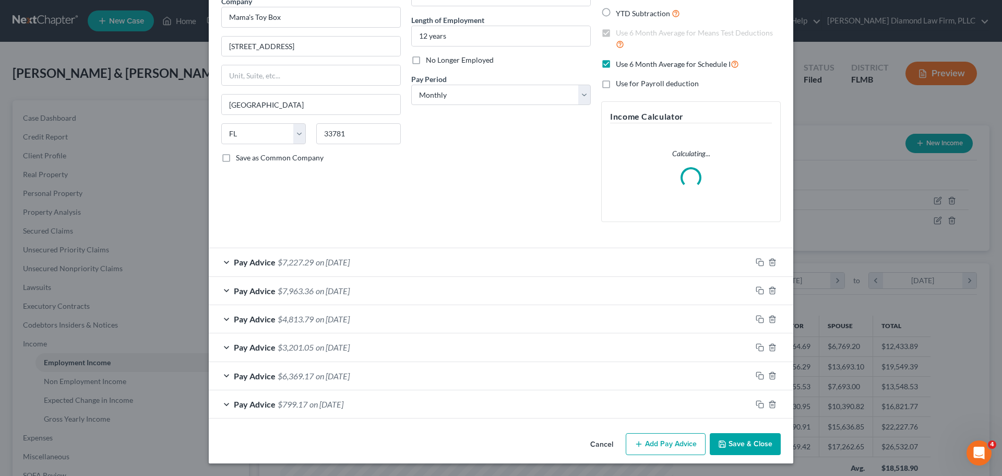
click at [393, 264] on div "Pay Advice $7,227.29 on 07/31/2025" at bounding box center [480, 262] width 543 height 28
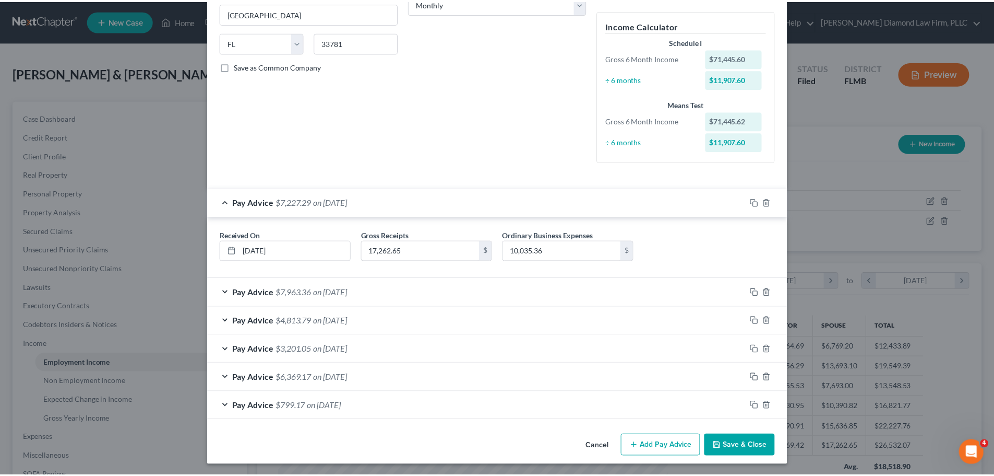
scroll to position [185, 0]
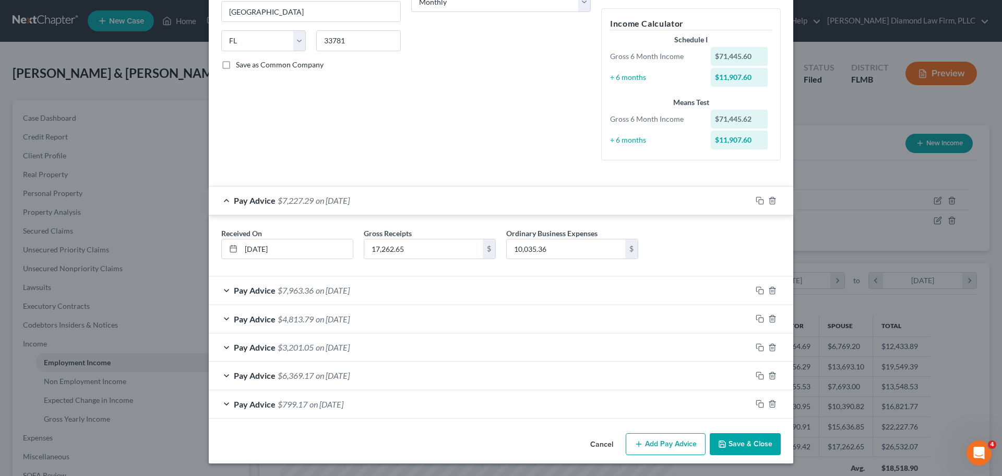
click at [599, 444] on button "Cancel" at bounding box center [602, 444] width 40 height 21
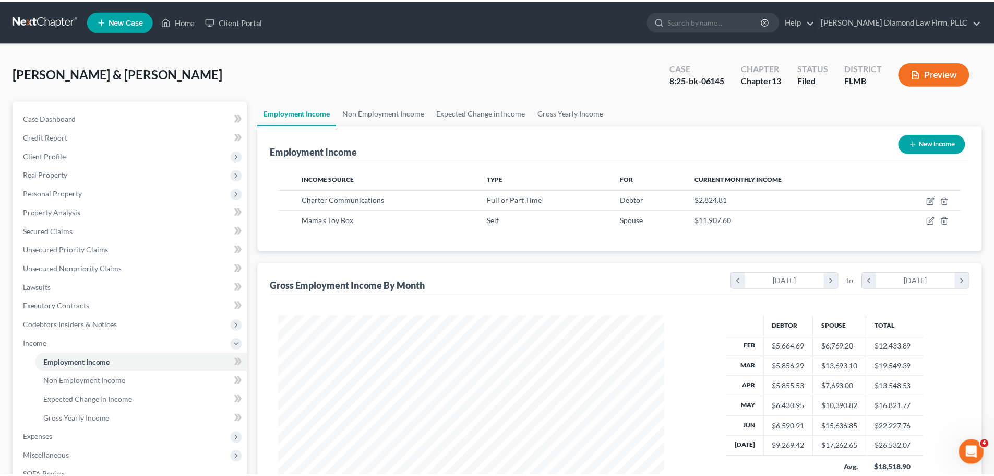
scroll to position [521843, 521628]
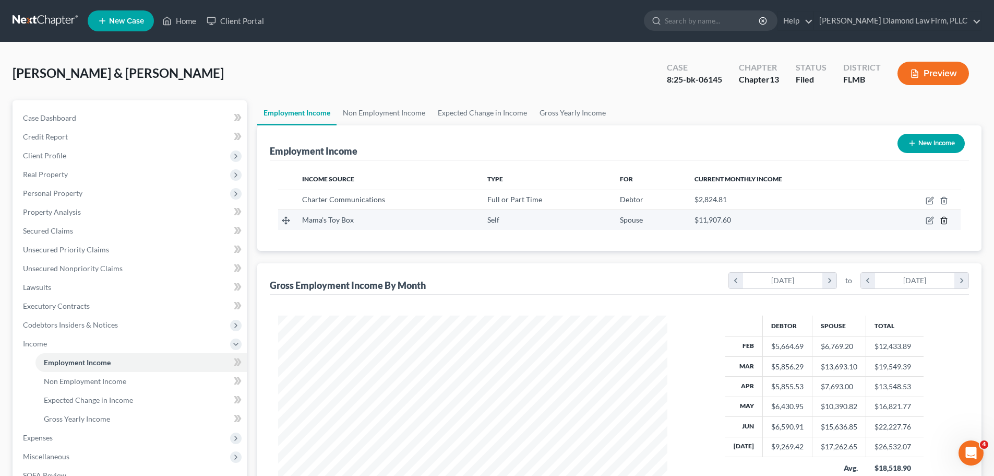
click at [944, 222] on icon "button" at bounding box center [944, 220] width 8 height 8
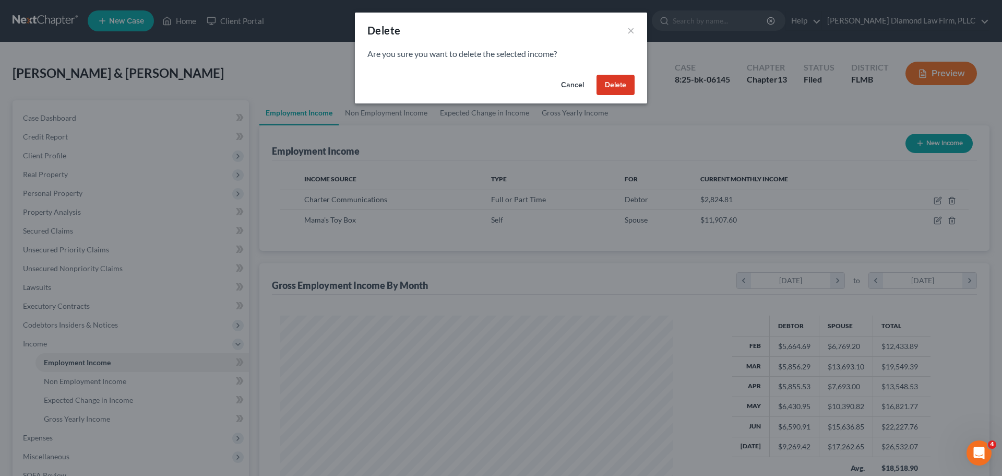
click at [615, 88] on button "Delete" at bounding box center [616, 85] width 38 height 21
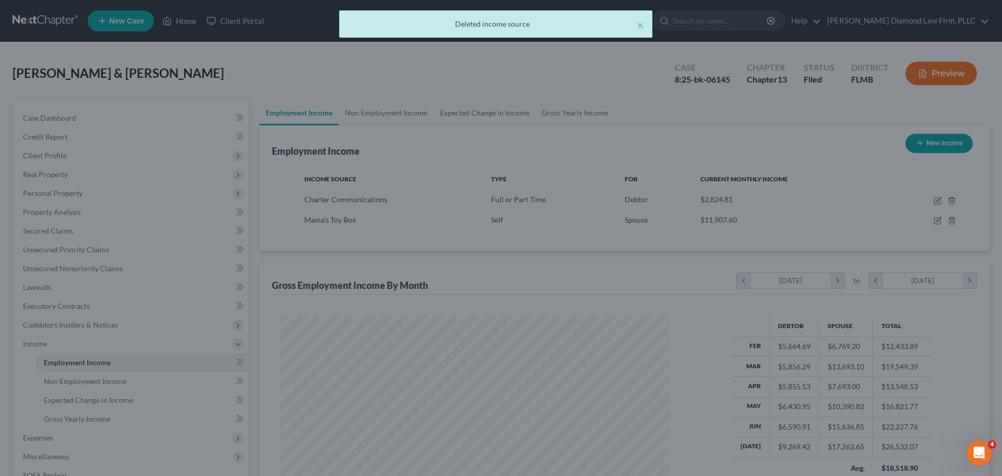
scroll to position [521843, 521628]
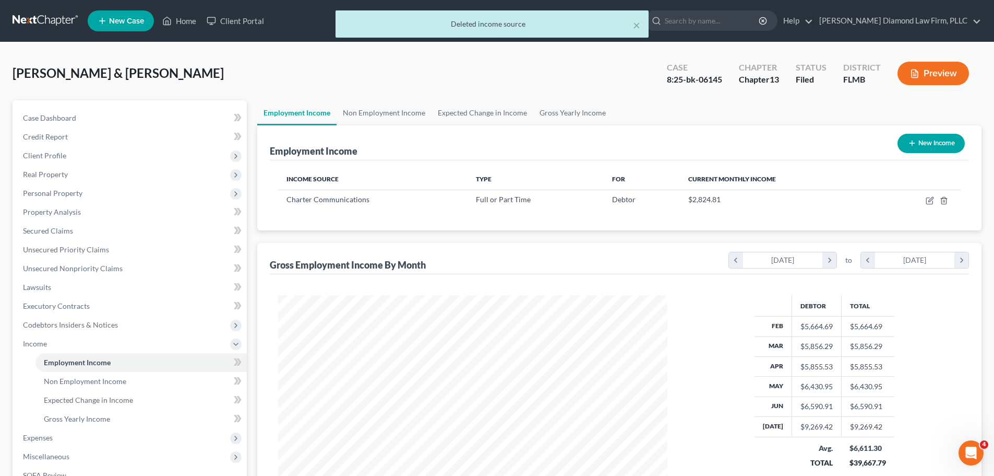
click at [926, 84] on button "Preview" at bounding box center [934, 73] width 72 height 23
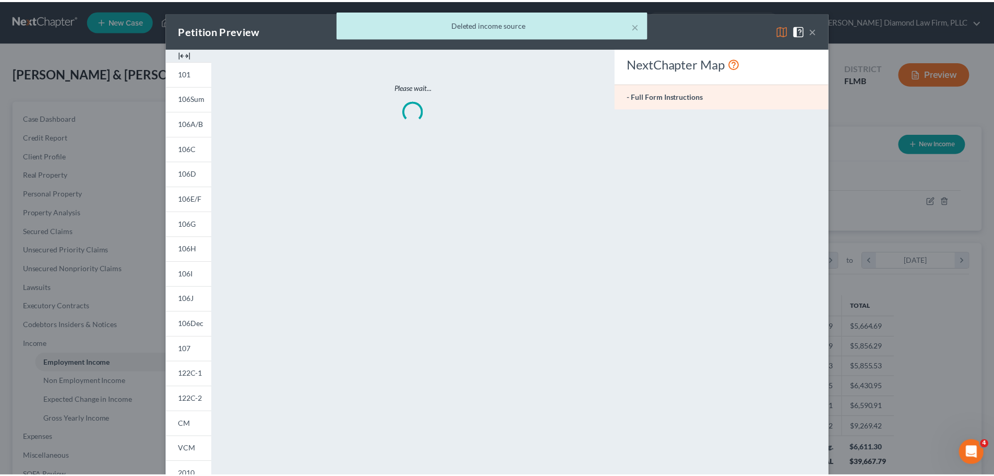
scroll to position [196, 414]
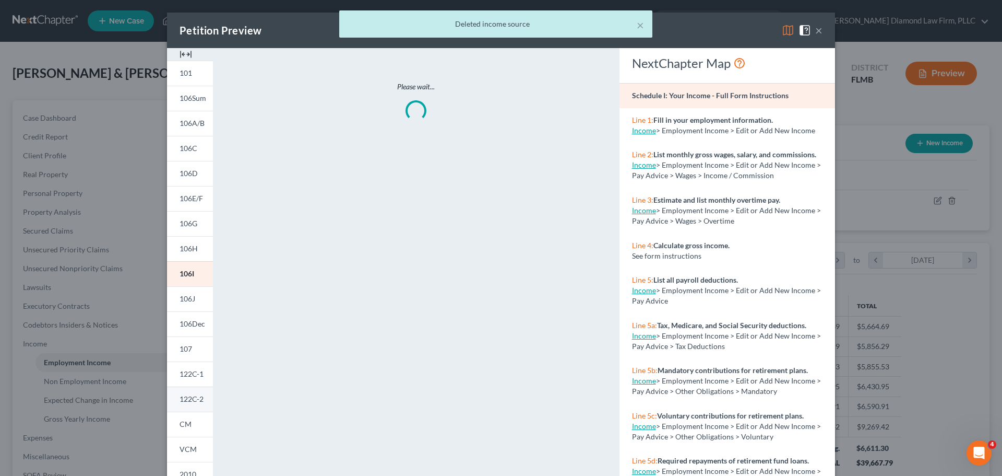
click at [184, 390] on link "122C-2" at bounding box center [190, 398] width 46 height 25
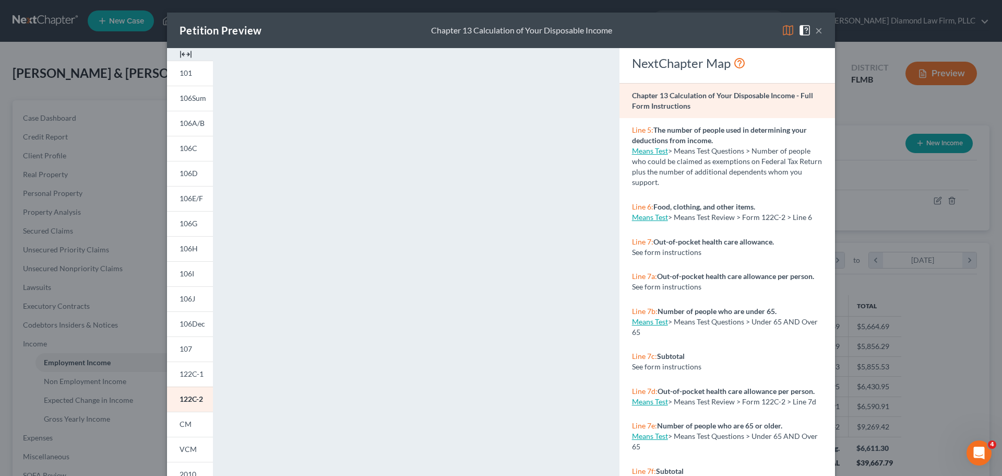
drag, startPoint x: 193, startPoint y: 374, endPoint x: 349, endPoint y: 352, distance: 157.6
click at [193, 374] on span "122C-1" at bounding box center [192, 373] width 24 height 9
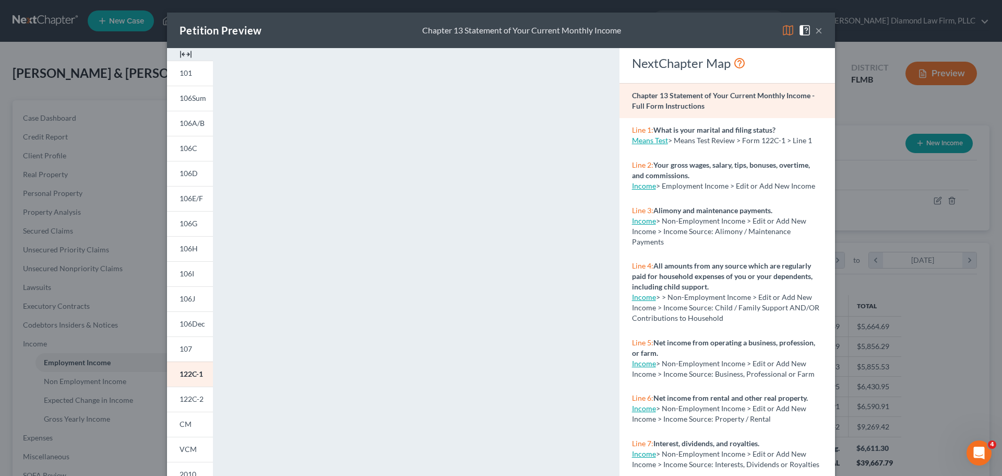
click at [815, 31] on button "×" at bounding box center [818, 30] width 7 height 13
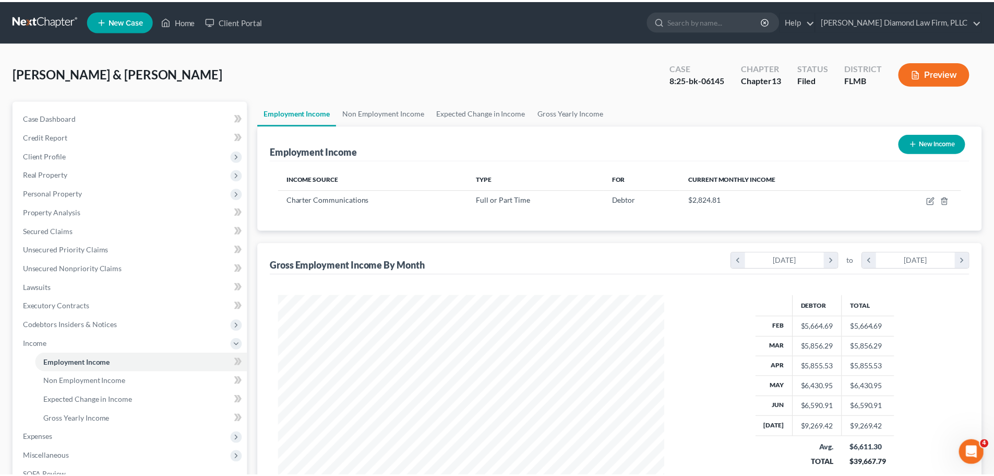
scroll to position [521843, 521628]
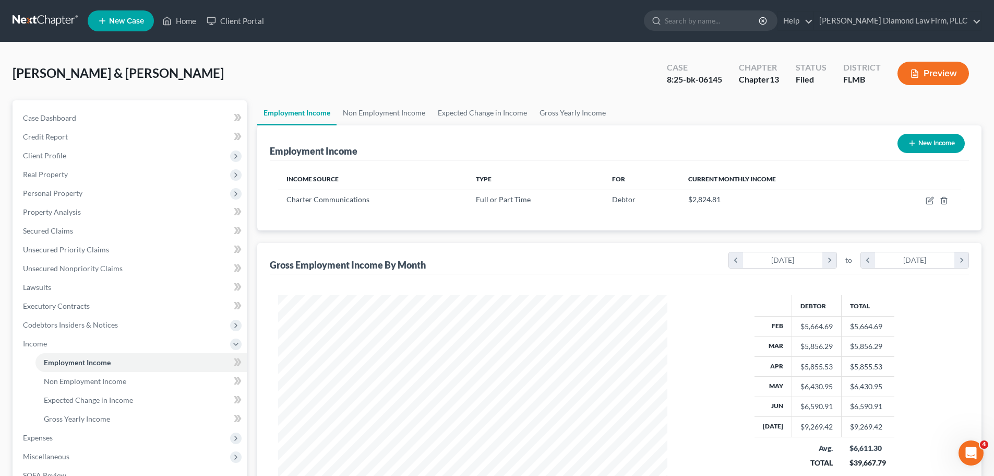
click at [28, 16] on link at bounding box center [46, 20] width 67 height 19
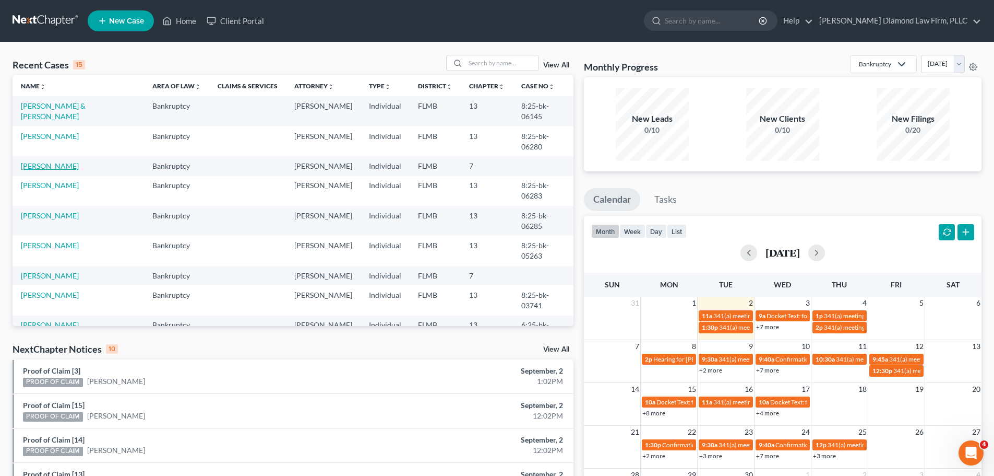
click at [62, 161] on link "[PERSON_NAME]" at bounding box center [50, 165] width 58 height 9
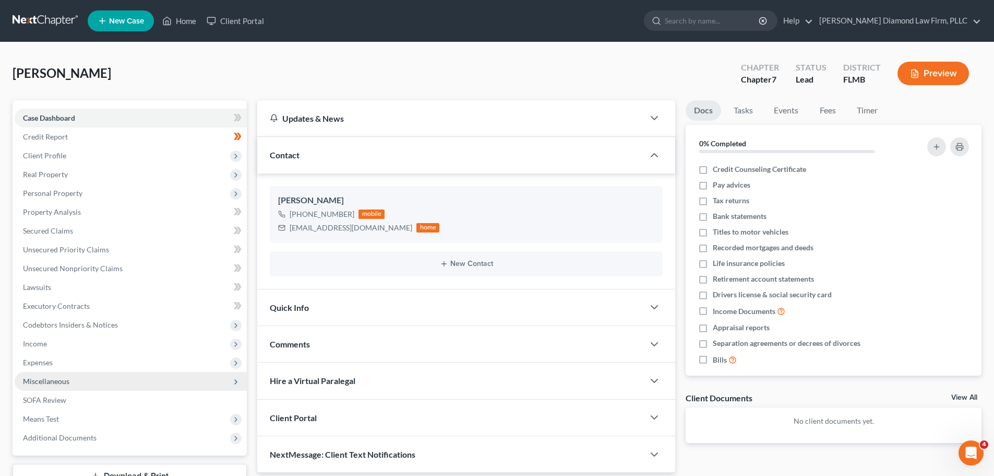
click at [57, 378] on span "Miscellaneous" at bounding box center [46, 380] width 46 height 9
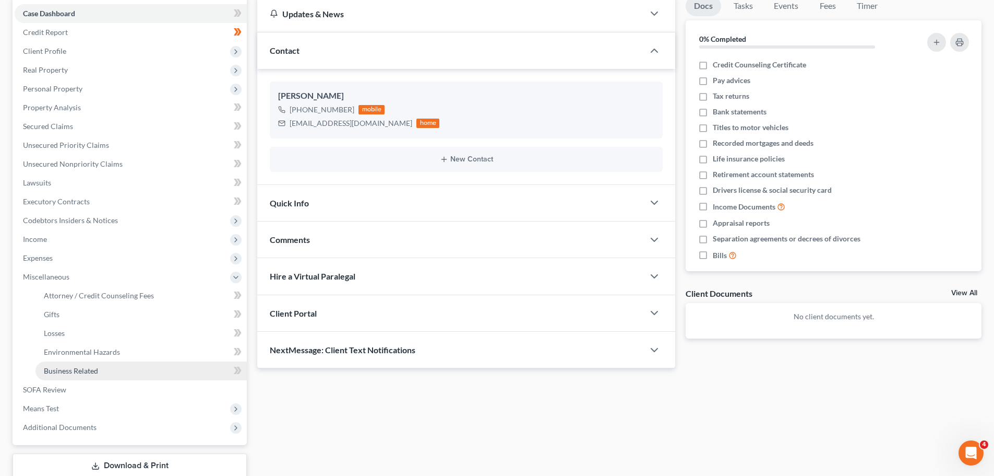
click at [64, 374] on span "Business Related" at bounding box center [71, 370] width 54 height 9
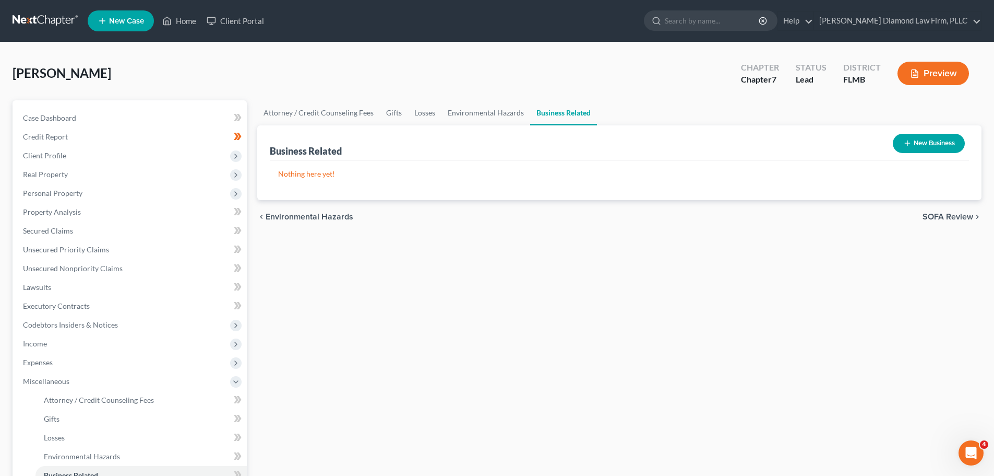
click at [938, 149] on button "New Business" at bounding box center [929, 143] width 72 height 19
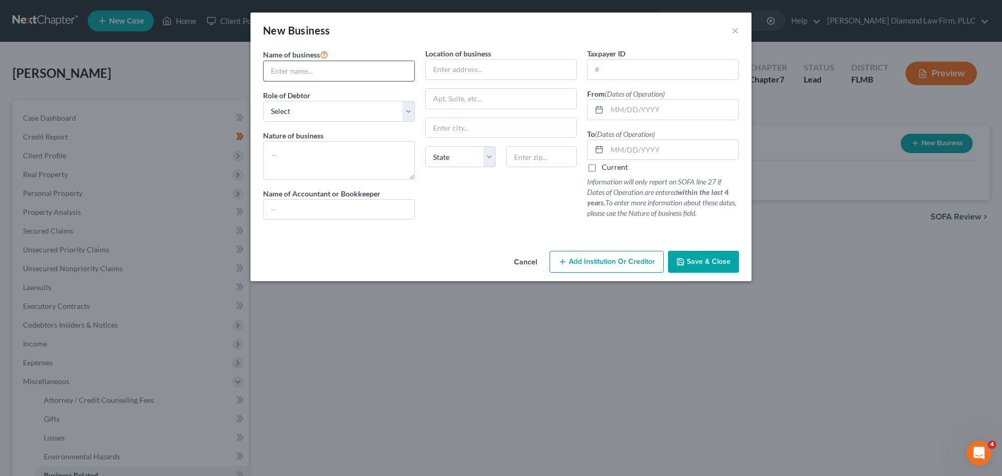
click at [305, 70] on input "text" at bounding box center [339, 71] width 151 height 20
drag, startPoint x: 303, startPoint y: 75, endPoint x: 227, endPoint y: 77, distance: 76.2
click at [227, 77] on div "New Business × Name of business * Lord & J.R. Inc Role of Debtor * Select A mem…" at bounding box center [501, 238] width 1002 height 476
paste input "ORD & J.R. INC."
type input "LORD & J.R. INC."
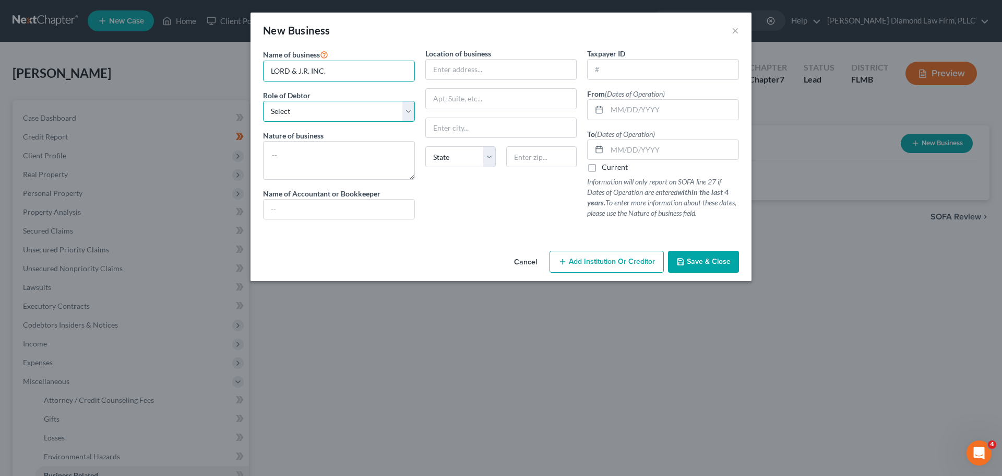
click at [278, 102] on select "Select A member of a limited liability company (LLC) or limited liability partn…" at bounding box center [339, 111] width 152 height 21
select select "sole_proprietor"
click at [263, 101] on select "Select A member of a limited liability company (LLC) or limited liability partn…" at bounding box center [339, 111] width 152 height 21
click at [527, 77] on input "text" at bounding box center [501, 70] width 151 height 20
drag, startPoint x: 510, startPoint y: 61, endPoint x: 507, endPoint y: 70, distance: 9.3
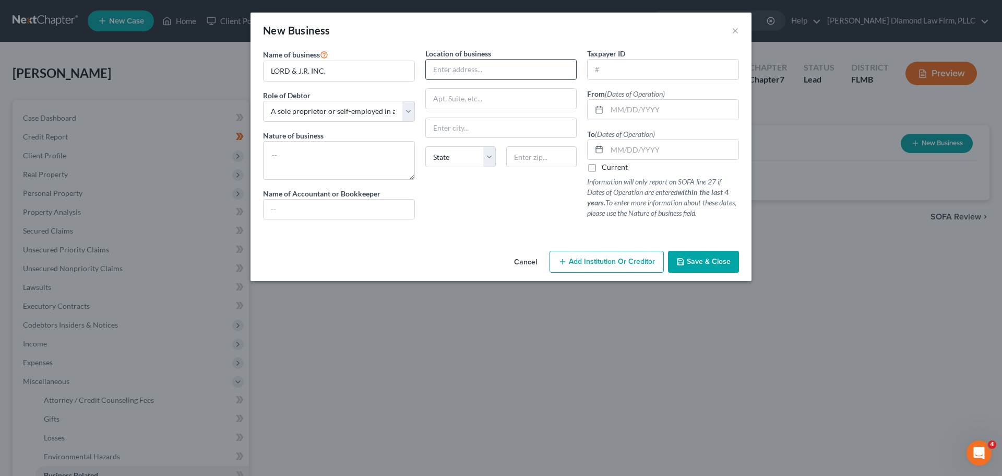
click at [510, 61] on input "text" at bounding box center [501, 70] width 151 height 20
paste input "7941 Fox Hollow Dr."
type input "7941 Fox Hollow Dr."
click at [483, 107] on input "text" at bounding box center [501, 99] width 151 height 20
click at [483, 125] on input "text" at bounding box center [501, 128] width 151 height 20
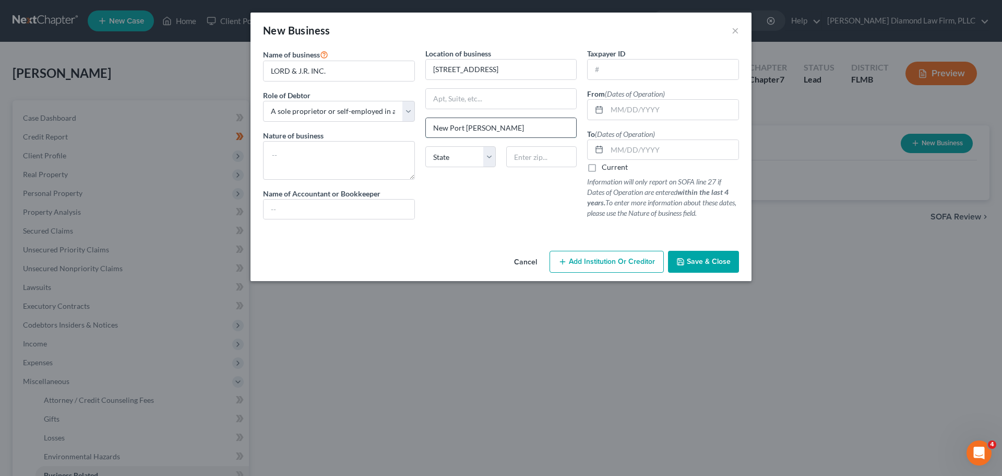
type input "New Port Richey"
select select "9"
type input "34668"
type input "Port Richey"
click at [640, 74] on input "text" at bounding box center [663, 70] width 151 height 20
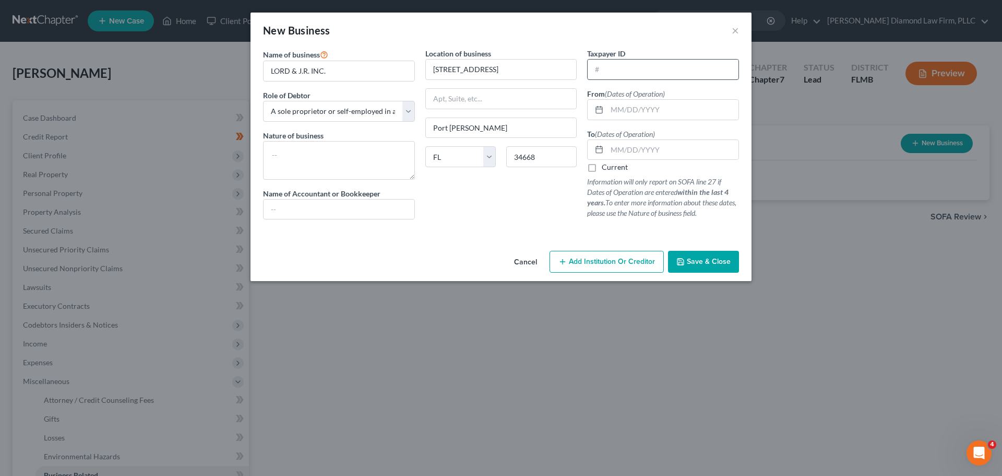
paste input "81-3271765"
type input "81-3271765"
click at [641, 107] on input "text" at bounding box center [673, 110] width 132 height 20
type input "07/05/2016"
type input "09/22/2023"
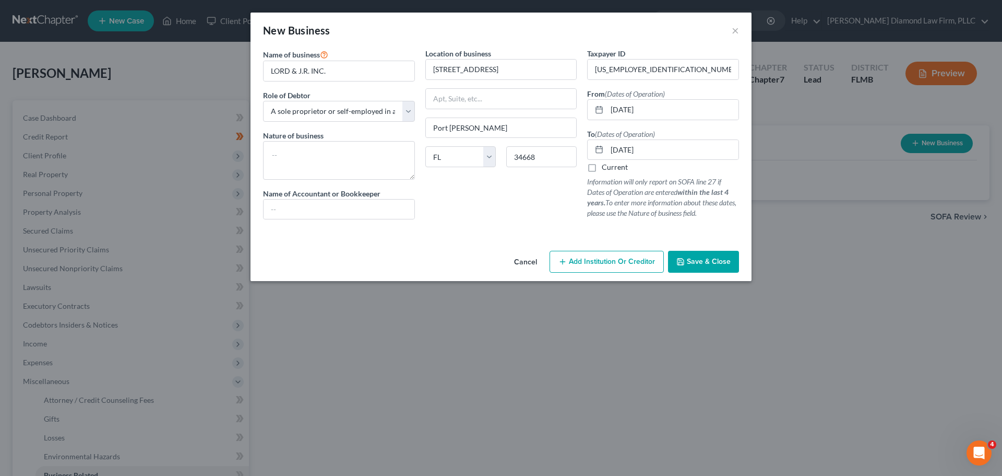
click at [704, 262] on span "Save & Close" at bounding box center [709, 261] width 44 height 9
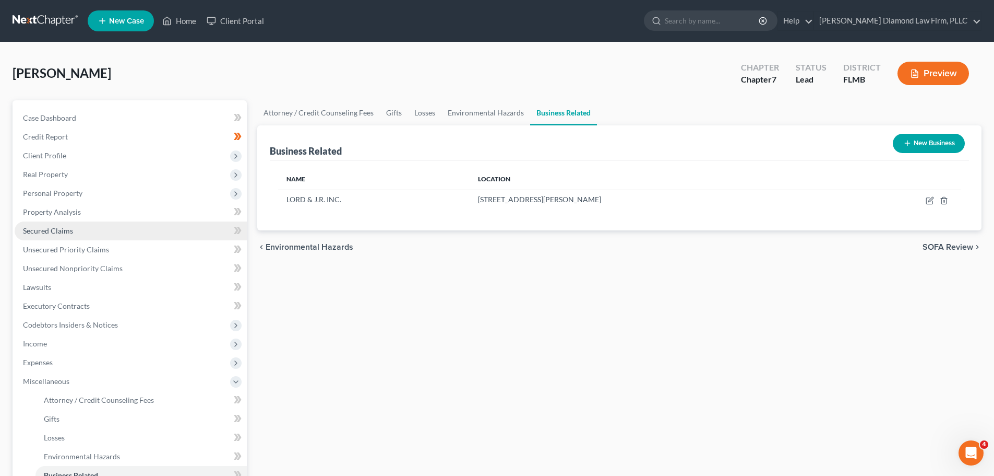
click at [96, 237] on link "Secured Claims" at bounding box center [131, 230] width 232 height 19
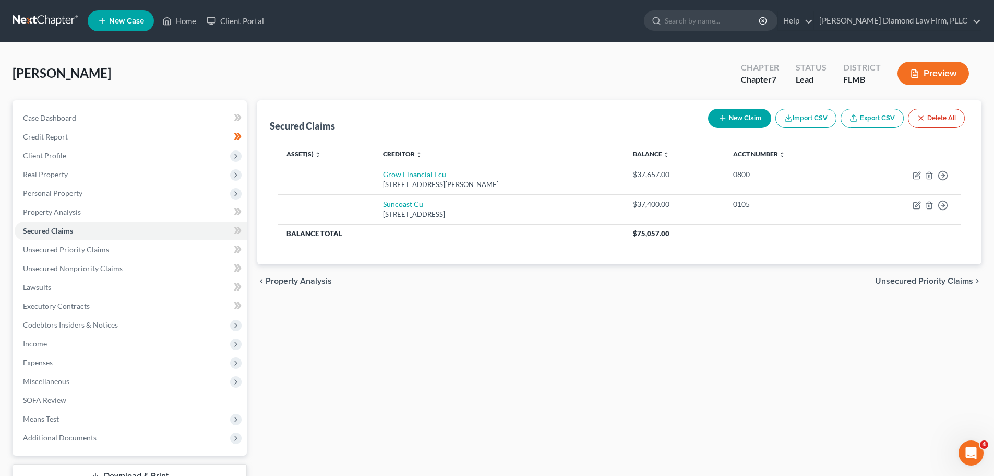
click at [806, 329] on div "Secured Claims New Claim Import CSV Export CSV Delete All Asset(s) expand_more …" at bounding box center [619, 307] width 735 height 415
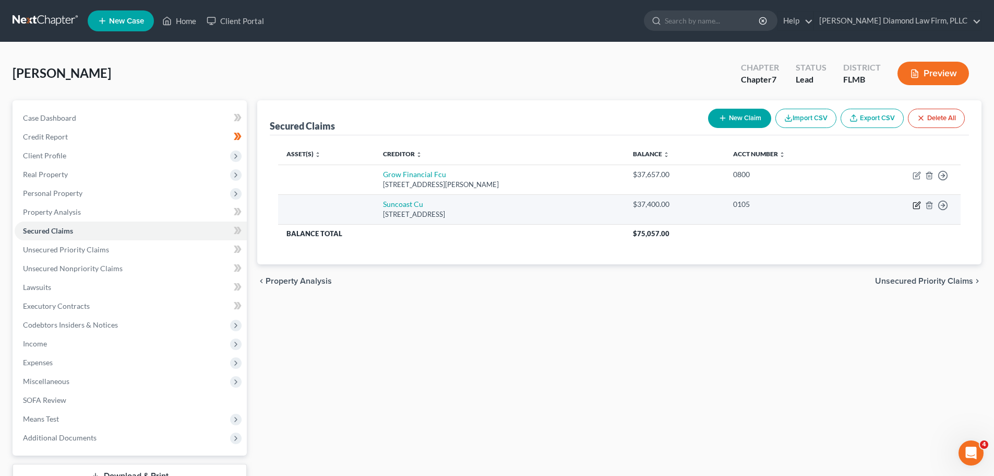
click at [916, 206] on icon "button" at bounding box center [918, 204] width 5 height 5
select select "9"
select select "0"
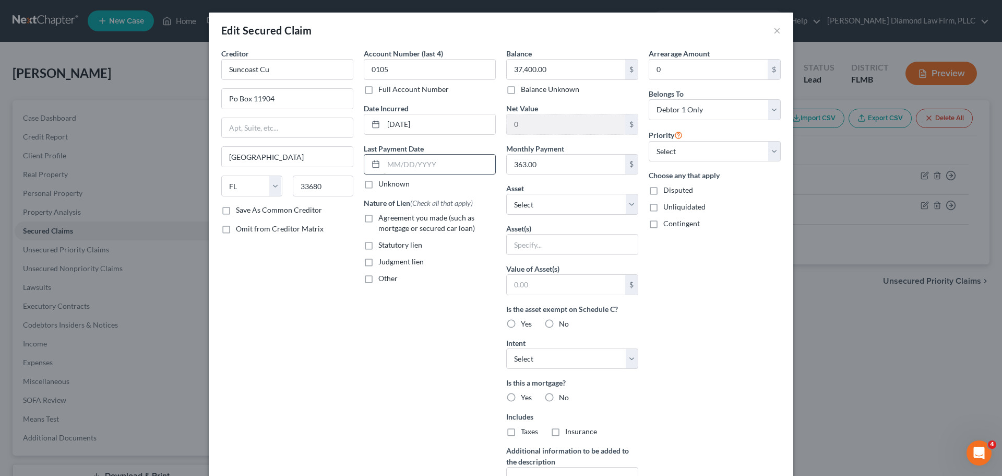
click at [412, 154] on div "Last Payment Date Unknown" at bounding box center [430, 166] width 132 height 46
click at [429, 175] on div "Last Payment Date Unknown" at bounding box center [430, 166] width 132 height 46
click at [429, 162] on input "text" at bounding box center [440, 165] width 112 height 20
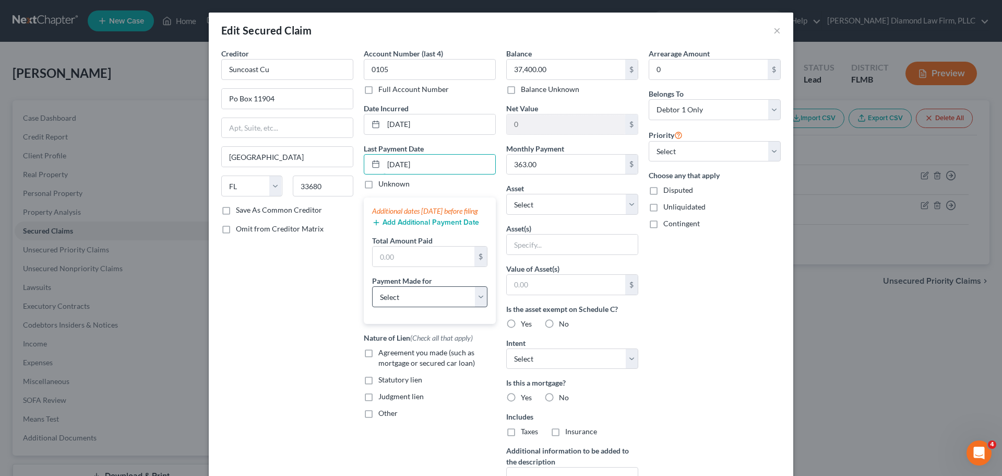
type input "[DATE]"
click at [410, 306] on select "Select Car Credit Card Loan Repayment Mortgage Other Suppliers Or Vendors" at bounding box center [429, 296] width 115 height 21
click at [411, 307] on select "Select Car Credit Card Loan Repayment Mortgage Other Suppliers Or Vendors" at bounding box center [429, 296] width 115 height 21
click at [403, 265] on input "text" at bounding box center [424, 256] width 102 height 20
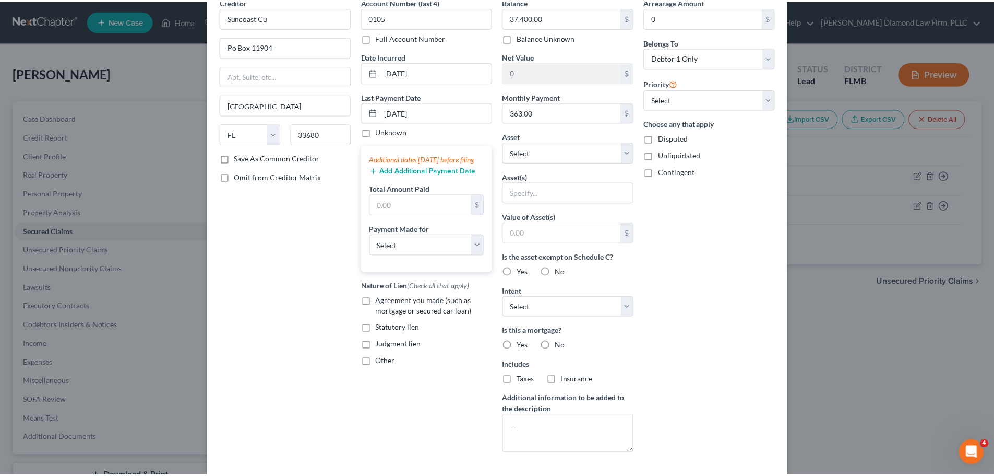
scroll to position [134, 0]
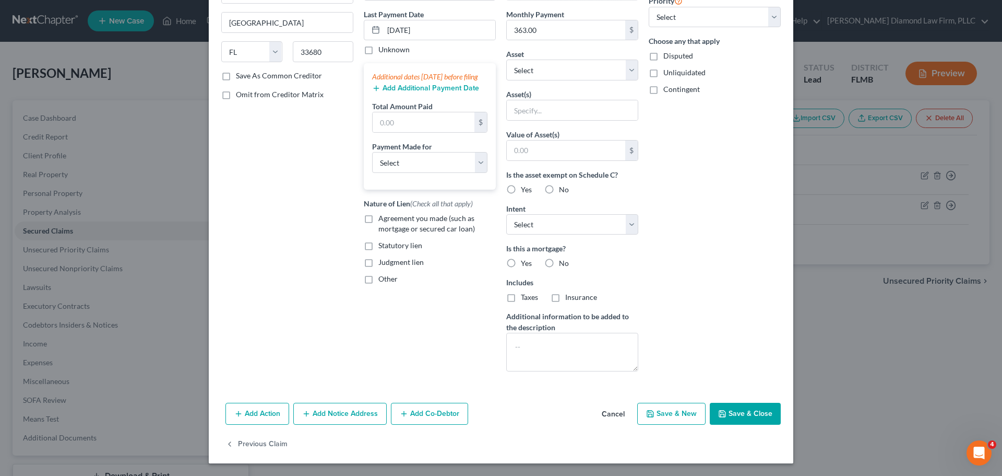
click at [741, 420] on button "Save & Close" at bounding box center [745, 413] width 71 height 22
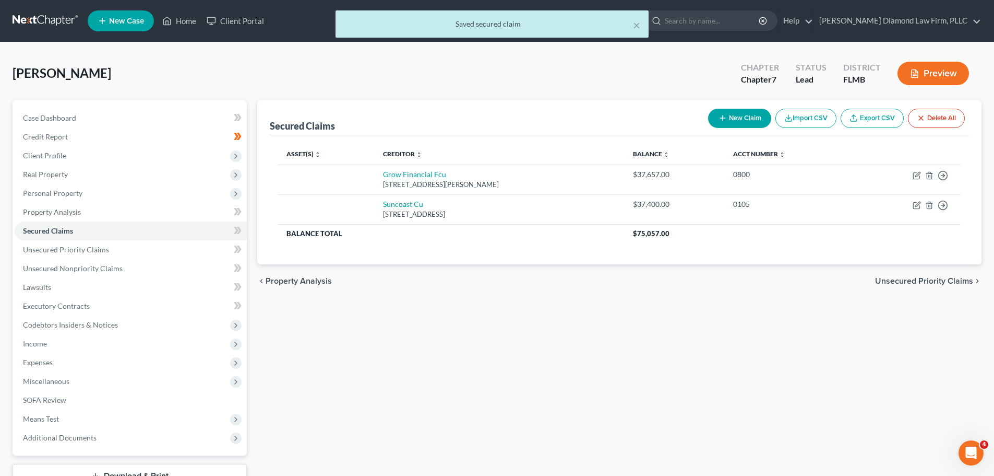
click at [741, 420] on div "Secured Claims New Claim Import CSV Export CSV Delete All Asset(s) expand_more …" at bounding box center [619, 307] width 735 height 415
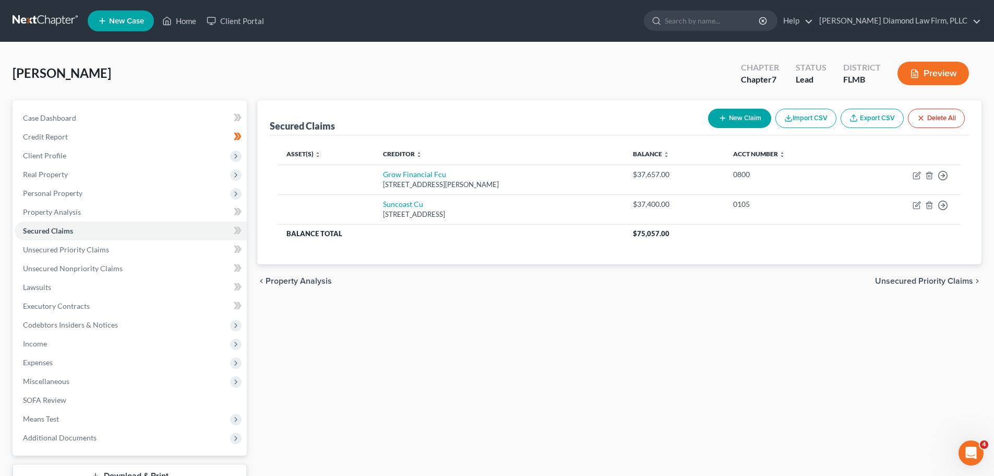
click at [43, 28] on link at bounding box center [46, 20] width 67 height 19
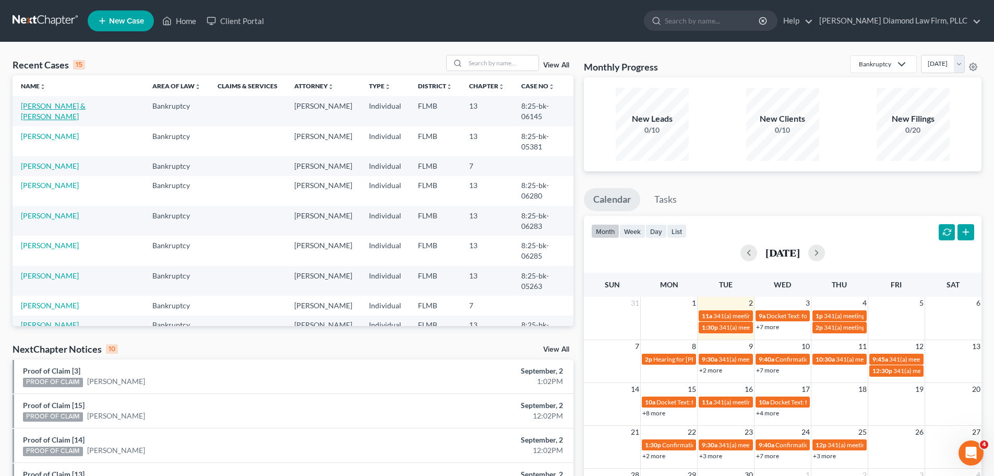
click at [57, 103] on link "[PERSON_NAME] & [PERSON_NAME]" at bounding box center [53, 110] width 65 height 19
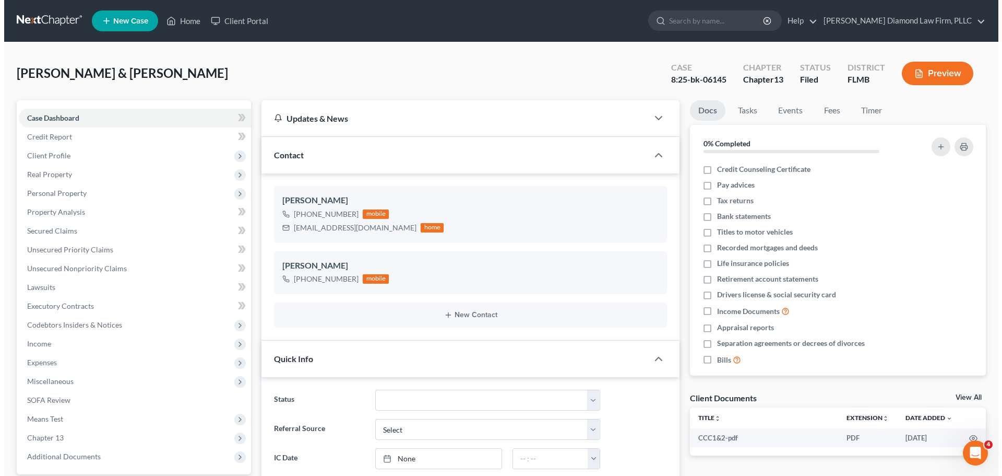
scroll to position [302, 0]
click at [956, 79] on button "Preview" at bounding box center [934, 73] width 72 height 23
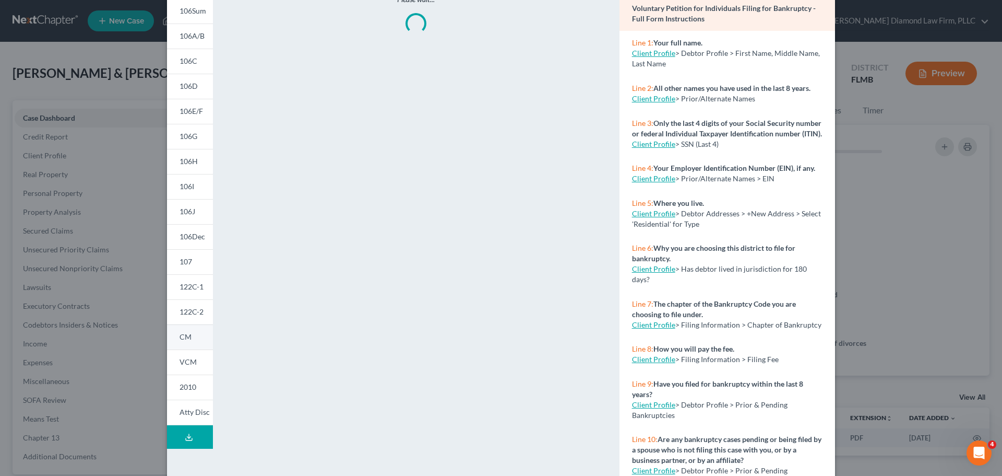
scroll to position [103, 0]
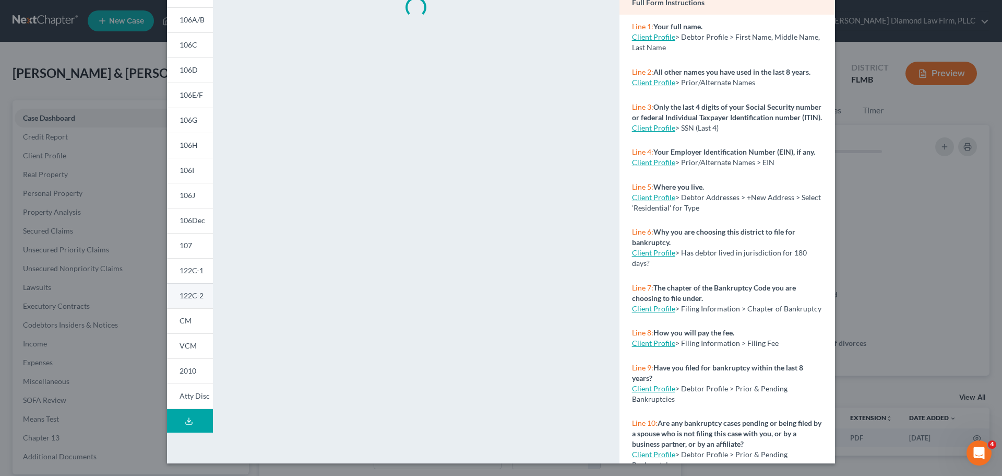
click at [183, 295] on span "122C-2" at bounding box center [192, 295] width 24 height 9
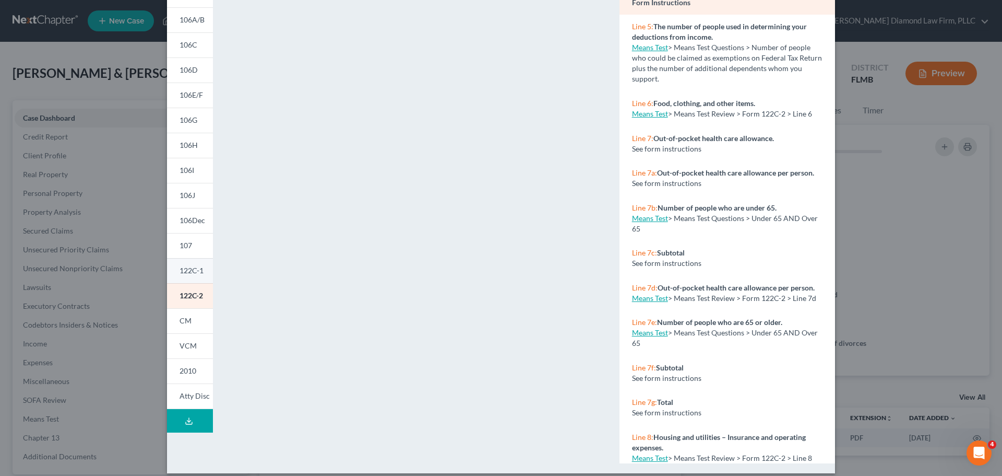
click at [184, 275] on span "122C-1" at bounding box center [192, 270] width 24 height 9
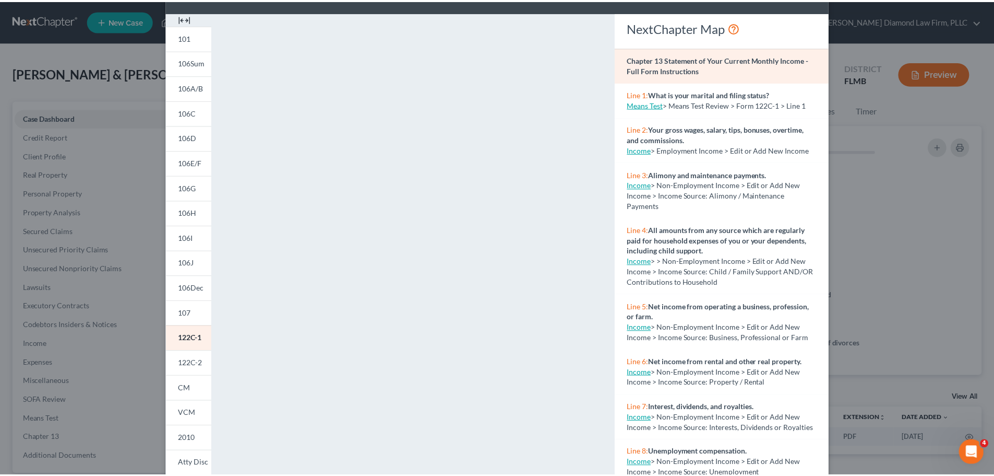
scroll to position [0, 0]
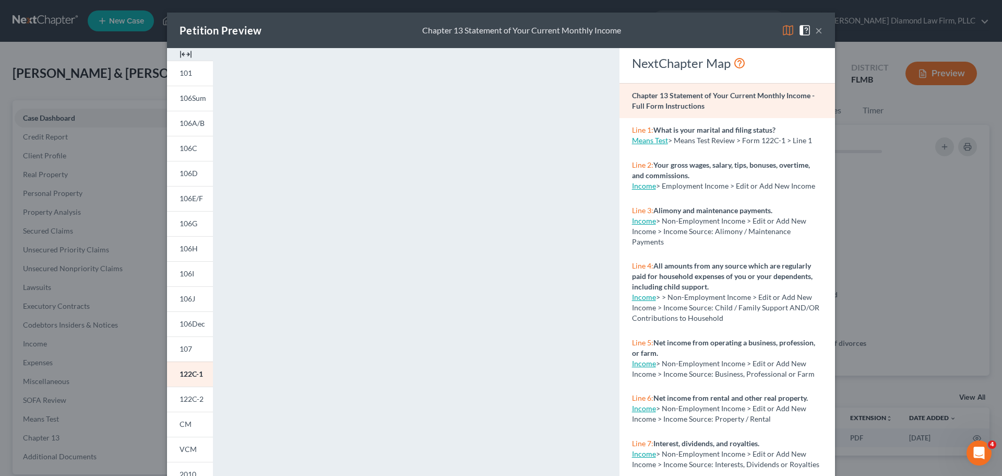
click at [815, 33] on button "×" at bounding box center [818, 30] width 7 height 13
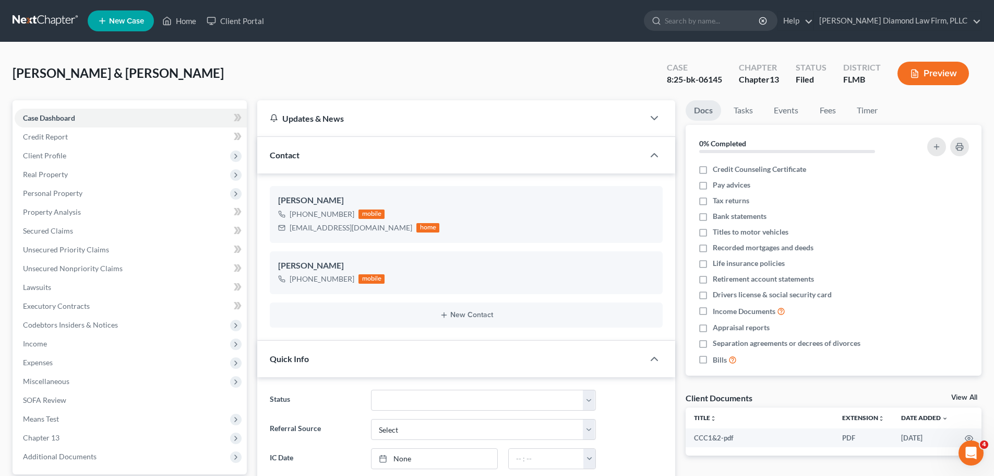
click at [50, 19] on link at bounding box center [46, 20] width 67 height 19
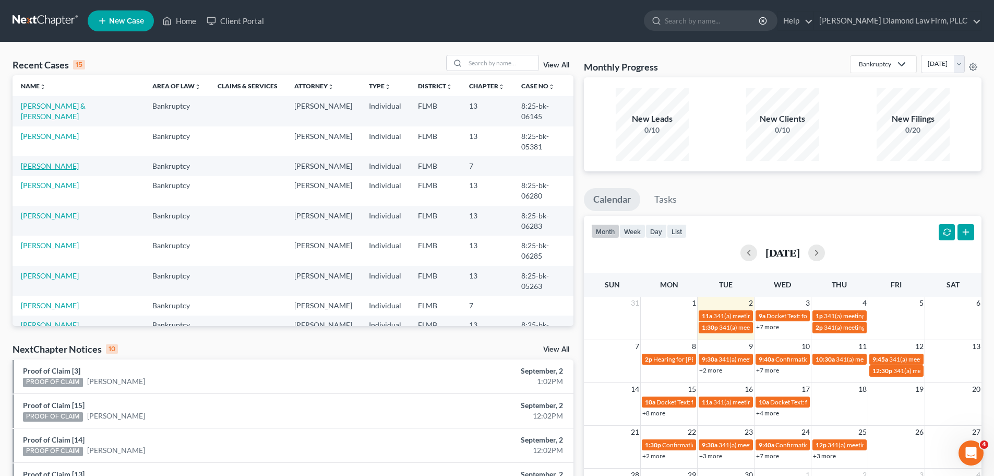
click at [49, 161] on link "[PERSON_NAME]" at bounding box center [50, 165] width 58 height 9
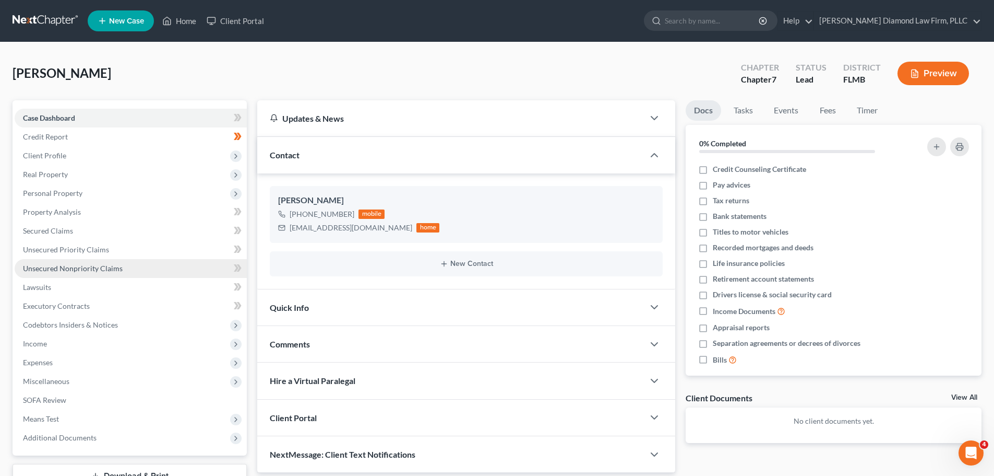
click at [86, 268] on span "Unsecured Nonpriority Claims" at bounding box center [73, 268] width 100 height 9
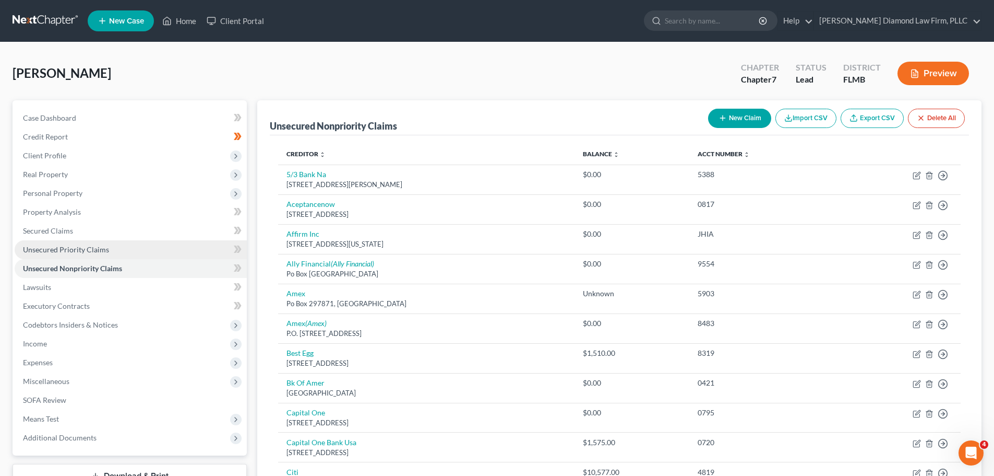
click at [110, 255] on link "Unsecured Priority Claims" at bounding box center [131, 249] width 232 height 19
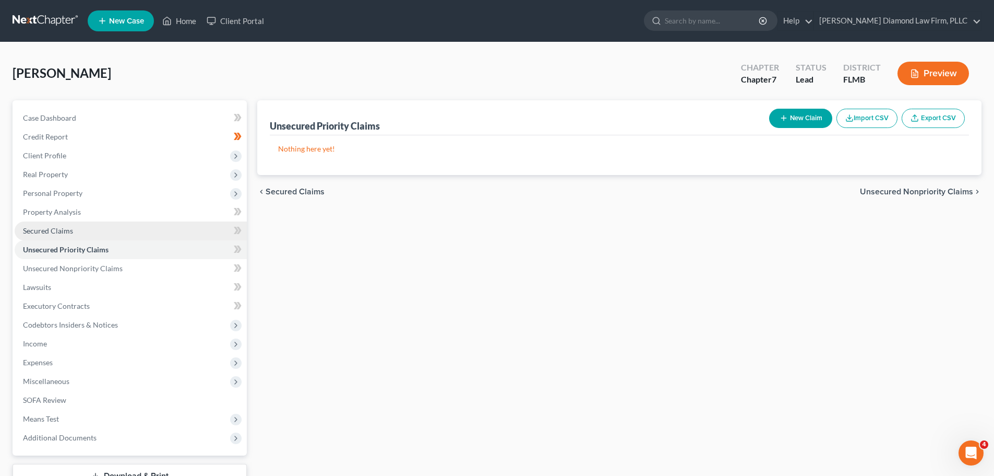
click at [113, 229] on link "Secured Claims" at bounding box center [131, 230] width 232 height 19
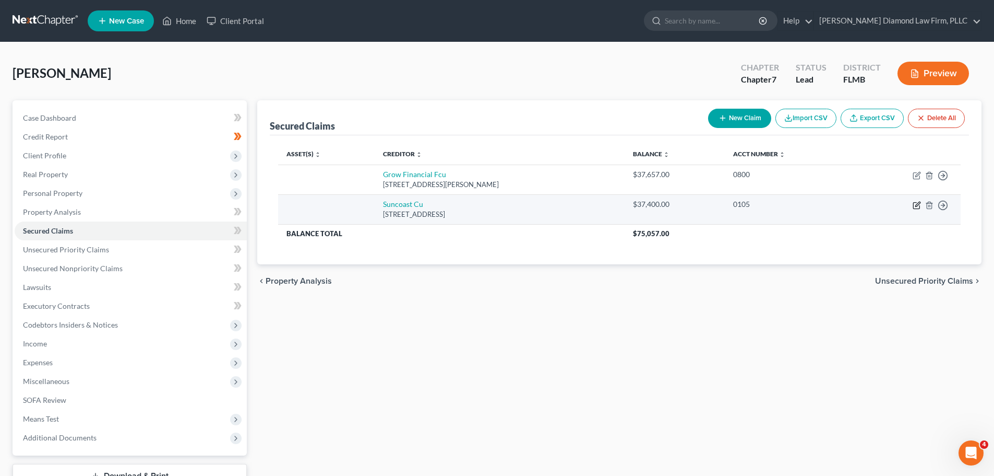
click at [916, 206] on icon "button" at bounding box center [918, 204] width 5 height 5
select select "9"
select select "0"
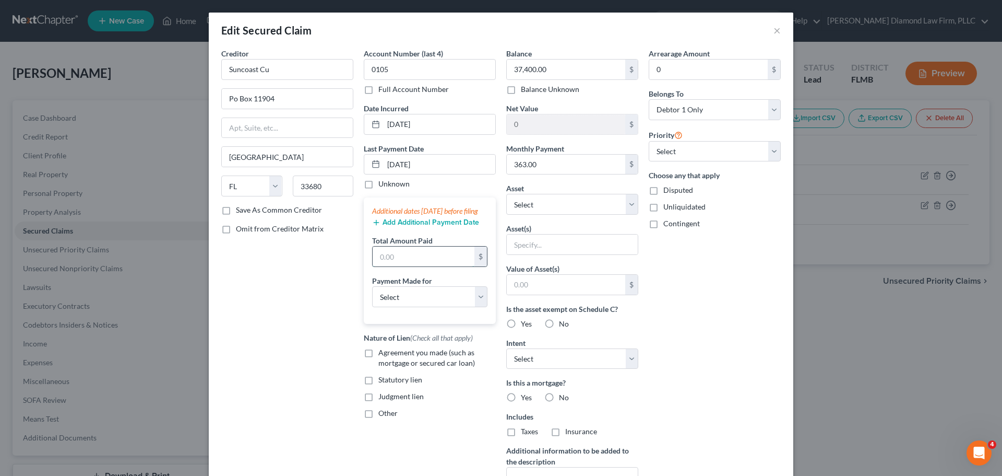
click at [432, 266] on input "text" at bounding box center [424, 256] width 102 height 20
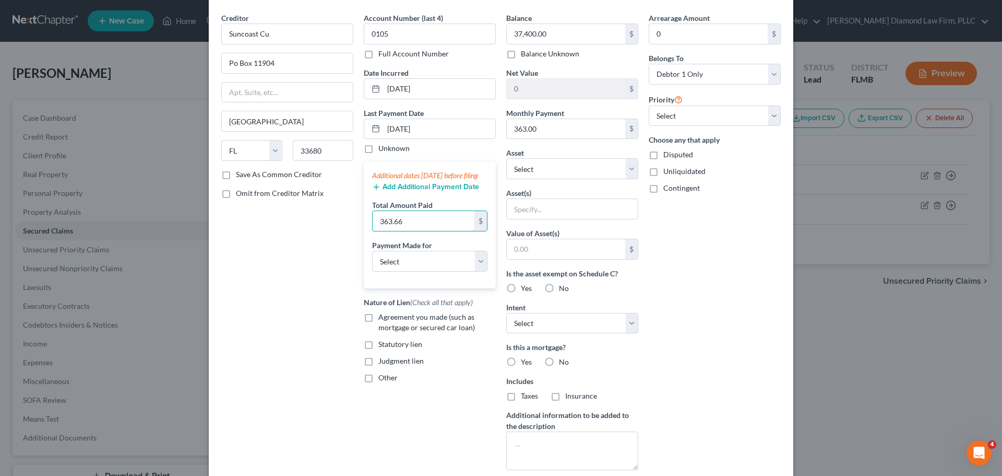
scroll to position [104, 0]
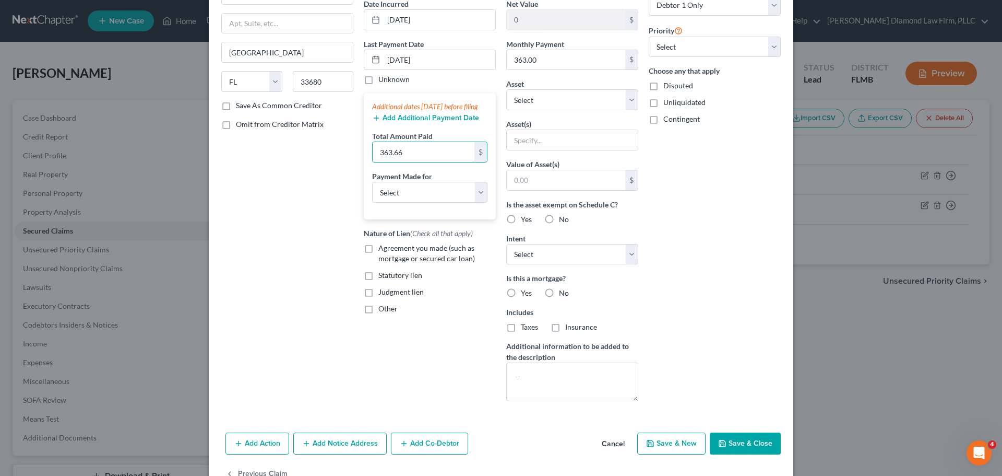
type input "363.66"
click at [735, 439] on button "Save & Close" at bounding box center [745, 443] width 71 height 22
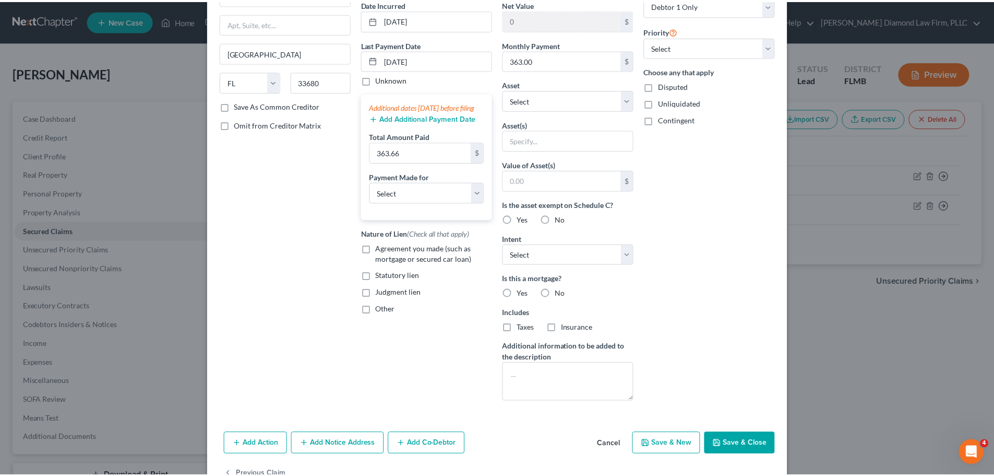
scroll to position [57, 0]
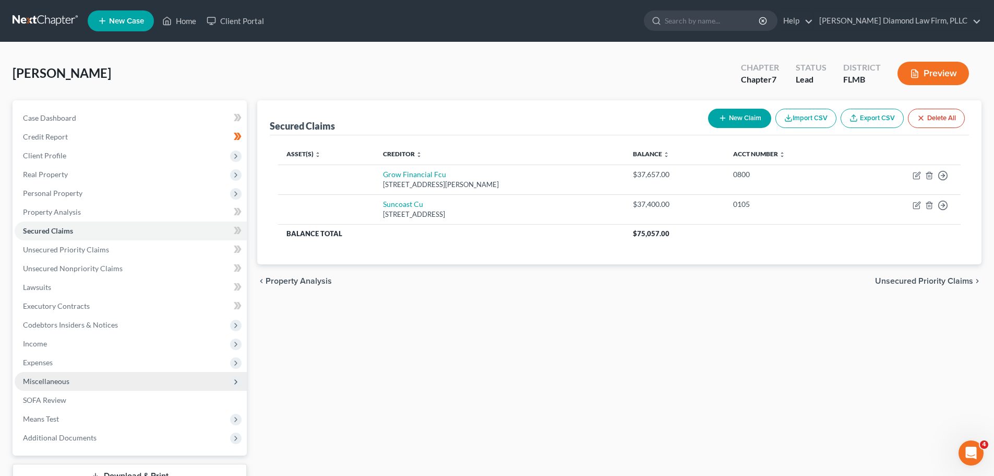
click at [63, 383] on span "Miscellaneous" at bounding box center [46, 380] width 46 height 9
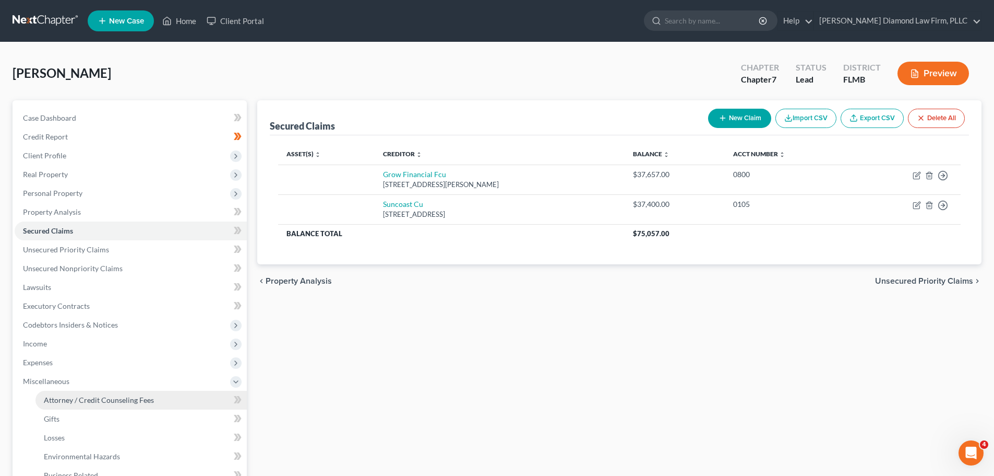
click at [69, 400] on span "Attorney / Credit Counseling Fees" at bounding box center [99, 399] width 110 height 9
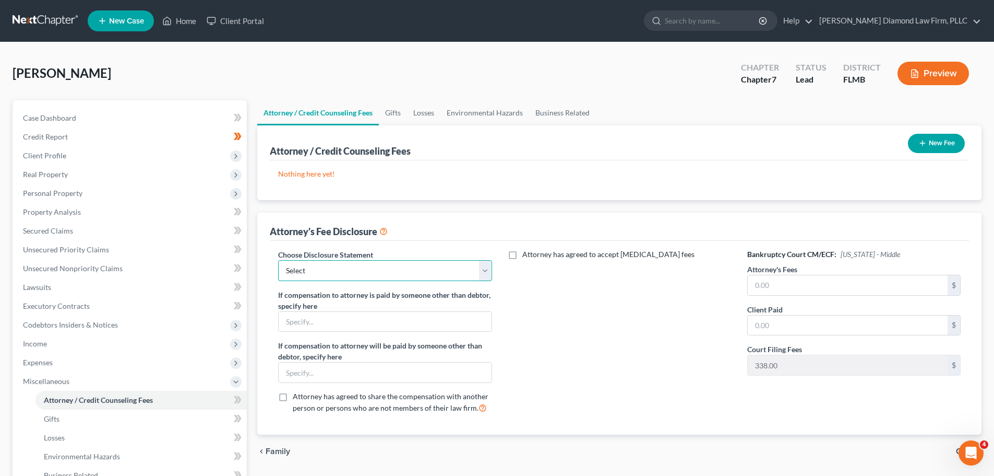
click at [409, 272] on select "Select Blundo Chapter 13 monitoring fees Attorney Fee" at bounding box center [385, 270] width 214 height 21
select select "2"
click at [278, 260] on select "Select Blundo Chapter 13 monitoring fees Attorney Fee" at bounding box center [385, 270] width 214 height 21
click at [778, 284] on input "text" at bounding box center [848, 285] width 200 height 20
type input "2,257"
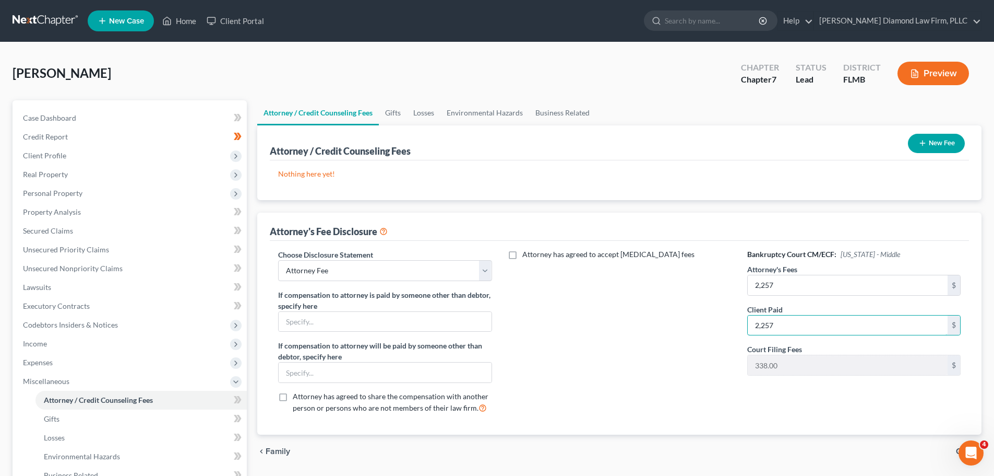
type input "2,257"
click at [930, 145] on button "New Fee" at bounding box center [936, 143] width 57 height 19
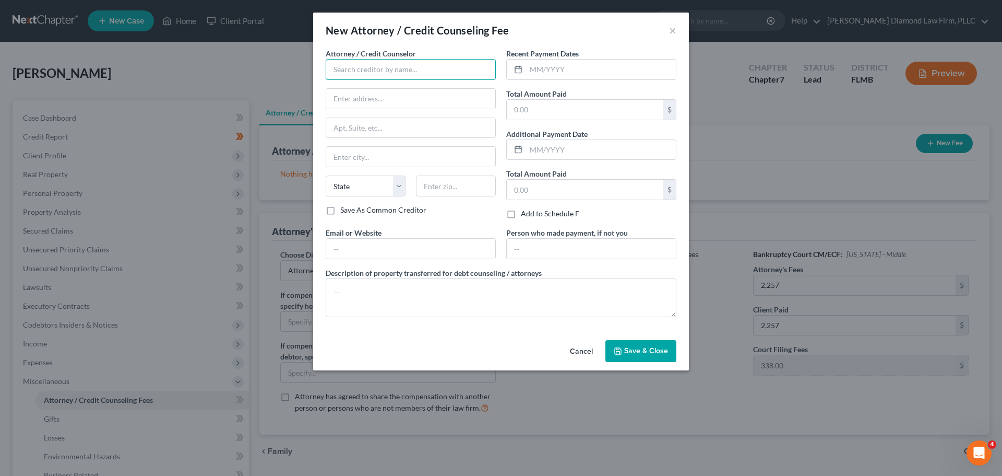
click at [358, 73] on input "text" at bounding box center [411, 69] width 170 height 21
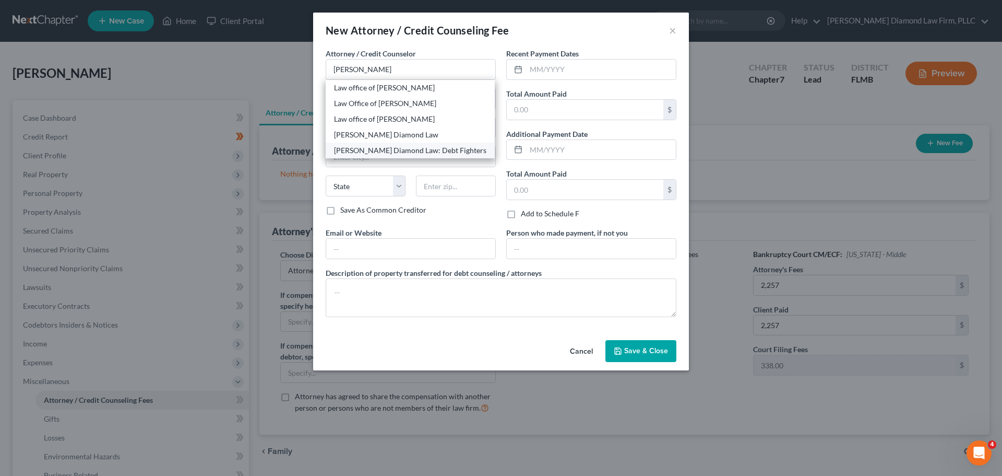
click at [384, 148] on div "Ziegler Diamond Law: Debt Fighters" at bounding box center [410, 150] width 152 height 10
type input "Ziegler Diamond Law: Debt Fighters"
type input "2430 Estancia Blvd"
type input "Unit 108"
type input "Clearwater"
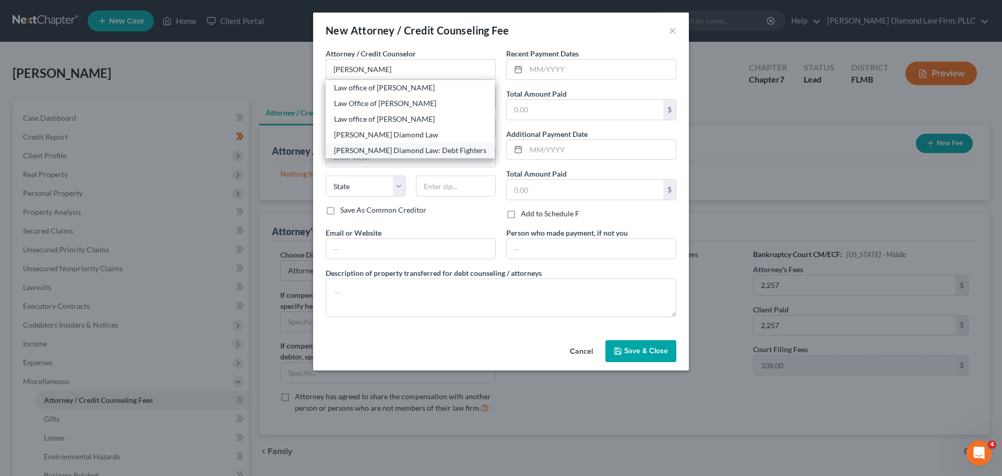
select select "9"
type input "33761"
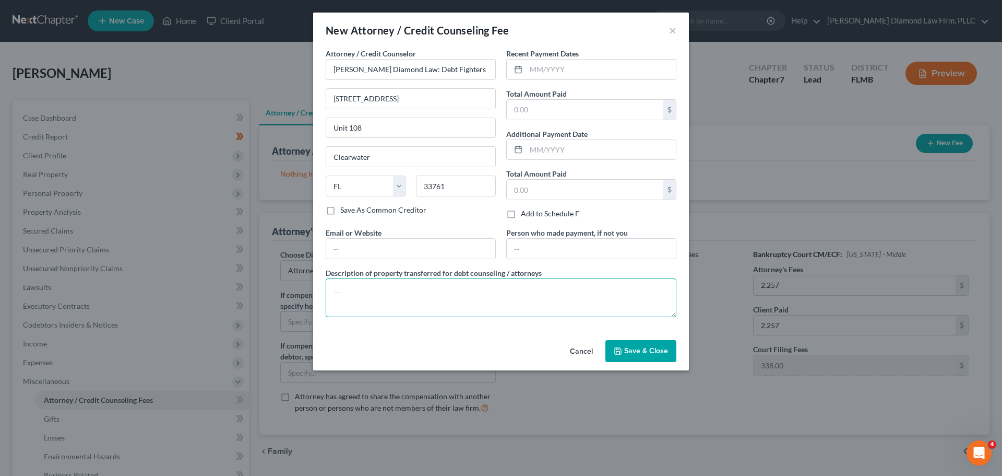
click at [390, 286] on textarea at bounding box center [501, 297] width 351 height 39
type textarea "Attorney costs and filing fees for this bankruptcy."
click at [563, 114] on input "text" at bounding box center [585, 110] width 157 height 20
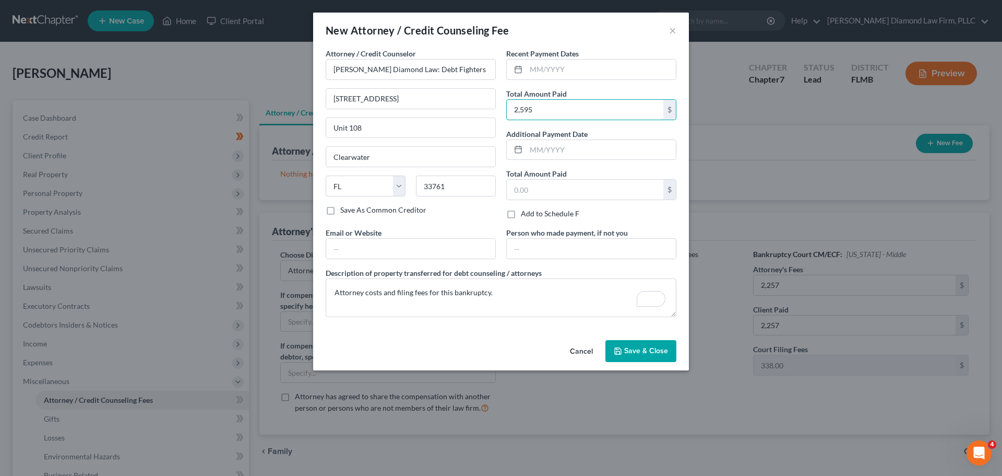
type input "2,595"
click at [588, 76] on input "text" at bounding box center [601, 70] width 150 height 20
click at [549, 70] on input "text" at bounding box center [601, 70] width 150 height 20
type input "01/2025"
click at [660, 352] on span "Save & Close" at bounding box center [646, 350] width 44 height 9
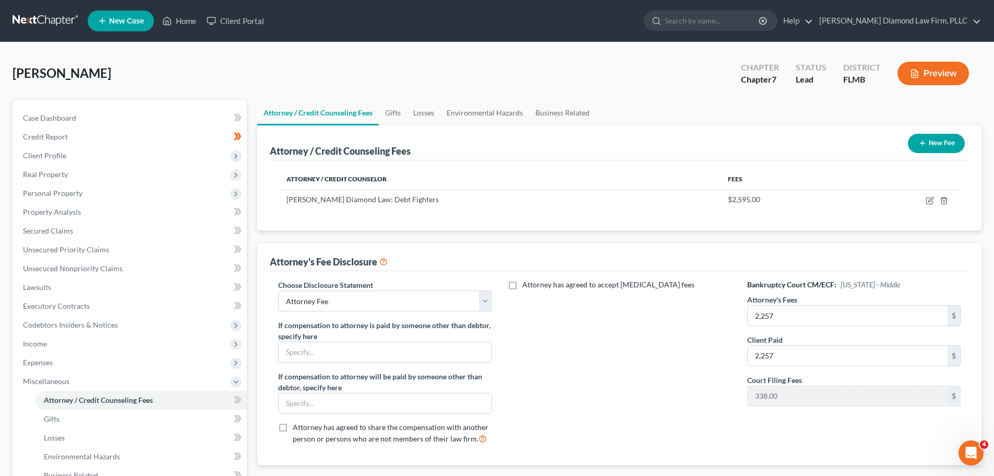
click at [946, 139] on button "New Fee" at bounding box center [936, 143] width 57 height 19
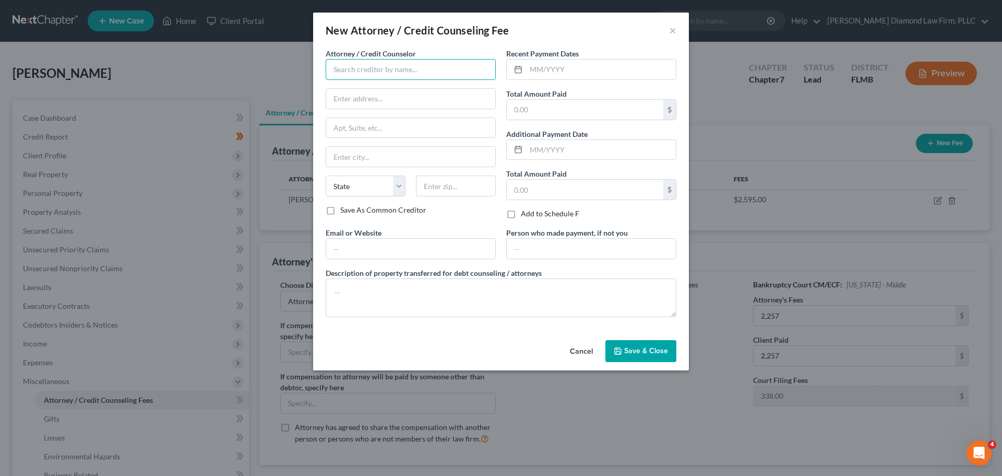
click at [369, 66] on input "text" at bounding box center [411, 69] width 170 height 21
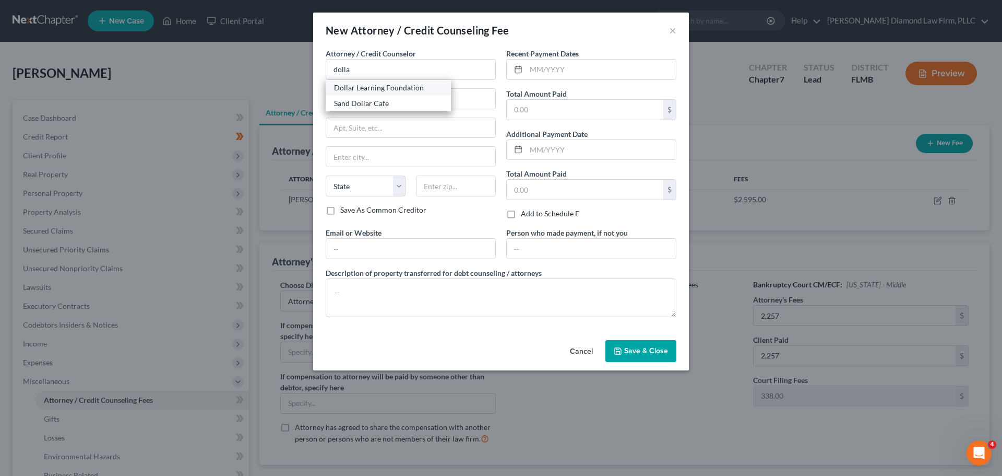
click at [374, 89] on div "Dollar Learning Foundation" at bounding box center [388, 87] width 109 height 10
type input "Dollar Learning Foundation"
type input "21550 Oxnard St, 3rd Fl"
type input "PMB #001"
type input "Woodland Hills"
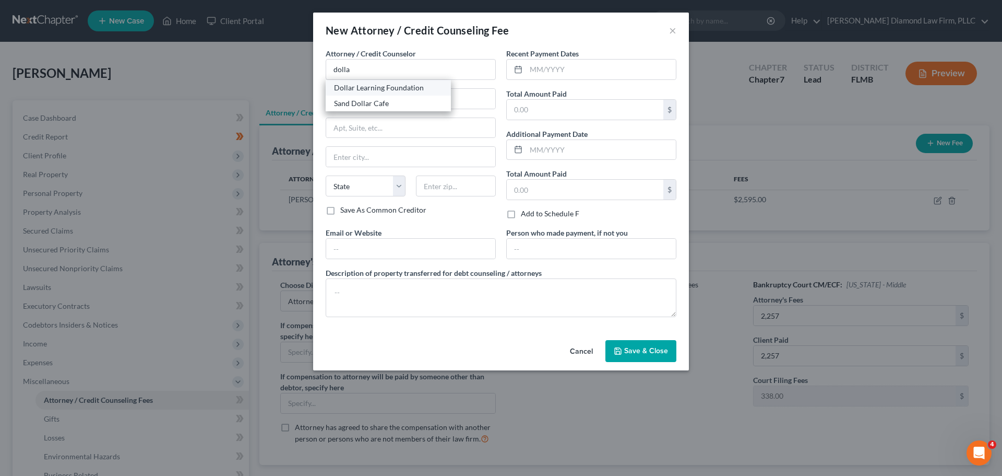
select select "4"
type input "91367"
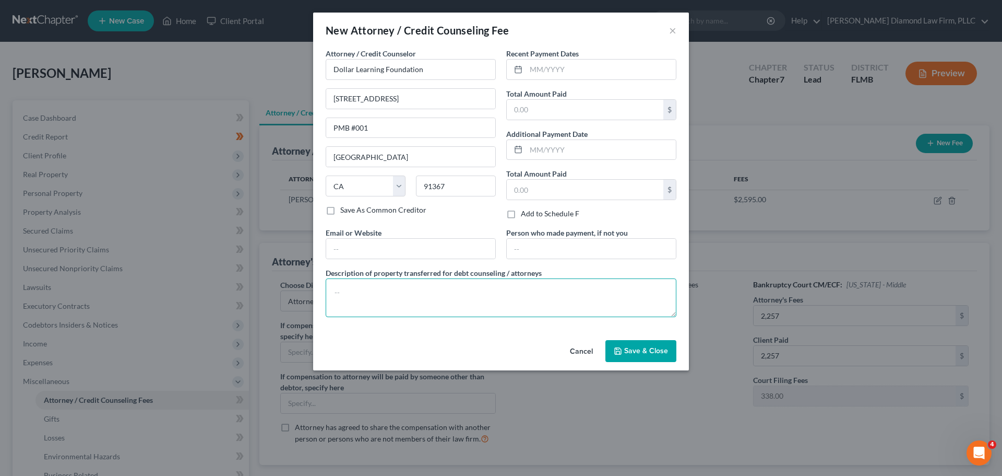
click at [386, 304] on textarea at bounding box center [501, 297] width 351 height 39
type textarea "Credit counseling course"
click at [558, 110] on input "text" at bounding box center [585, 110] width 157 height 20
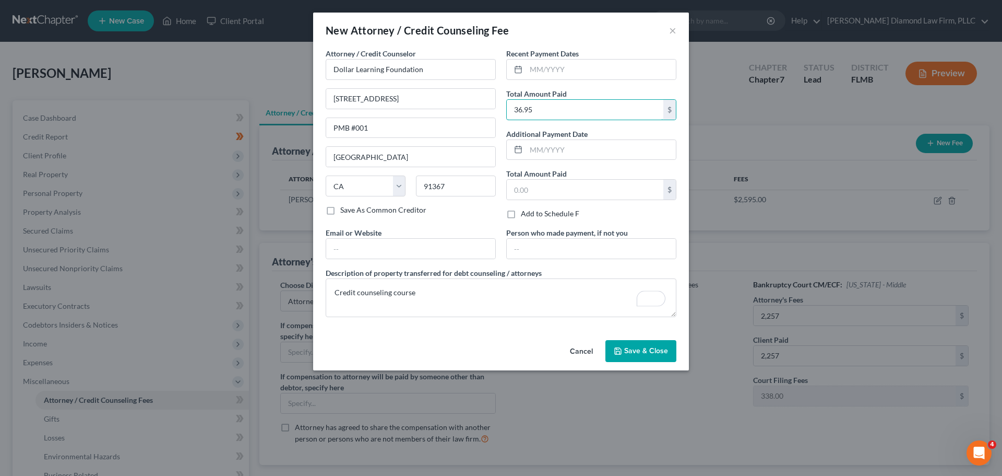
type input "36.95"
click at [603, 74] on input "text" at bounding box center [601, 70] width 150 height 20
type input "07/2025"
click at [639, 338] on div "Cancel Save & Close" at bounding box center [501, 353] width 376 height 34
click at [638, 345] on button "Save & Close" at bounding box center [641, 351] width 71 height 22
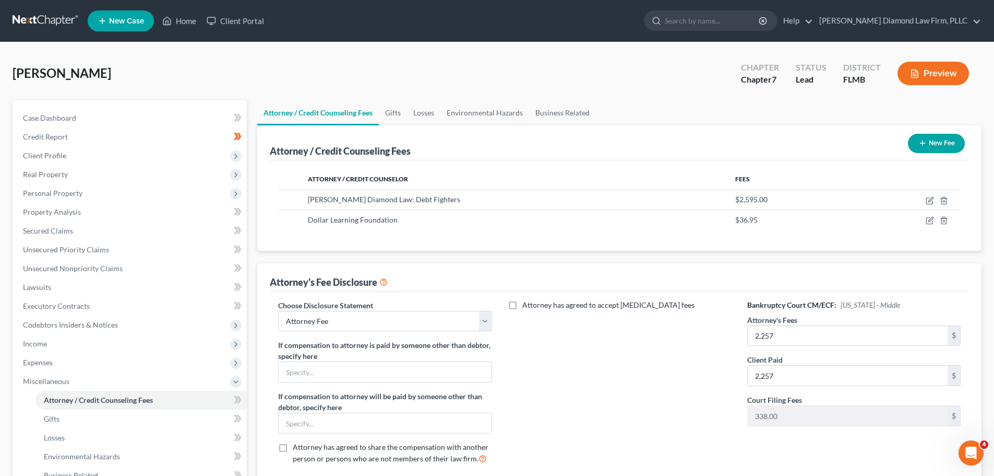
click at [41, 21] on link at bounding box center [46, 20] width 67 height 19
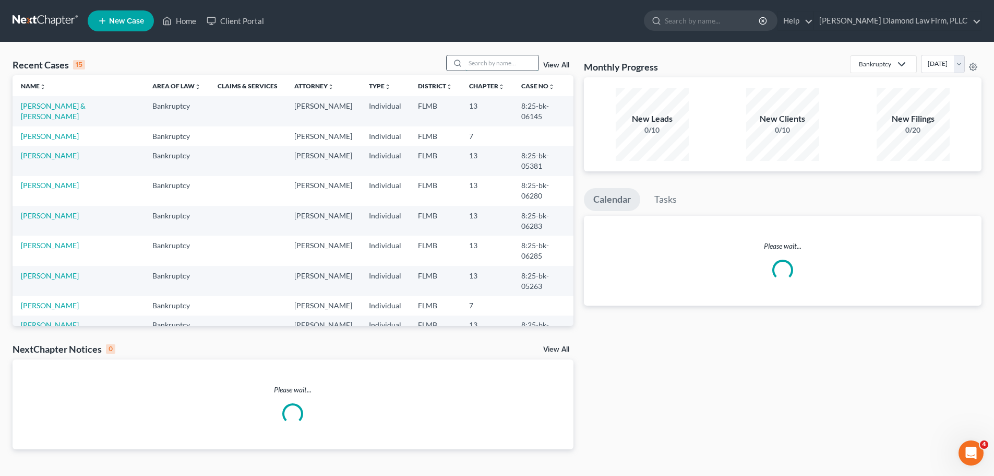
click at [491, 61] on input "search" at bounding box center [502, 62] width 73 height 15
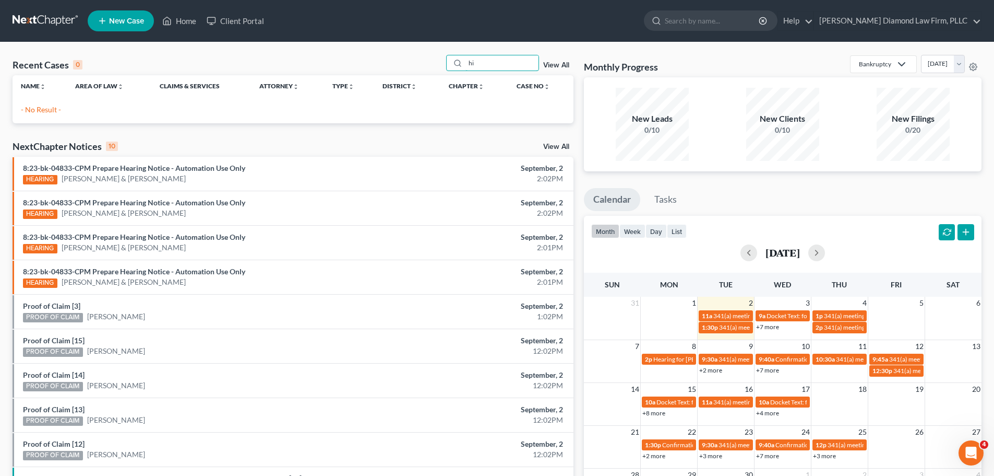
type input "h"
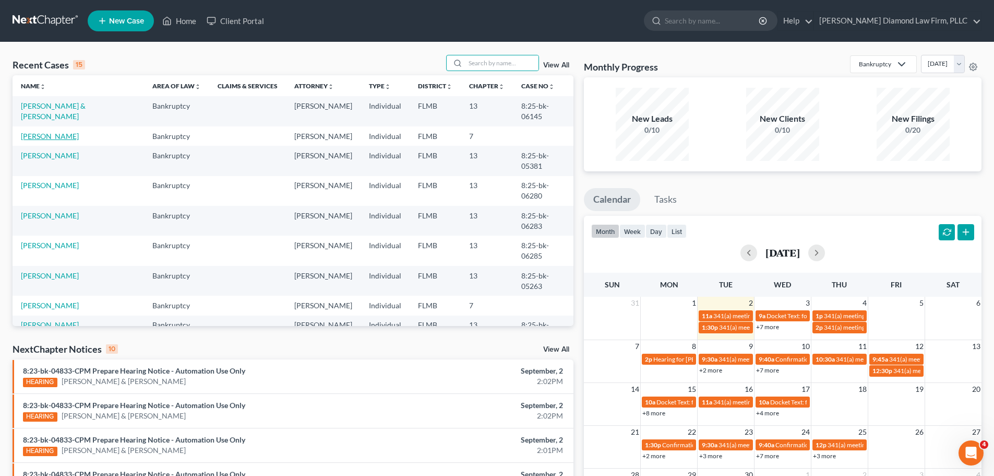
click at [50, 132] on link "[PERSON_NAME]" at bounding box center [50, 136] width 58 height 9
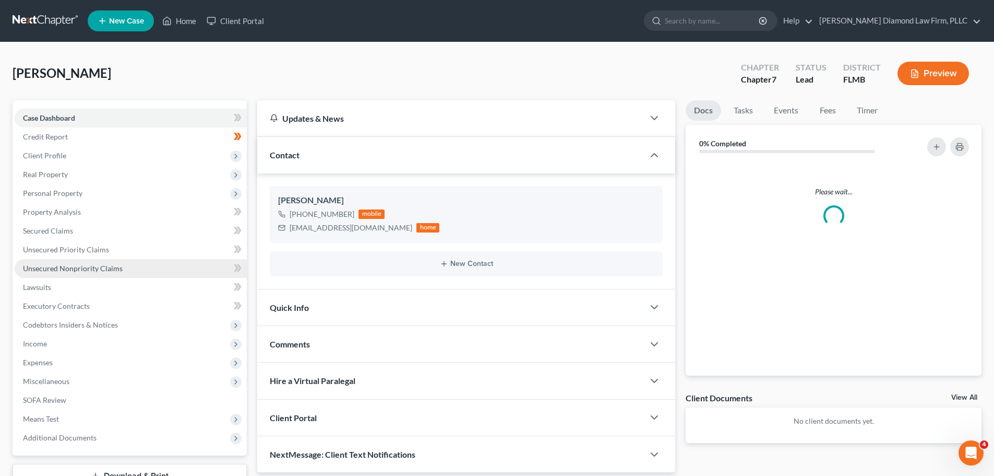
click at [90, 267] on span "Unsecured Nonpriority Claims" at bounding box center [73, 268] width 100 height 9
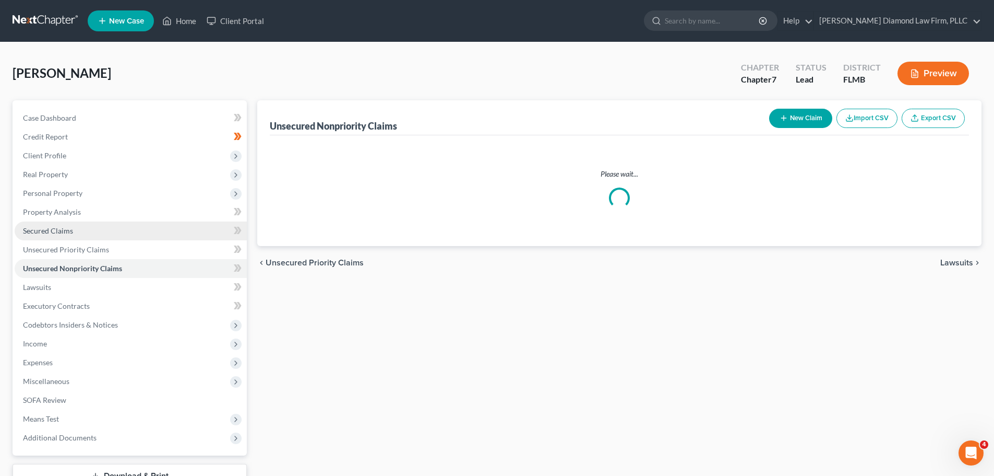
click at [79, 234] on link "Secured Claims" at bounding box center [131, 230] width 232 height 19
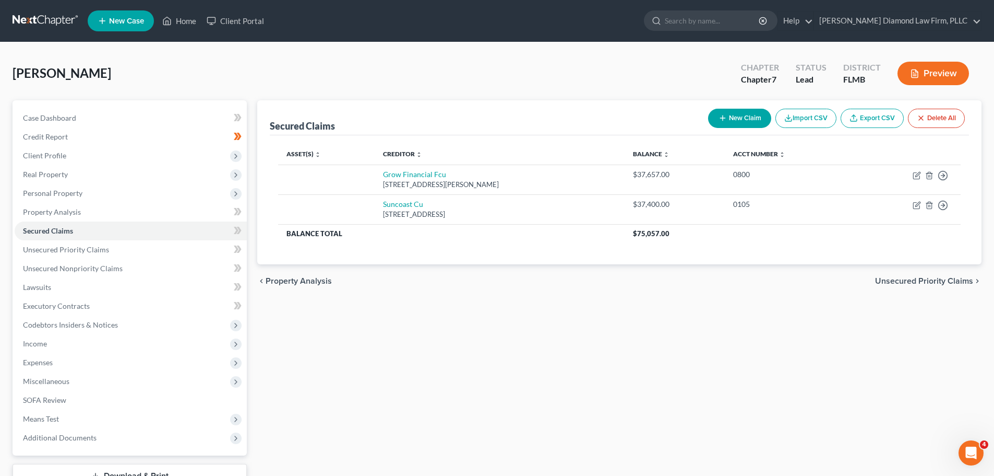
click at [27, 28] on link at bounding box center [46, 20] width 67 height 19
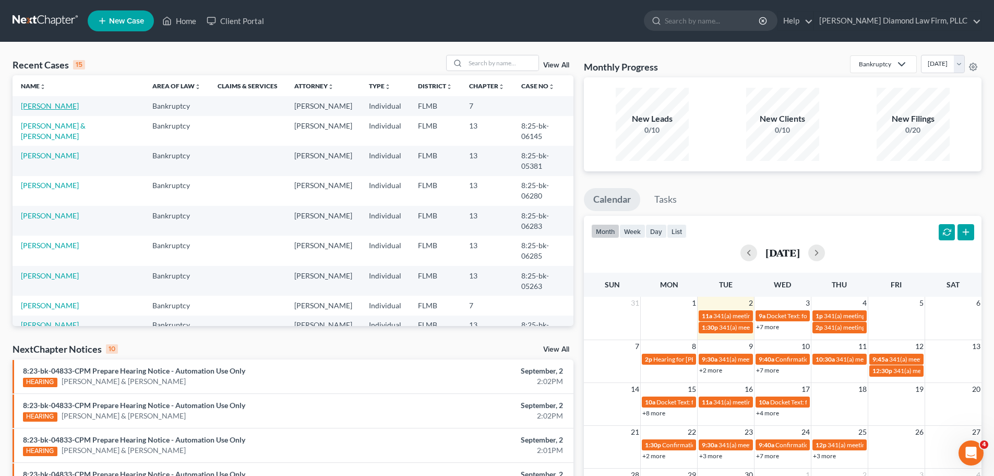
click at [57, 105] on link "[PERSON_NAME]" at bounding box center [50, 105] width 58 height 9
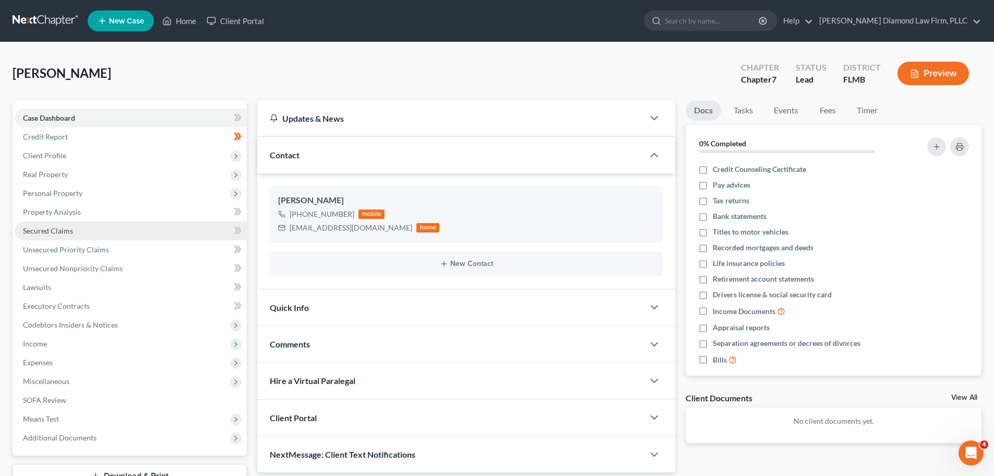
click at [51, 234] on span "Secured Claims" at bounding box center [48, 230] width 50 height 9
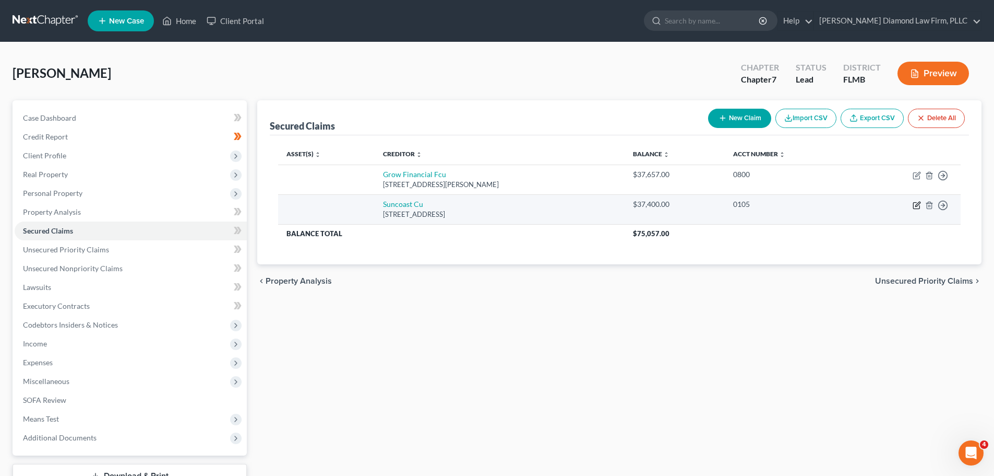
click at [916, 206] on icon "button" at bounding box center [918, 204] width 5 height 5
select select "9"
select select "0"
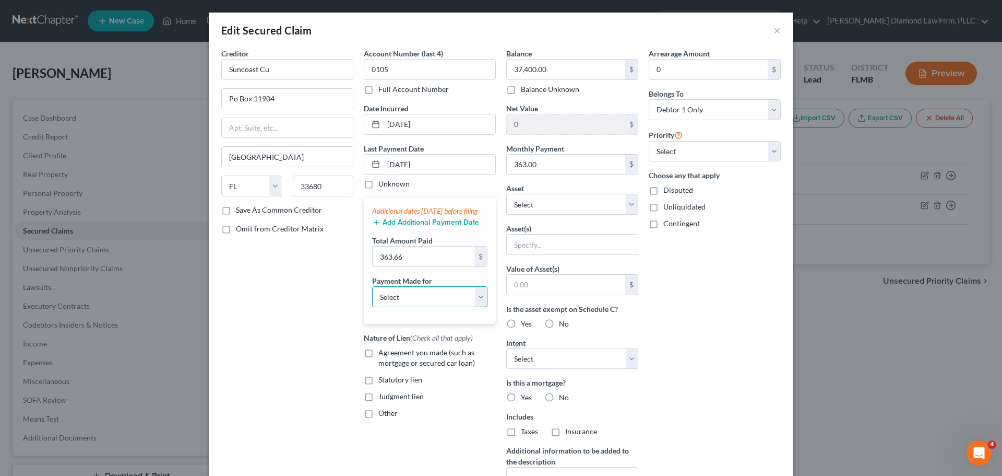
click at [447, 302] on select "Select Car Credit Card Loan Repayment Mortgage Other Suppliers Or Vendors" at bounding box center [429, 296] width 115 height 21
click at [372, 297] on select "Select Car Credit Card Loan Repayment Mortgage Other Suppliers Or Vendors" at bounding box center [429, 296] width 115 height 21
click at [415, 299] on select "Select Car Credit Card Loan Repayment Mortgage Other Suppliers Or Vendors" at bounding box center [429, 296] width 115 height 21
select select "4"
click at [372, 297] on select "Select Car Credit Card Loan Repayment Mortgage Other Suppliers Or Vendors" at bounding box center [429, 296] width 115 height 21
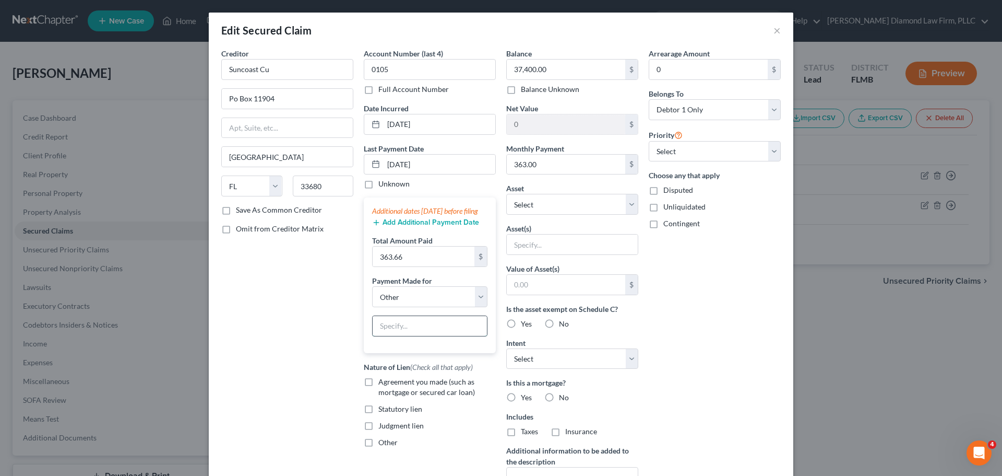
click at [411, 335] on input "text" at bounding box center [430, 326] width 114 height 20
type input "HELOC"
click at [540, 207] on select "Select Other Multiple Assets Electronics - Televisions, Blu-ray players, music/…" at bounding box center [572, 204] width 132 height 21
select select "23"
click at [506, 194] on select "Select Other Multiple Assets Electronics - Televisions, Blu-ray players, music/…" at bounding box center [572, 204] width 132 height 21
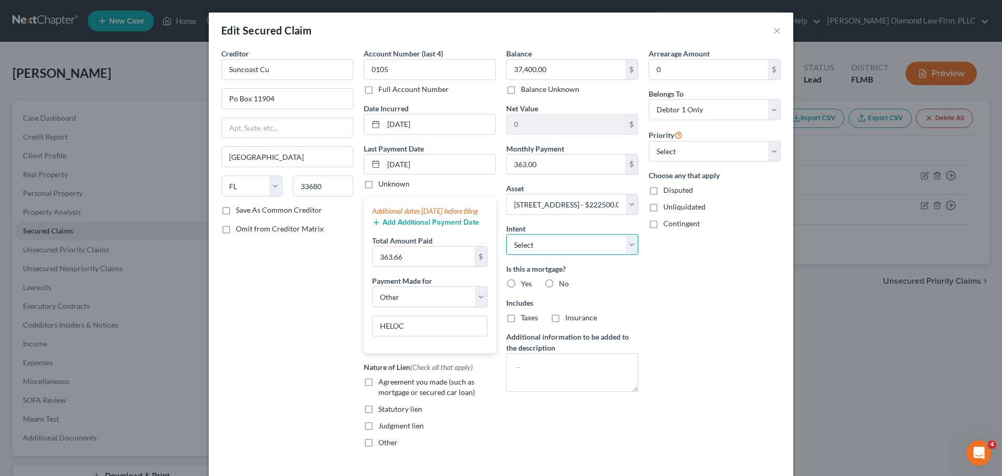
click at [558, 242] on select "Select Surrender Redeem Reaffirm Avoid Other" at bounding box center [572, 244] width 132 height 21
select select "4"
click at [506, 234] on select "Select Surrender Redeem Reaffirm Avoid Other" at bounding box center [572, 244] width 132 height 21
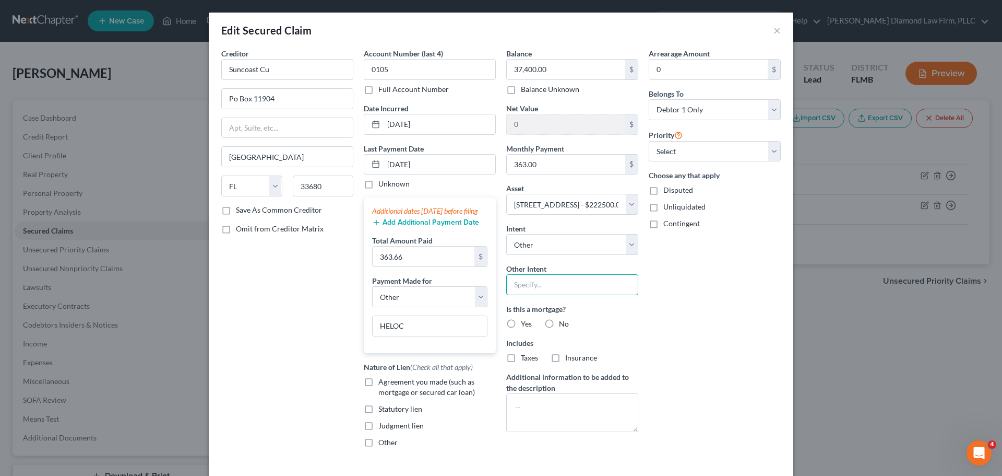
drag, startPoint x: 550, startPoint y: 282, endPoint x: 583, endPoint y: 282, distance: 32.9
click at [552, 282] on input "text" at bounding box center [572, 284] width 132 height 21
type input "Continue payment per contract"
click at [521, 325] on label "Yes" at bounding box center [526, 323] width 11 height 10
click at [525, 325] on input "Yes" at bounding box center [528, 321] width 7 height 7
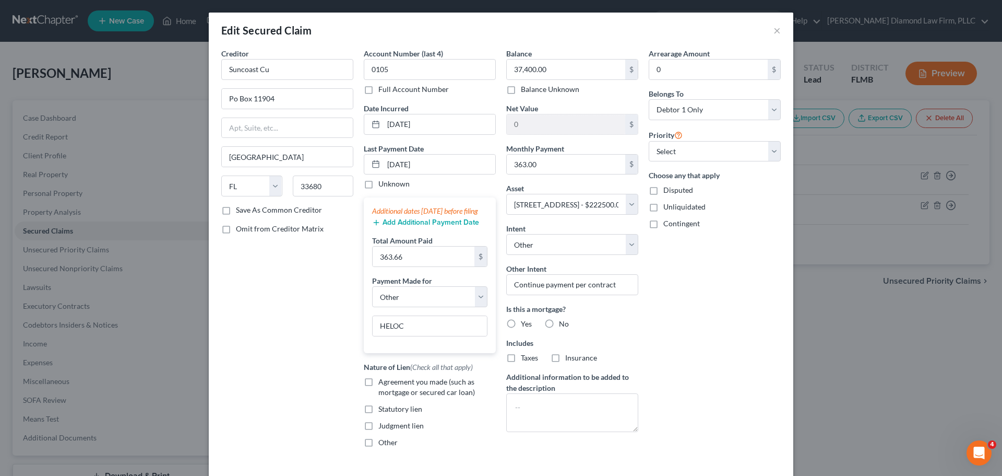
radio input "true"
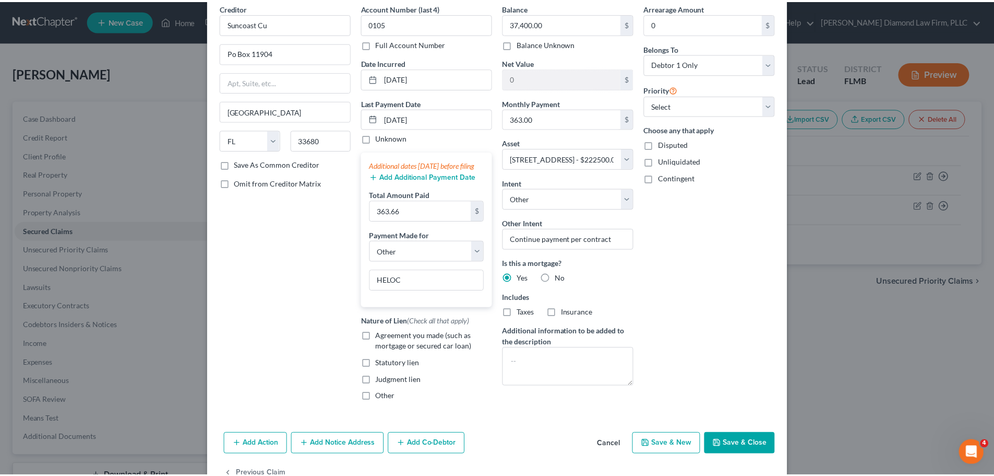
scroll to position [86, 0]
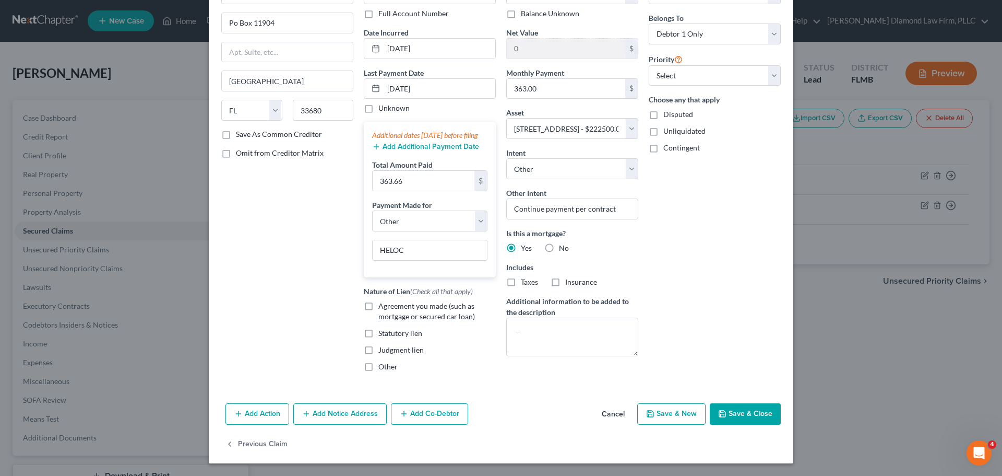
click at [756, 419] on button "Save & Close" at bounding box center [745, 414] width 71 height 22
select select
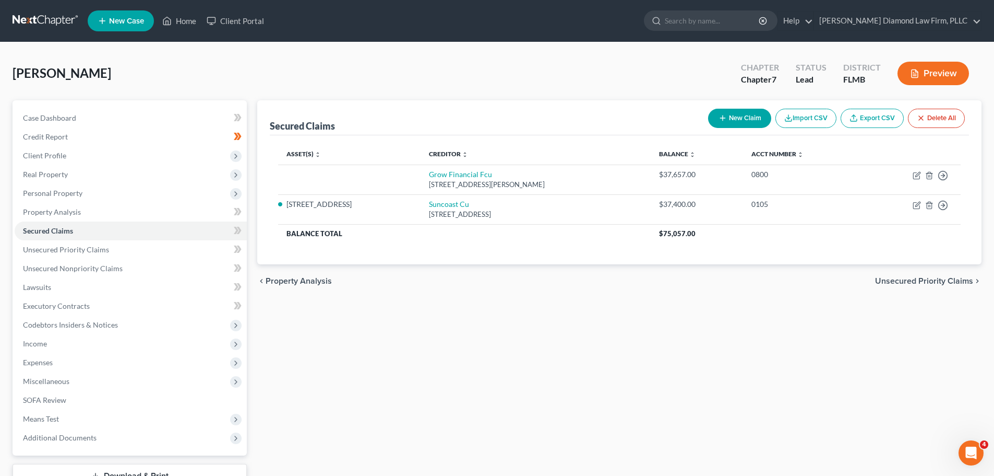
click at [23, 20] on link at bounding box center [46, 20] width 67 height 19
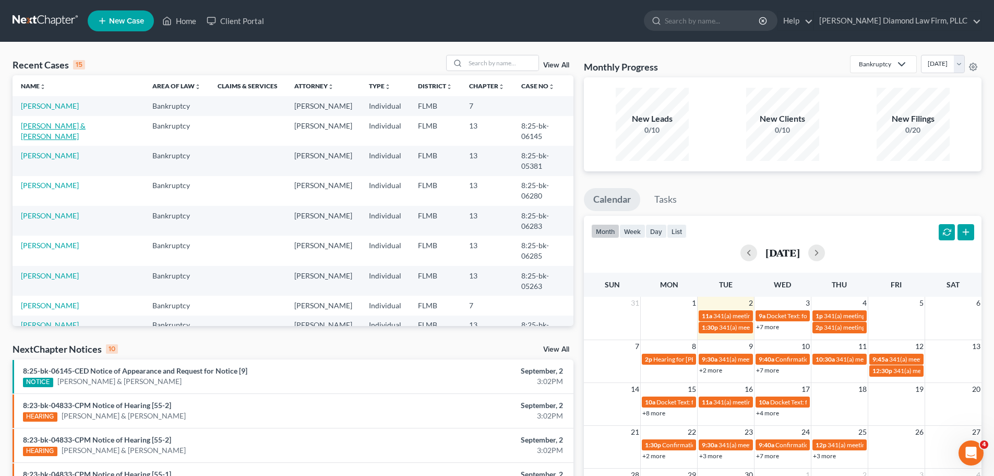
click at [56, 124] on link "[PERSON_NAME] & [PERSON_NAME]" at bounding box center [53, 130] width 65 height 19
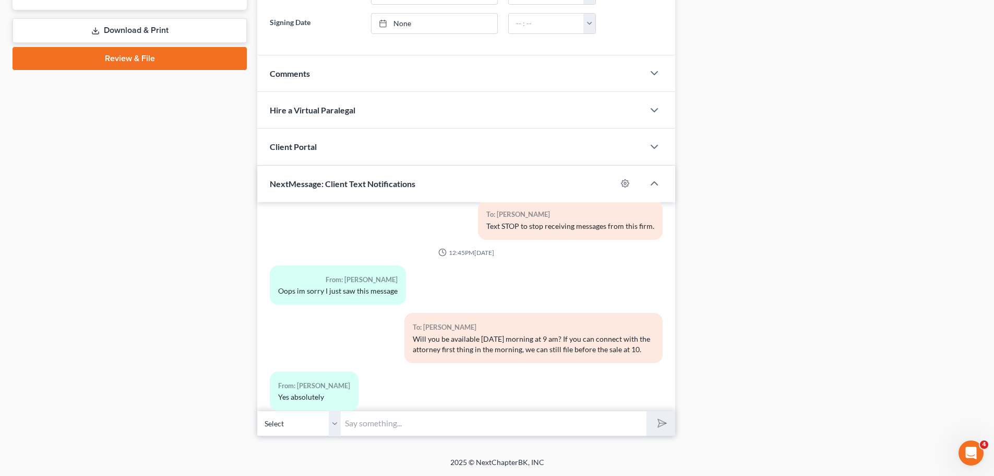
scroll to position [41, 0]
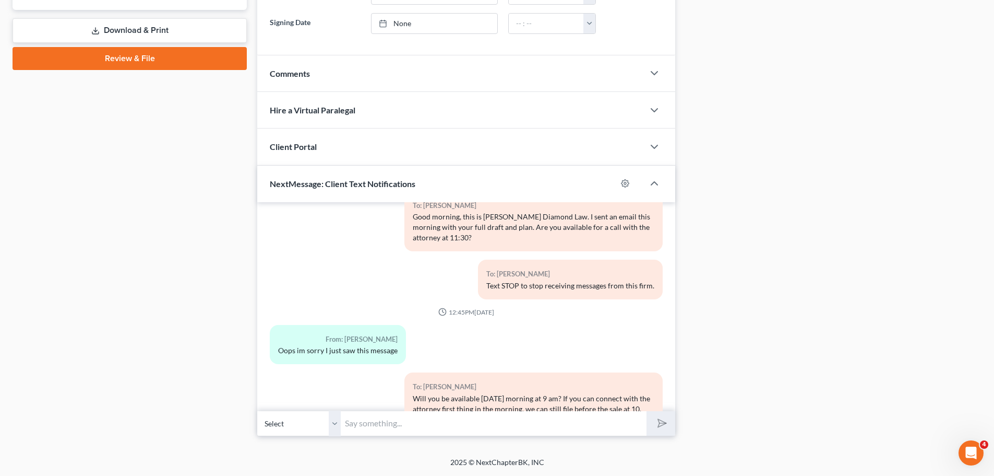
click at [457, 421] on input "text" at bounding box center [494, 423] width 306 height 26
click at [148, 30] on link "Download & Print" at bounding box center [130, 30] width 234 height 25
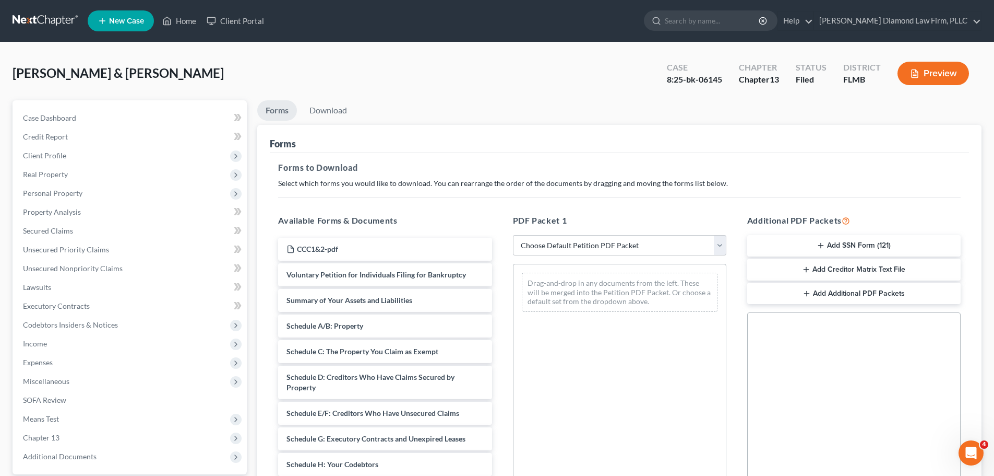
click at [559, 234] on div "PDF Packet 1 Choose Default Petition PDF Packet Complete Bankruptcy Petition (a…" at bounding box center [620, 383] width 234 height 354
click at [553, 247] on select "Choose Default Petition PDF Packet Complete Bankruptcy Petition (all forms and …" at bounding box center [620, 245] width 214 height 21
select select "0"
click at [513, 235] on select "Choose Default Petition PDF Packet Complete Bankruptcy Petition (all forms and …" at bounding box center [620, 245] width 214 height 21
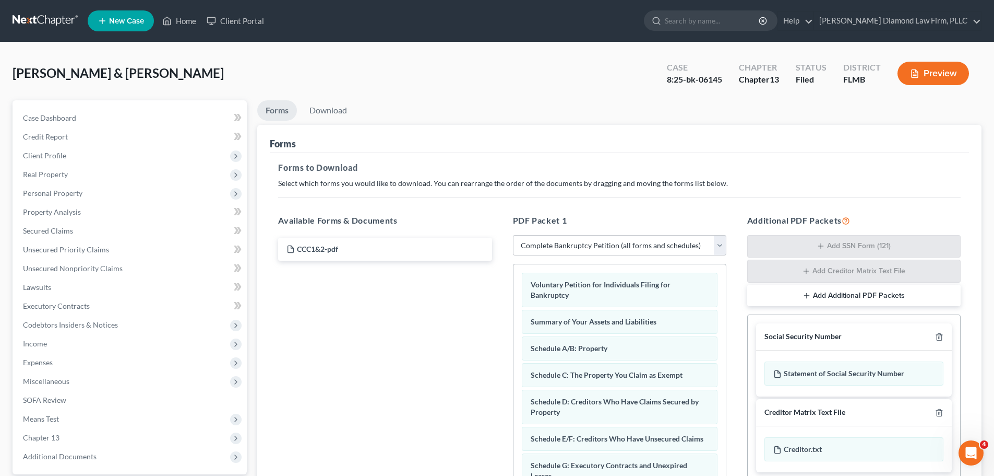
click at [333, 97] on div "Mack, Drew & Kristen Upgraded Case 8:25-bk-06145 Chapter Chapter 13 Status File…" at bounding box center [497, 77] width 969 height 45
click at [331, 110] on link "Download" at bounding box center [328, 110] width 54 height 20
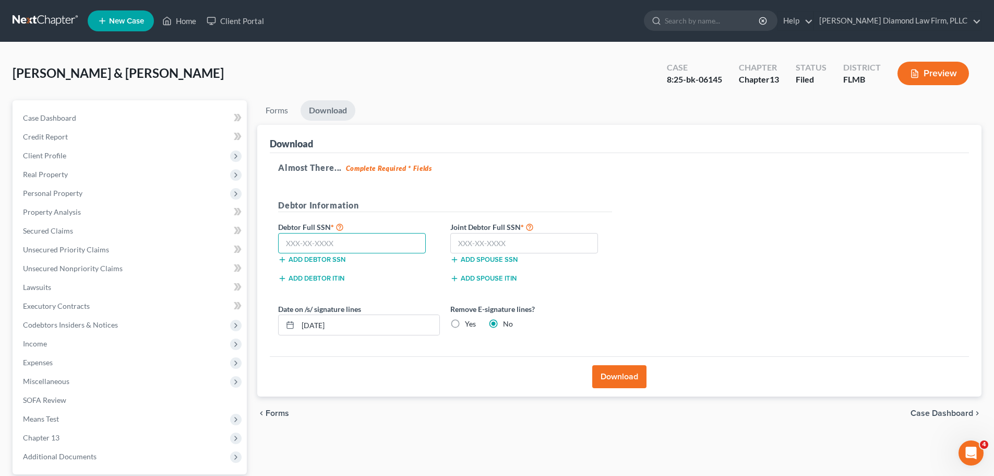
click at [325, 238] on input "text" at bounding box center [352, 243] width 148 height 21
click at [296, 242] on input "text" at bounding box center [352, 243] width 148 height 21
type input "514-04-3038"
click at [549, 237] on input "text" at bounding box center [525, 243] width 148 height 21
type input "595-64-4070"
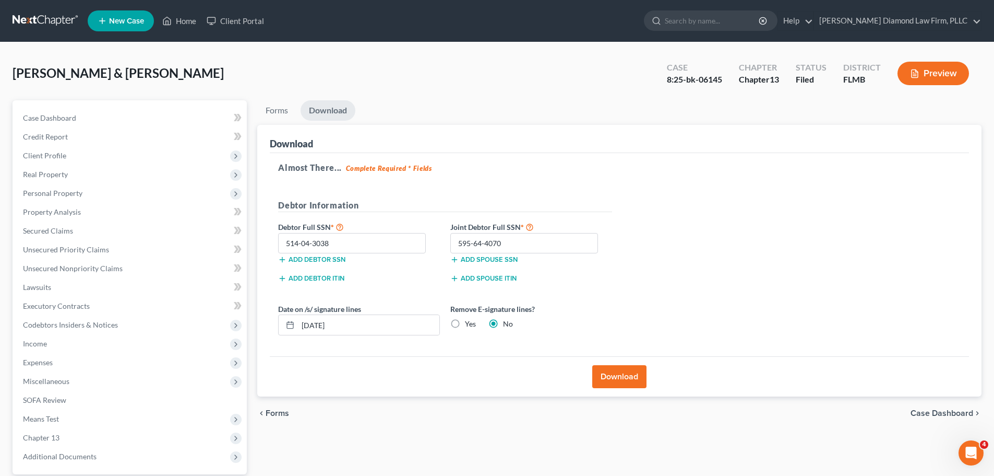
click at [605, 375] on button "Download" at bounding box center [620, 376] width 54 height 23
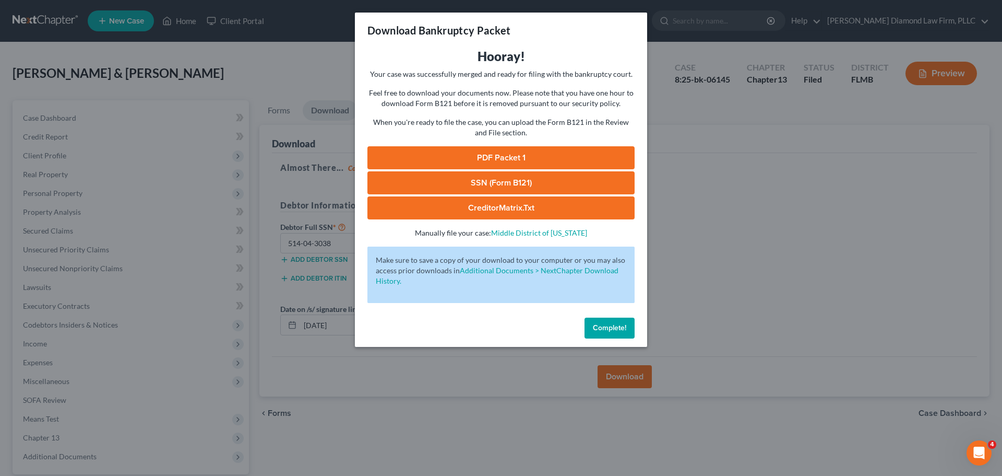
click at [501, 160] on link "PDF Packet 1" at bounding box center [501, 157] width 267 height 23
drag, startPoint x: 609, startPoint y: 320, endPoint x: 541, endPoint y: 327, distance: 68.8
click at [609, 320] on button "Complete!" at bounding box center [610, 327] width 50 height 21
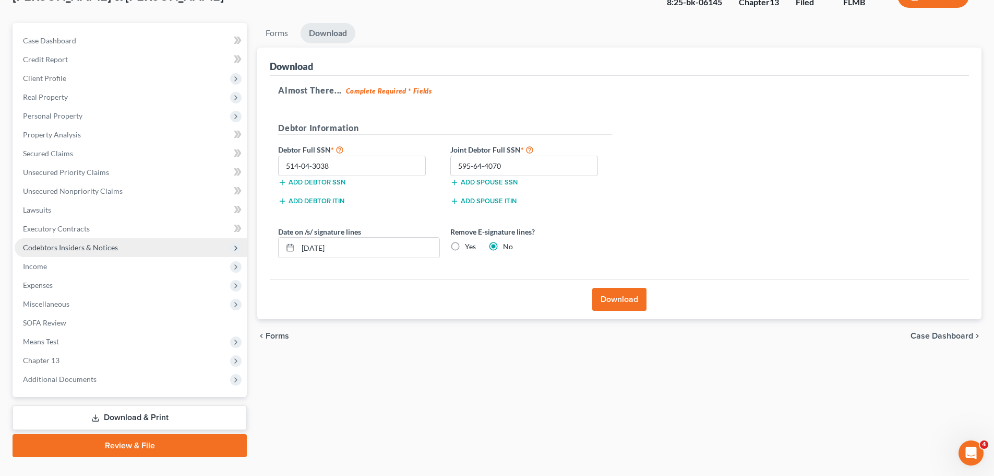
scroll to position [98, 0]
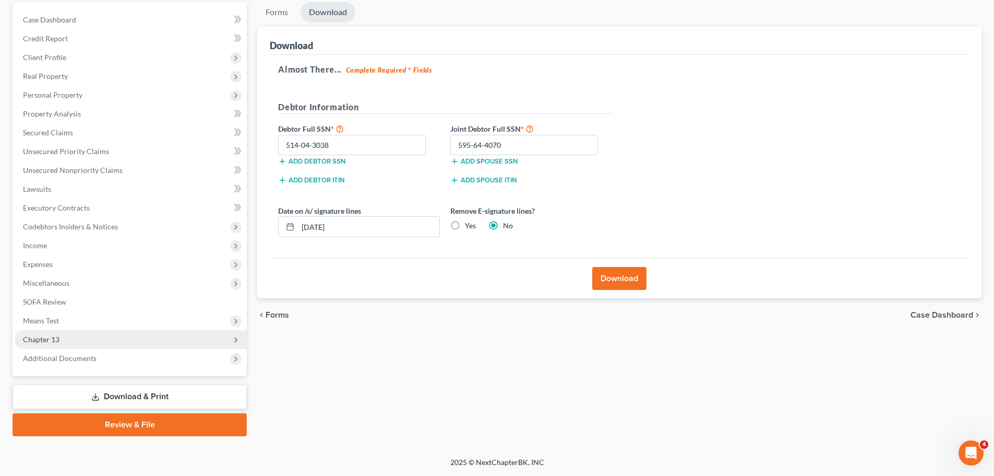
click at [59, 342] on span "Chapter 13" at bounding box center [41, 339] width 37 height 9
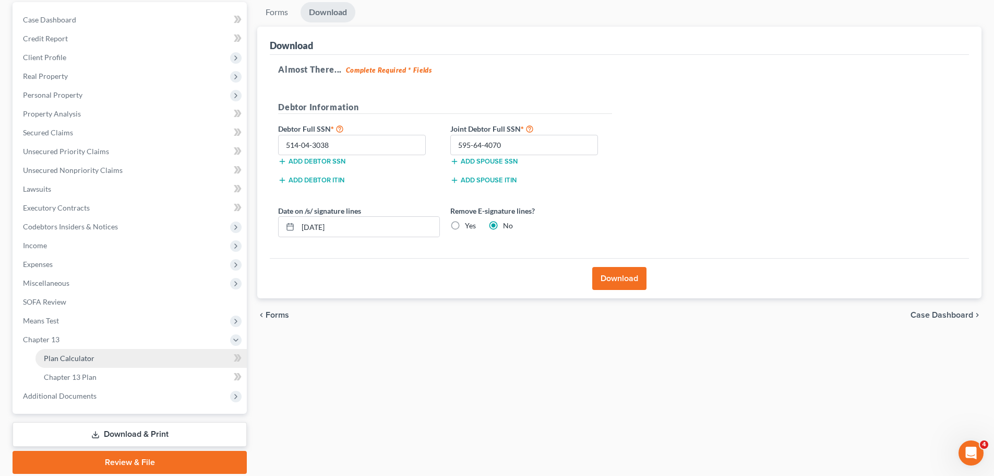
click at [62, 354] on span "Plan Calculator" at bounding box center [69, 357] width 51 height 9
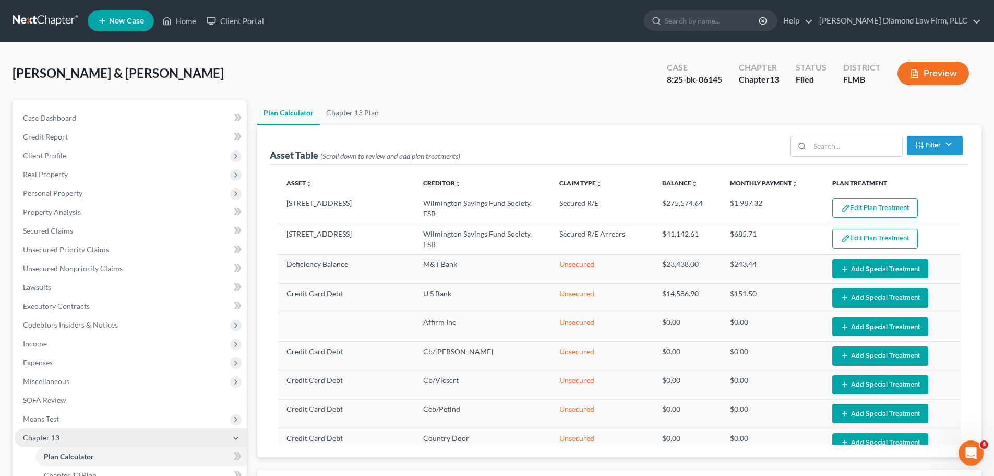
scroll to position [52, 0]
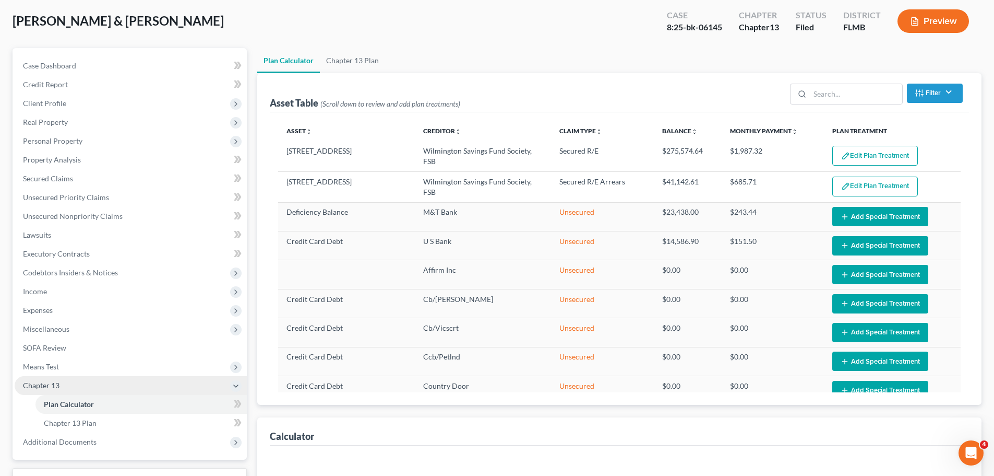
select select "59"
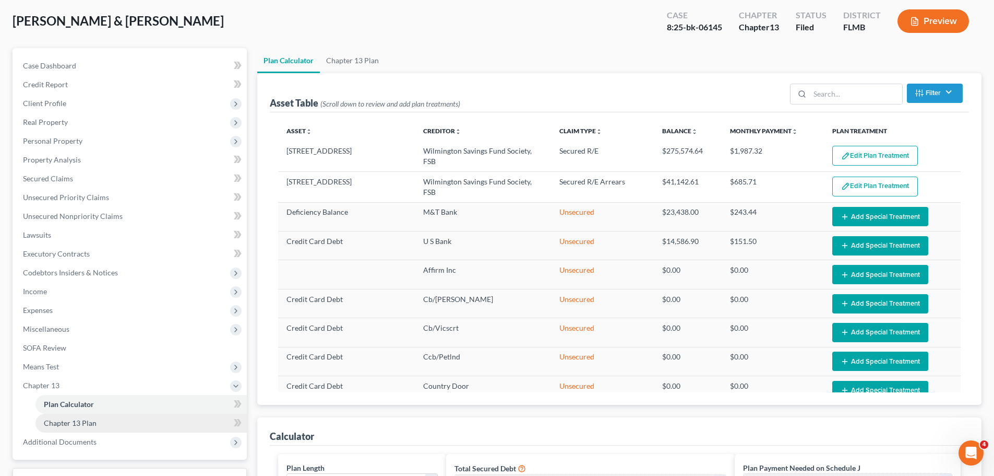
click at [66, 418] on span "Chapter 13 Plan" at bounding box center [70, 422] width 53 height 9
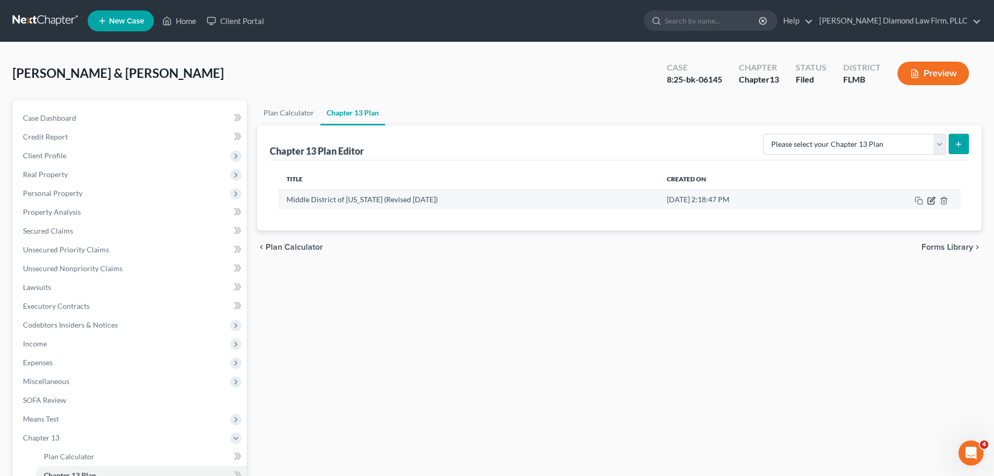
click at [931, 202] on icon "button" at bounding box center [932, 199] width 5 height 5
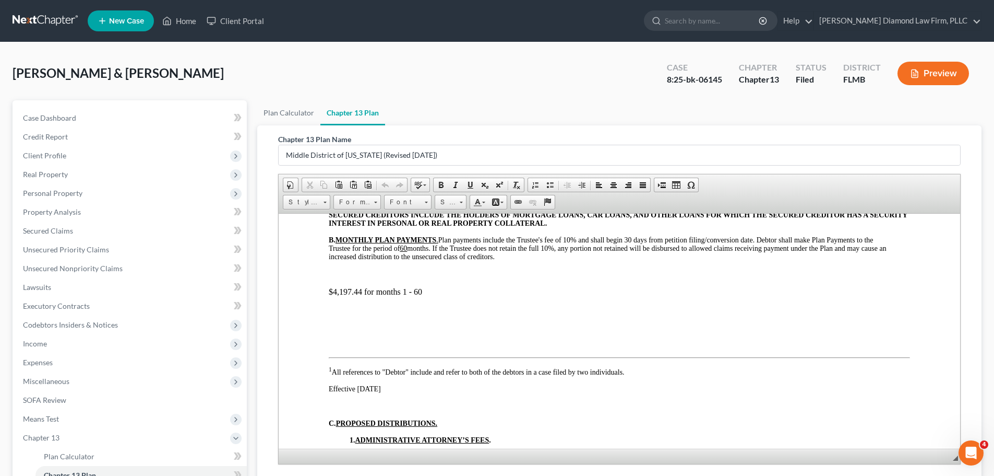
scroll to position [136, 0]
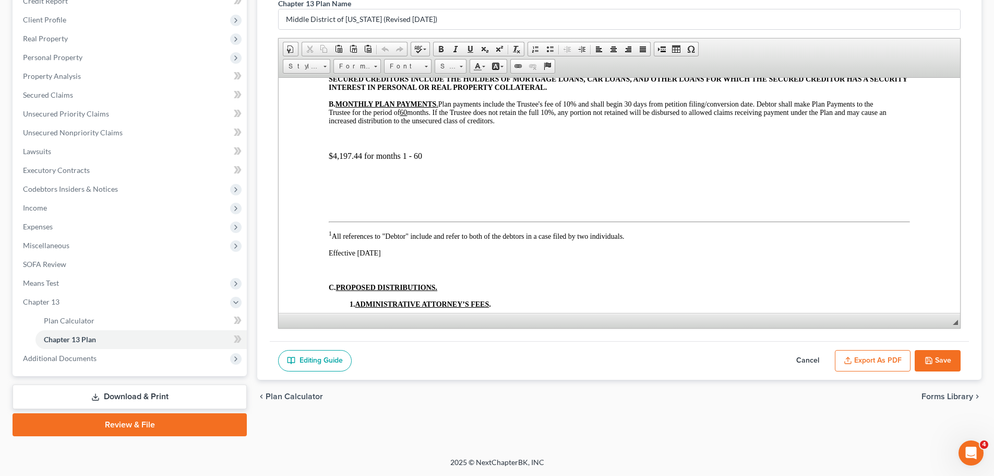
click at [873, 362] on button "Export as PDF" at bounding box center [873, 361] width 76 height 22
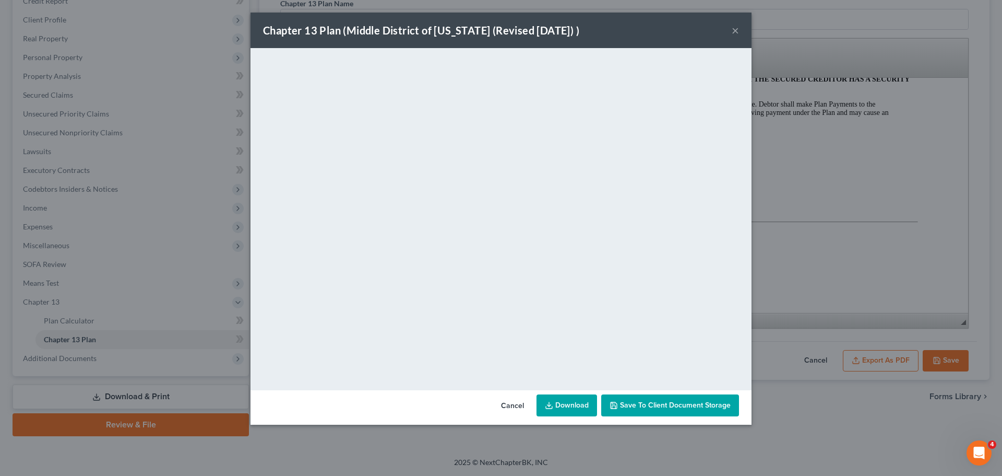
click at [572, 407] on link "Download" at bounding box center [567, 405] width 61 height 22
click at [735, 33] on button "×" at bounding box center [735, 30] width 7 height 13
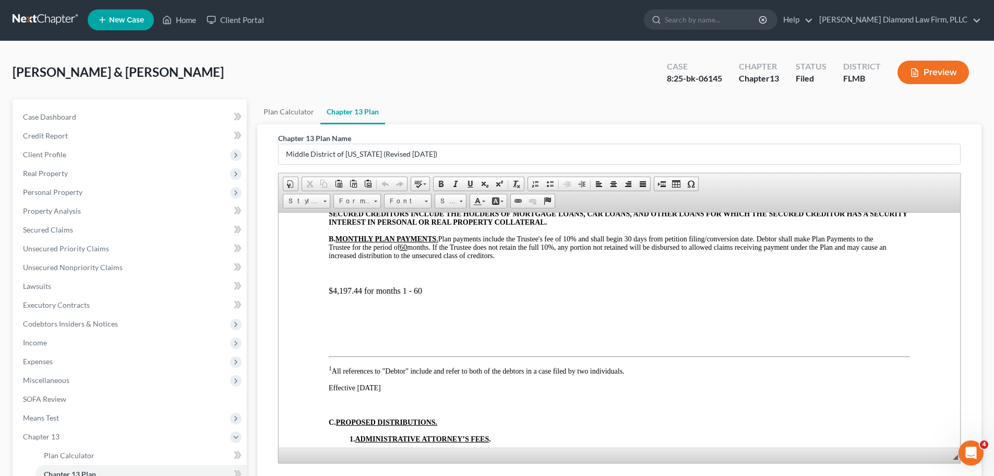
scroll to position [0, 0]
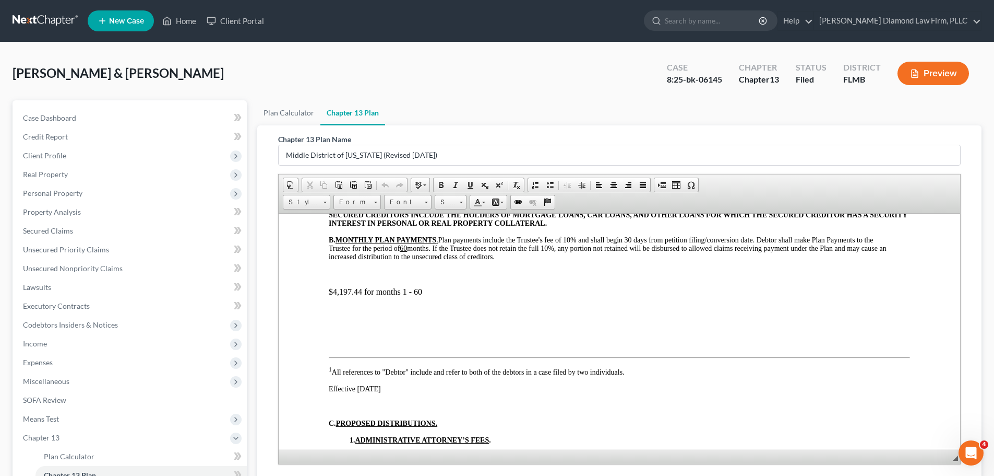
click at [24, 18] on link at bounding box center [46, 20] width 67 height 19
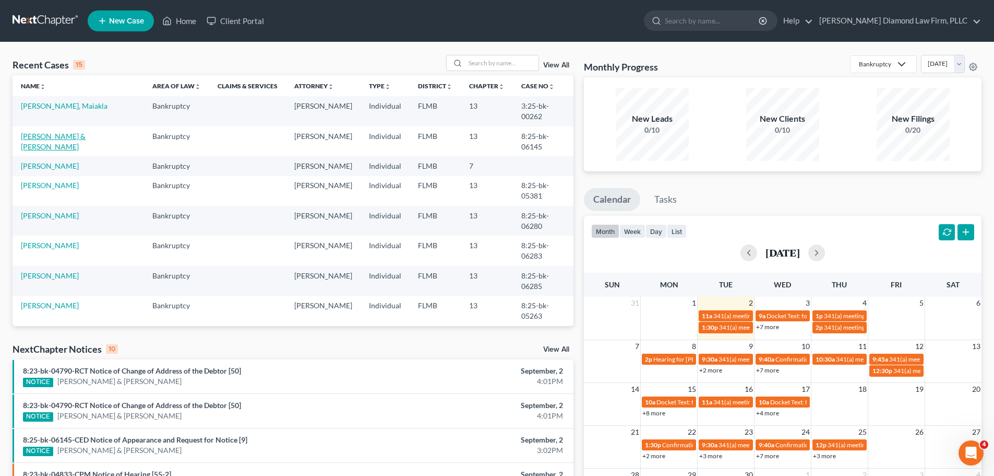
click at [54, 132] on link "[PERSON_NAME] & [PERSON_NAME]" at bounding box center [53, 141] width 65 height 19
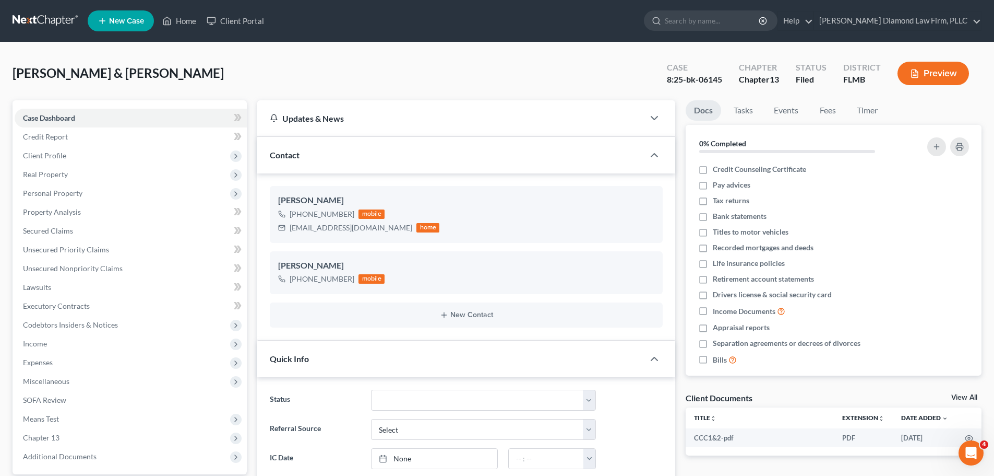
click at [20, 12] on link at bounding box center [46, 20] width 67 height 19
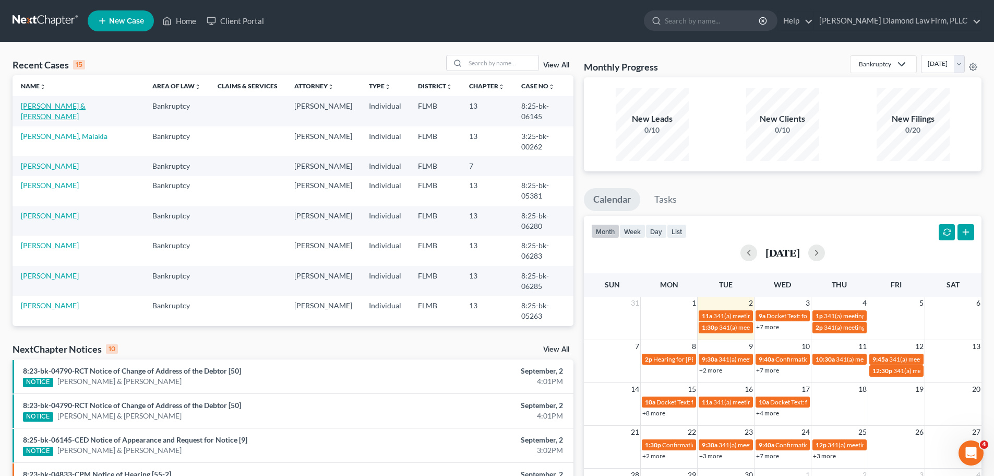
click at [69, 102] on link "[PERSON_NAME] & [PERSON_NAME]" at bounding box center [53, 110] width 65 height 19
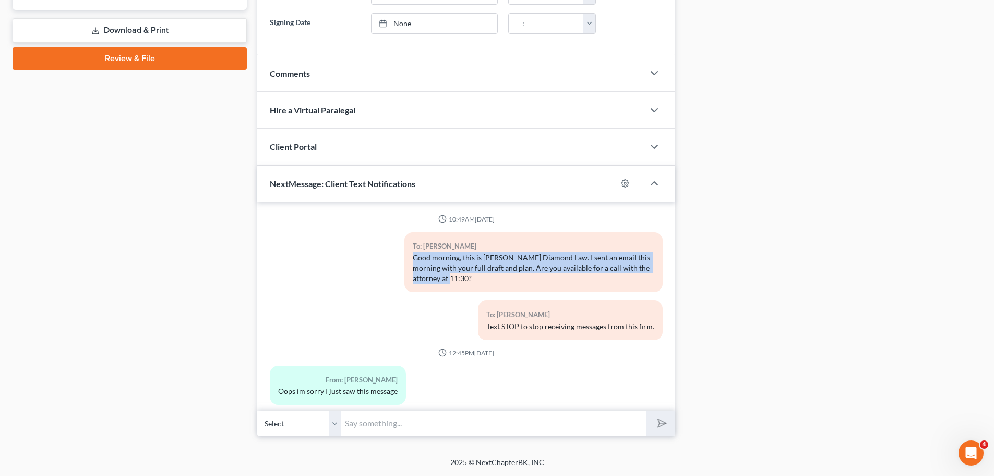
drag, startPoint x: 443, startPoint y: 277, endPoint x: 402, endPoint y: 263, distance: 43.1
click at [405, 263] on div "To: Drew Mack Good morning, this is Ziegler Diamond Law. I sent an email this m…" at bounding box center [534, 262] width 258 height 60
copy div "Good morning, this is [PERSON_NAME] Diamond Law. I sent an email this morning w…"
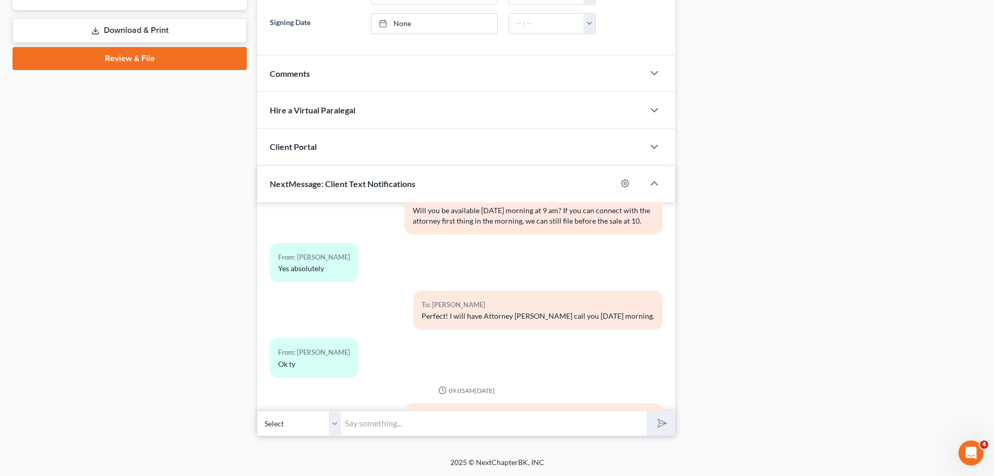
scroll to position [302, 0]
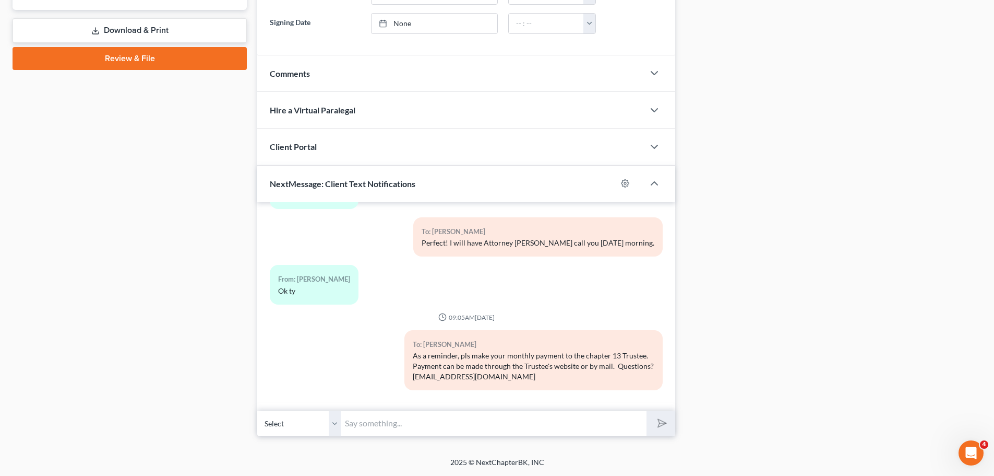
click at [410, 423] on input "text" at bounding box center [494, 423] width 306 height 26
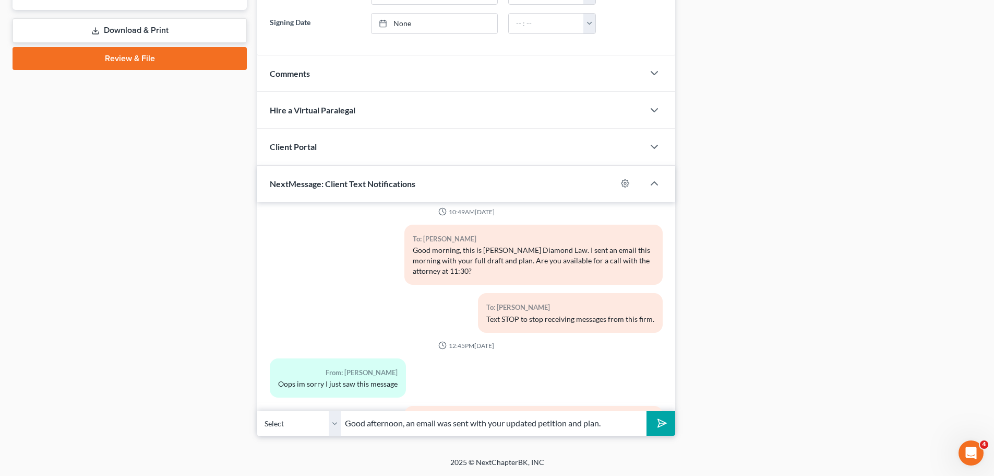
scroll to position [0, 0]
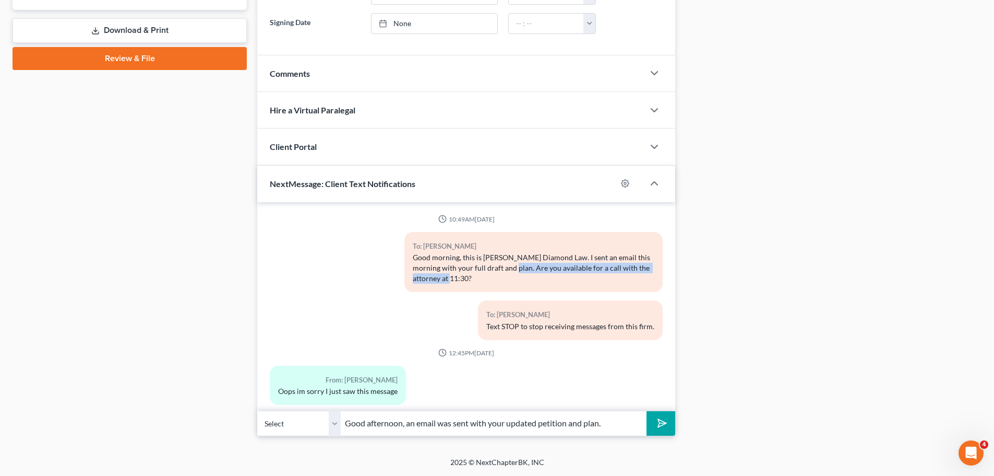
drag, startPoint x: 502, startPoint y: 267, endPoint x: 505, endPoint y: 276, distance: 8.9
click at [505, 276] on div "Good morning, this is Ziegler Diamond Law. I sent an email this morning with yo…" at bounding box center [534, 267] width 242 height 31
copy div "Are you available for a call with the attorney at 11:30?"
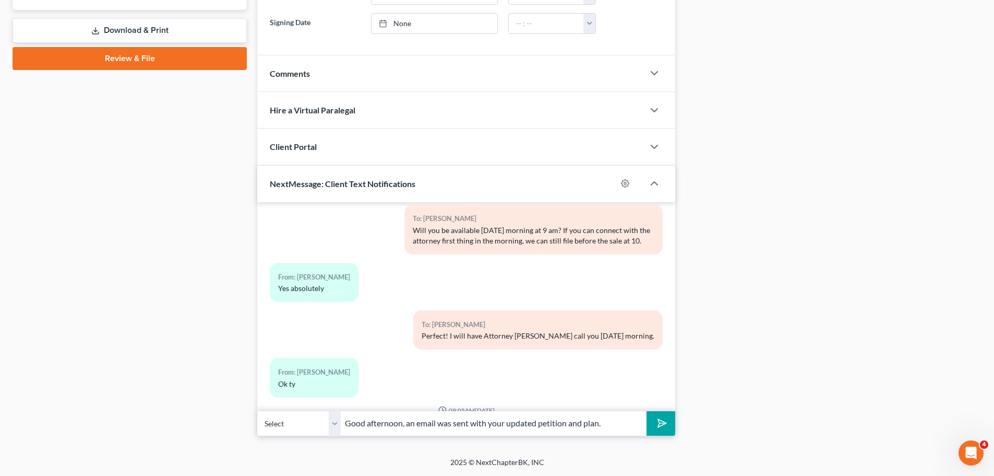
scroll to position [261, 0]
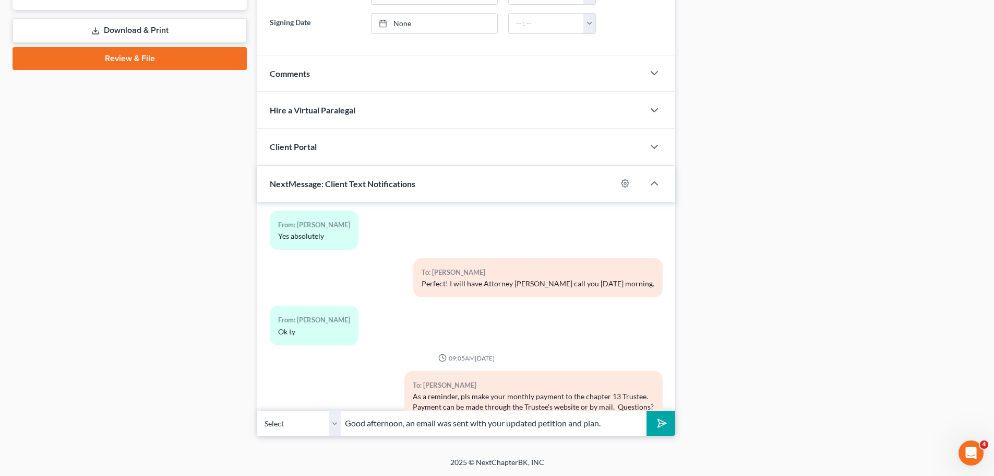
click at [612, 426] on input "Good afternoon, an email was sent with your updated petition and plan." at bounding box center [494, 423] width 306 height 26
paste input "Are you available for a call with the attorney at 11:30?"
click at [392, 420] on input "Good afternoon, an email was sent with your updated petition and plan. Are you …" at bounding box center [494, 423] width 306 height 26
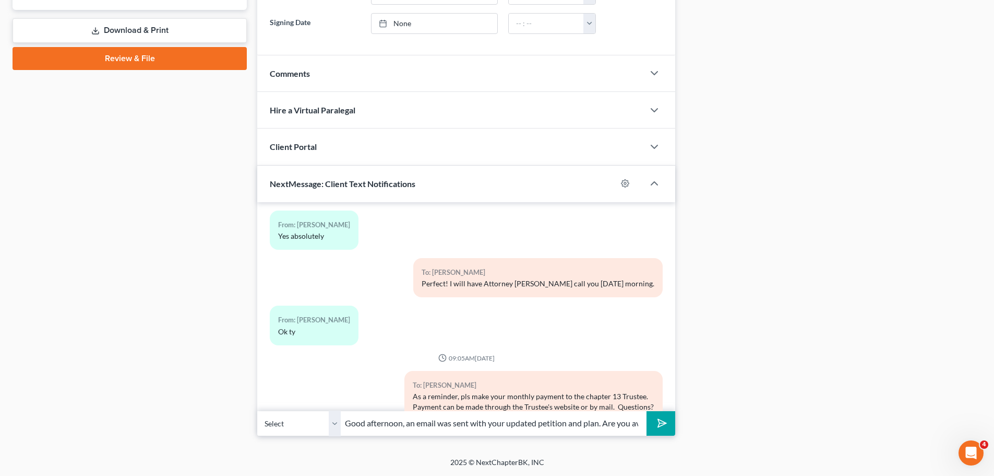
type input "Good afternoon, an email was sent with your updated petition and plan. Are you …"
click at [662, 419] on icon "submit" at bounding box center [660, 423] width 15 height 15
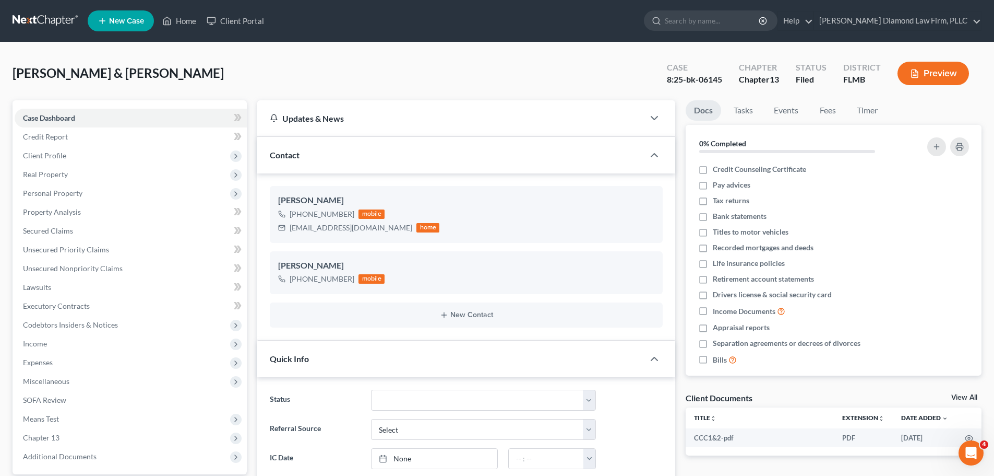
click at [29, 10] on nav "Home New Case Client Portal Ziegler Diamond Law Firm, PLLC elizabeth@attorneyde…" at bounding box center [497, 21] width 994 height 42
click at [29, 20] on link at bounding box center [46, 20] width 67 height 19
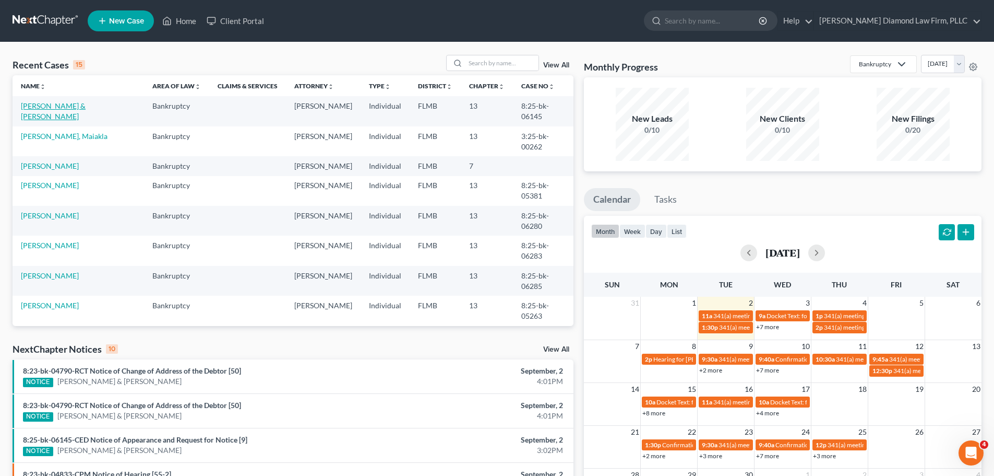
drag, startPoint x: 30, startPoint y: 108, endPoint x: 38, endPoint y: 117, distance: 12.2
click at [30, 108] on link "[PERSON_NAME] & [PERSON_NAME]" at bounding box center [53, 110] width 65 height 19
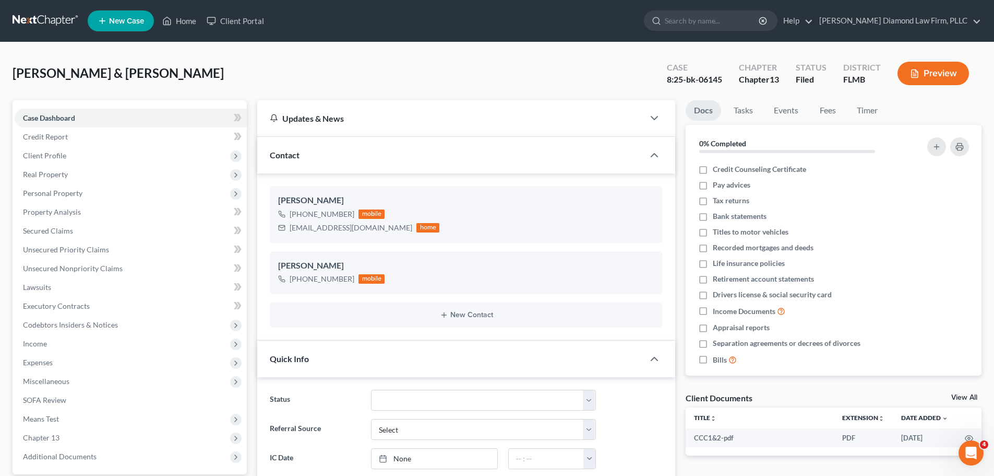
click at [42, 15] on link at bounding box center [46, 20] width 67 height 19
